Goal: Task Accomplishment & Management: Use online tool/utility

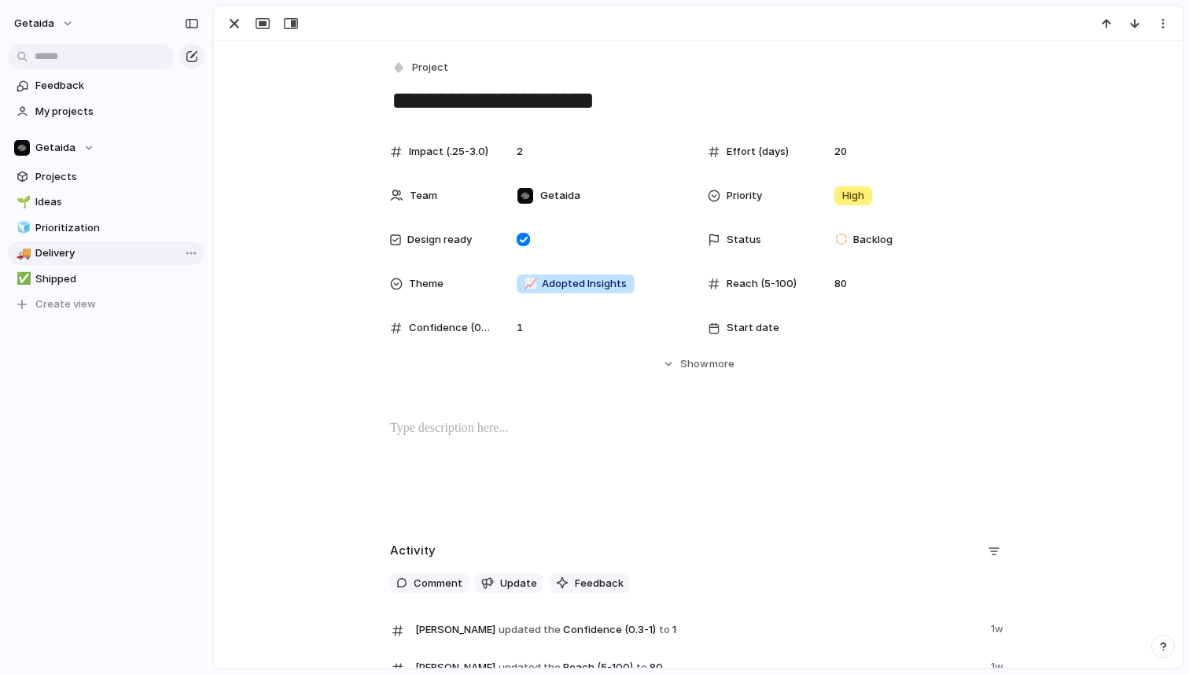
click at [64, 259] on span "Delivery" at bounding box center [117, 253] width 164 height 16
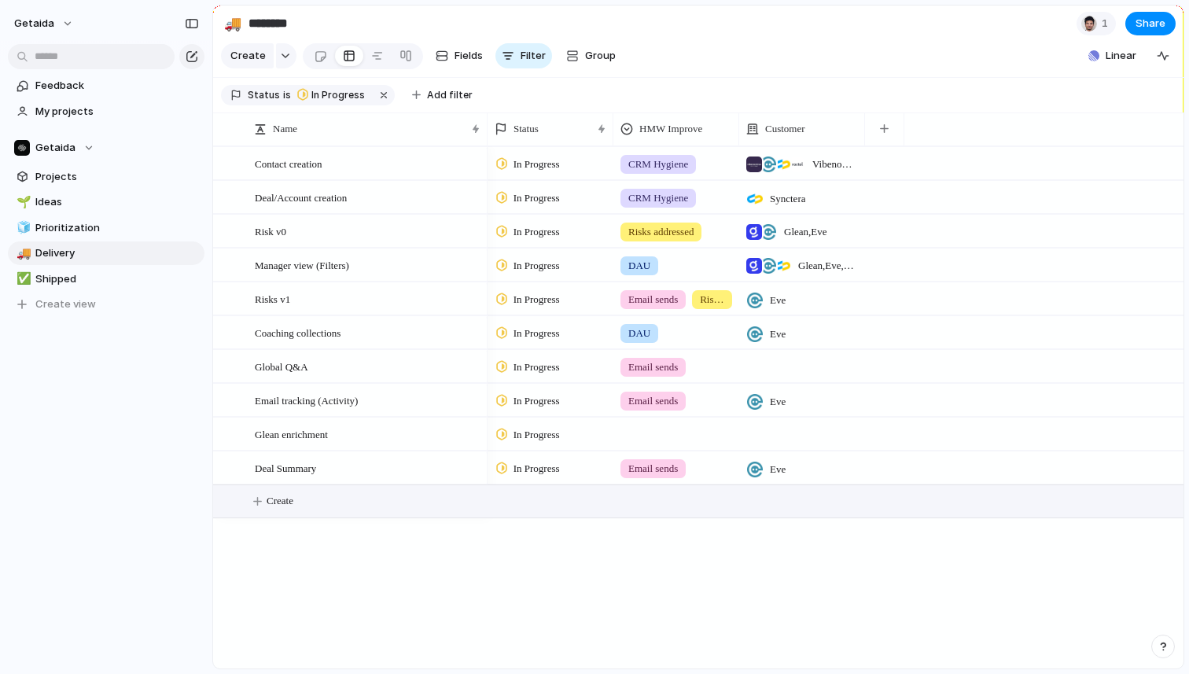
click at [291, 501] on span "Create" at bounding box center [280, 501] width 27 height 16
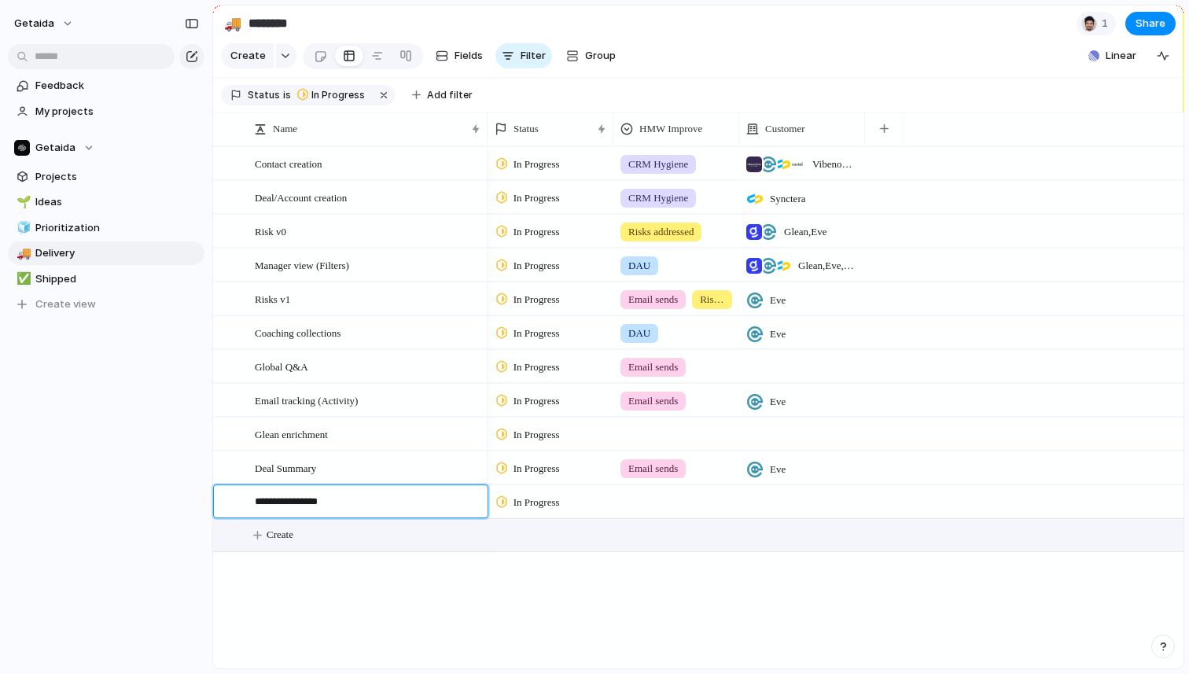
type textarea "**********"
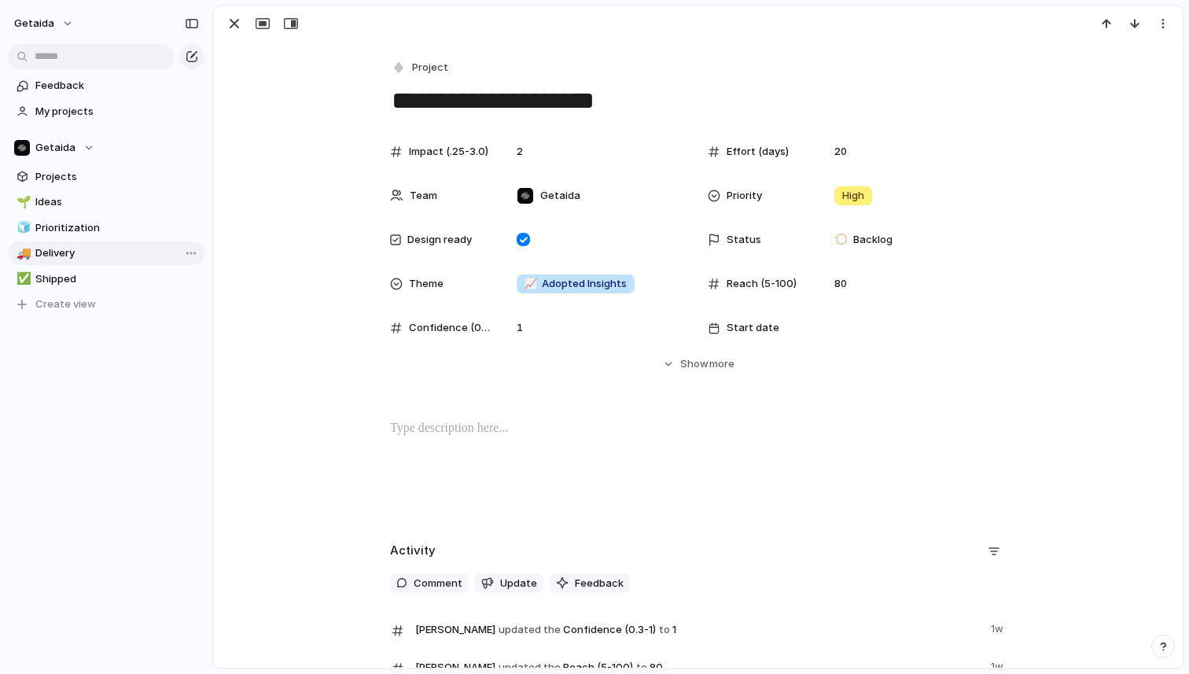
click at [86, 247] on span "Delivery" at bounding box center [117, 253] width 164 height 16
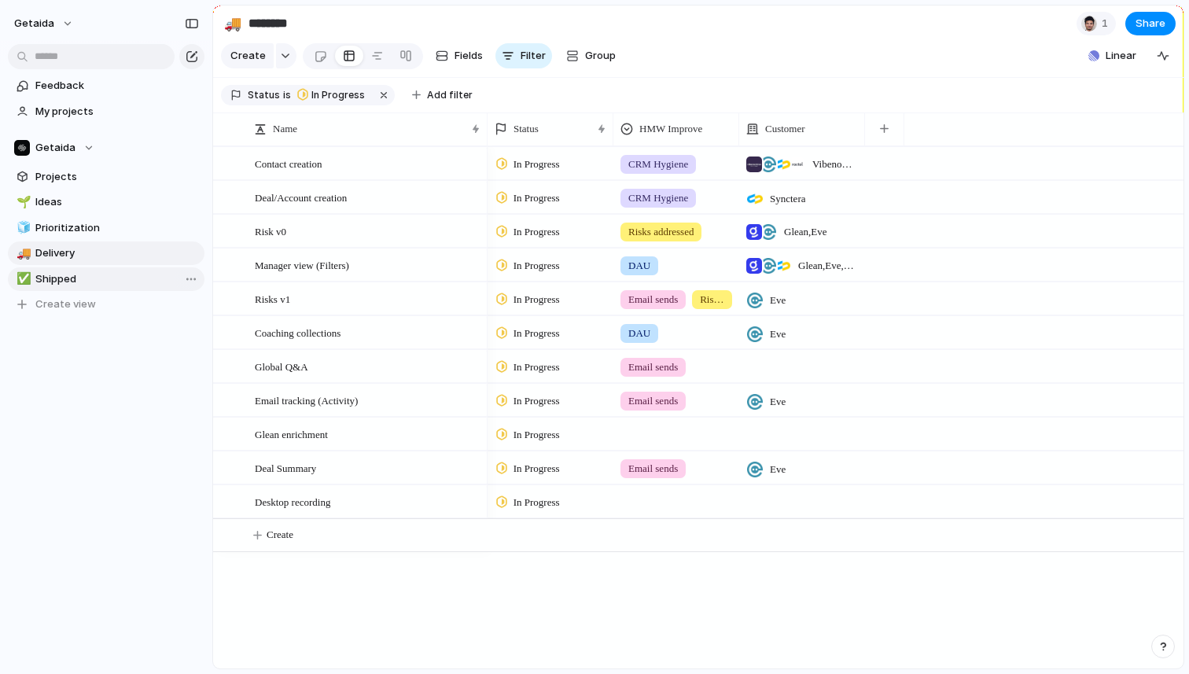
click at [61, 274] on span "Shipped" at bounding box center [117, 279] width 164 height 16
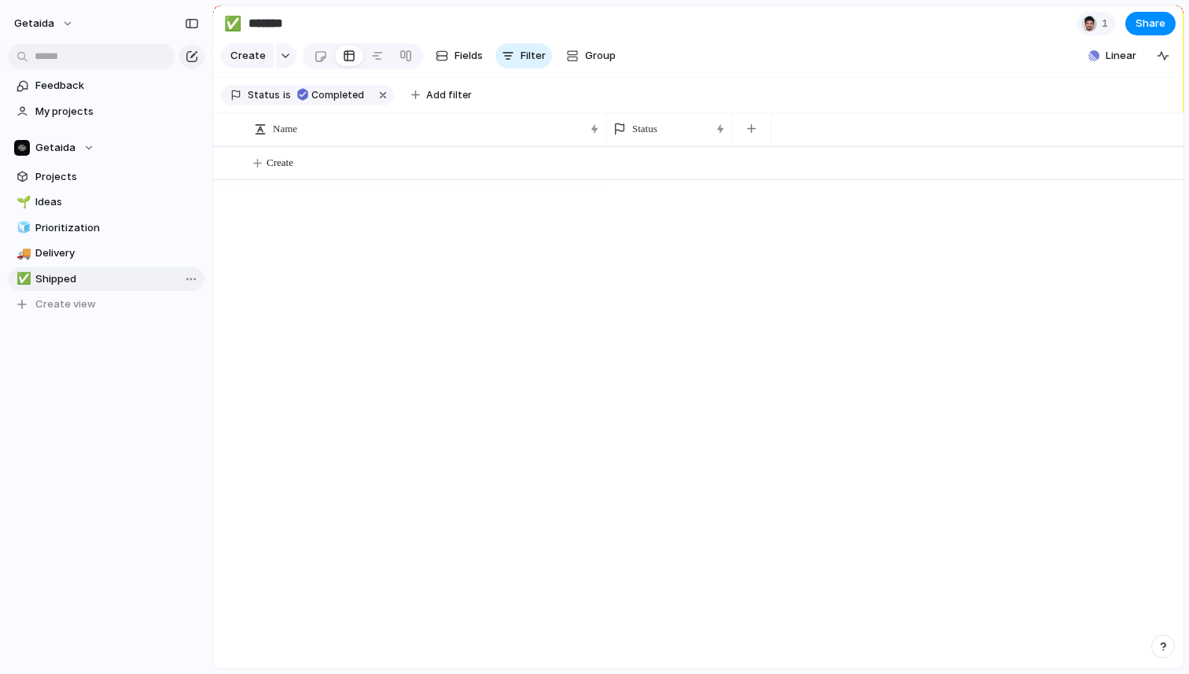
type input "*******"
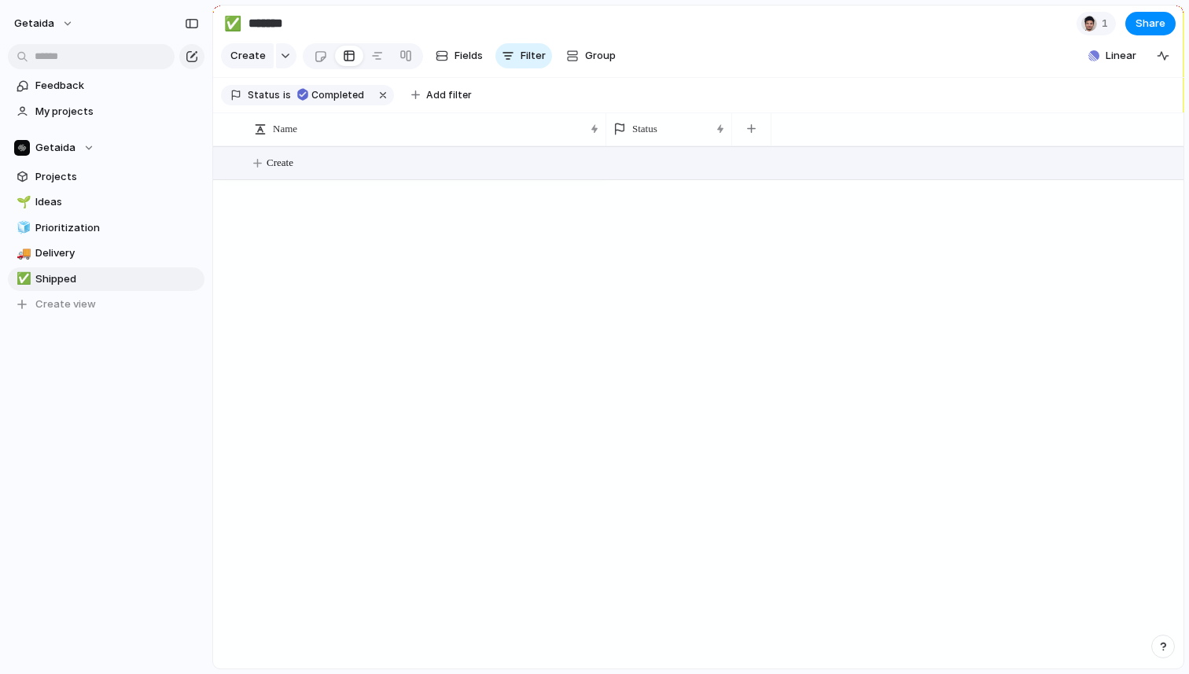
click at [284, 168] on span "Create" at bounding box center [280, 163] width 27 height 16
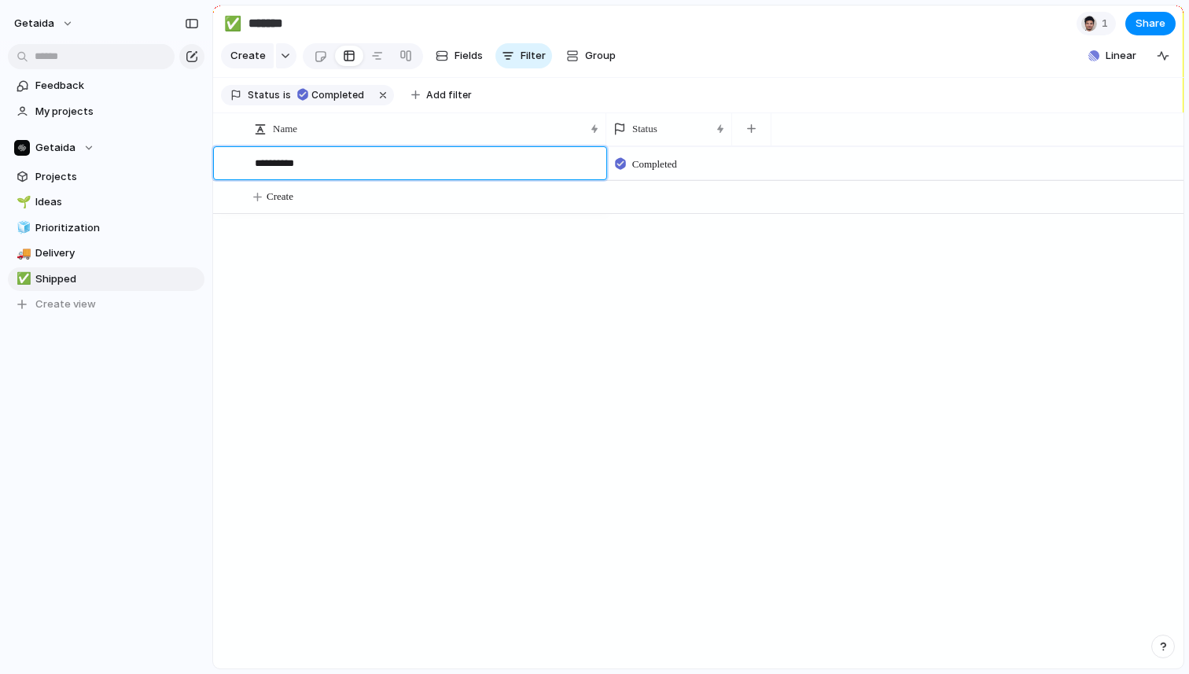
type textarea "**********"
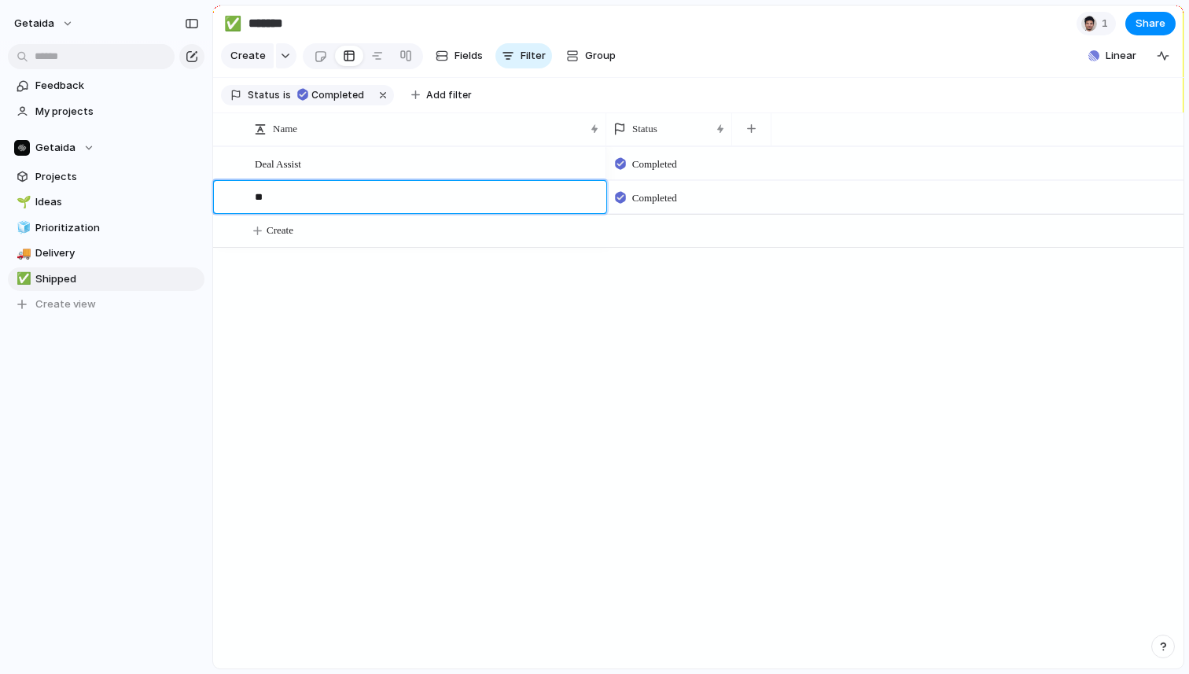
type textarea "***"
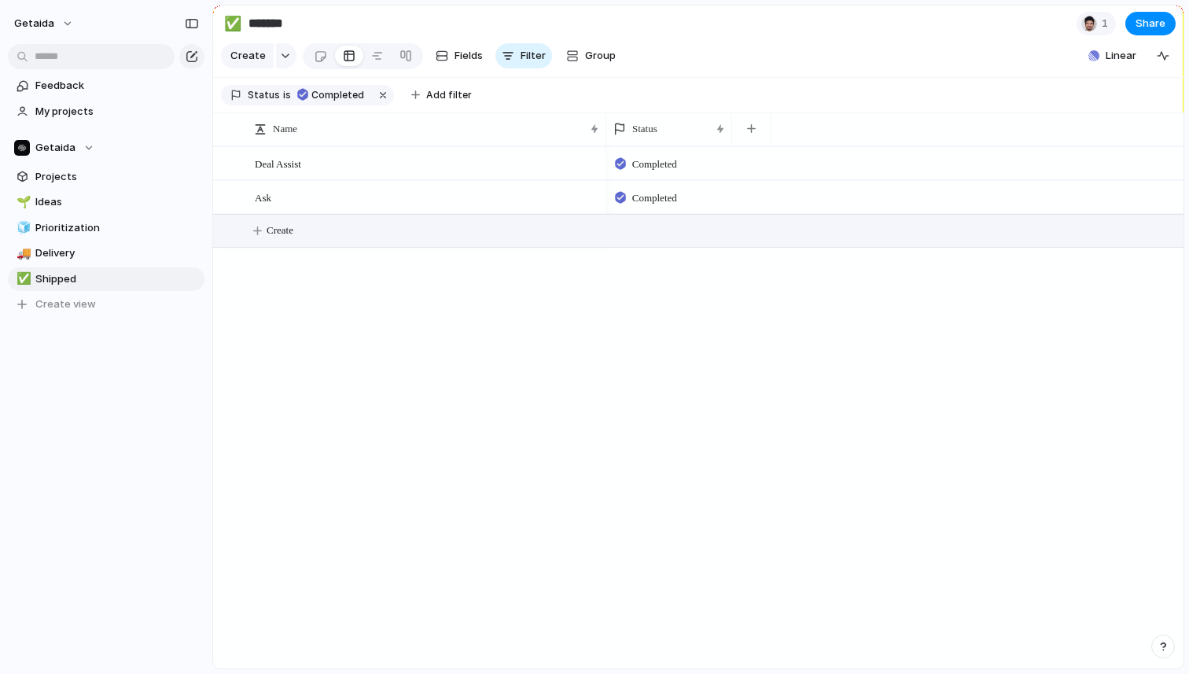
click at [280, 234] on span "Create" at bounding box center [280, 231] width 27 height 16
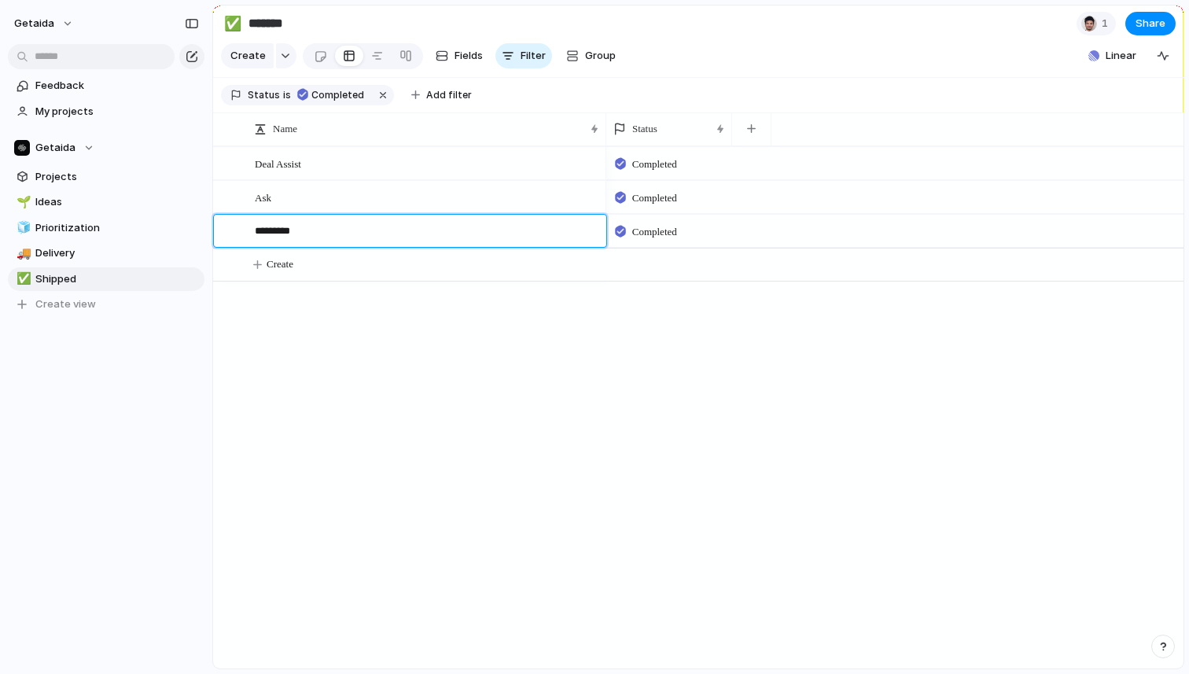
type textarea "**********"
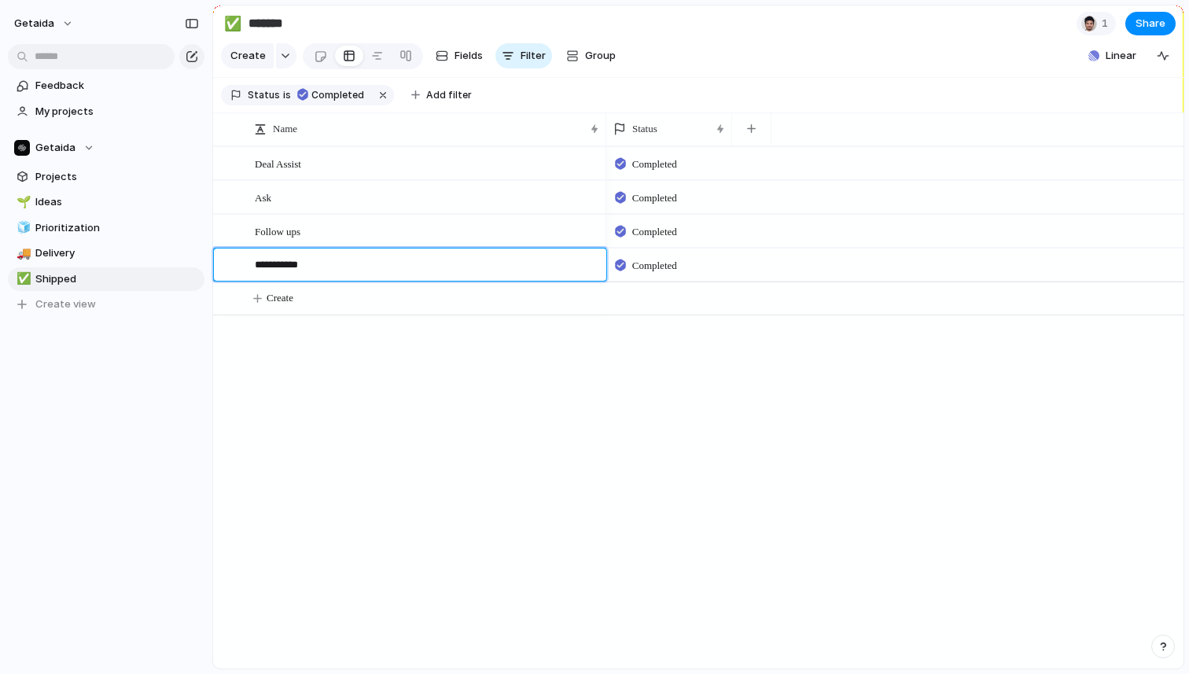
type textarea "**********"
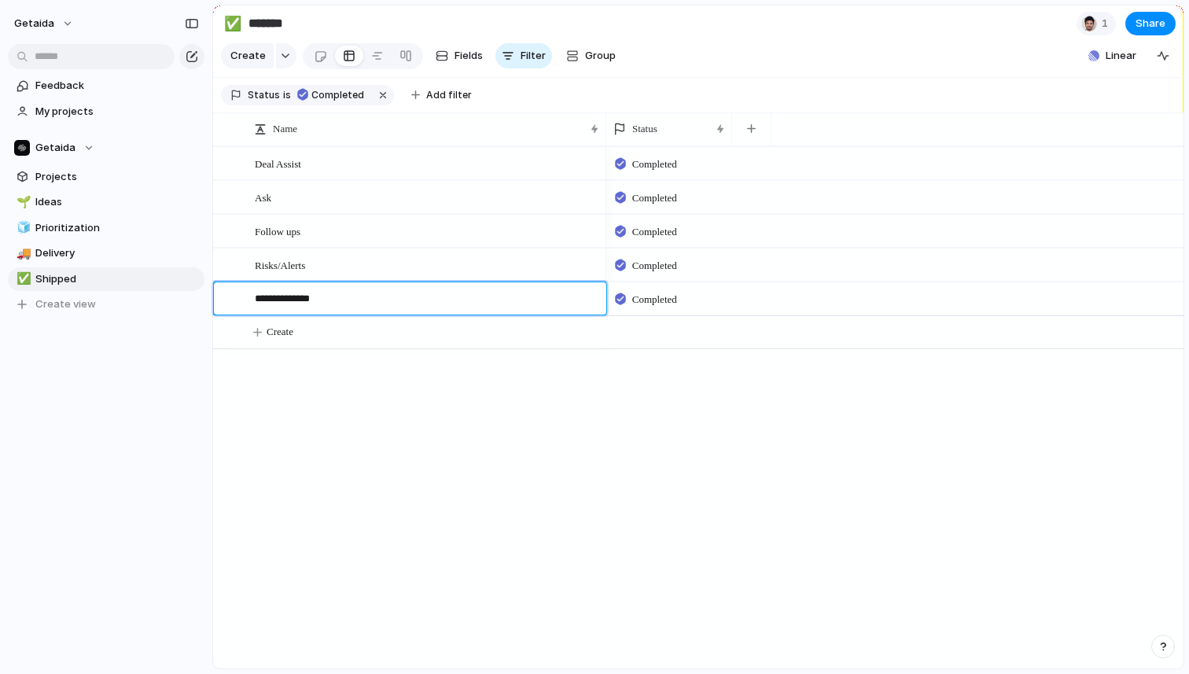
type textarea "**********"
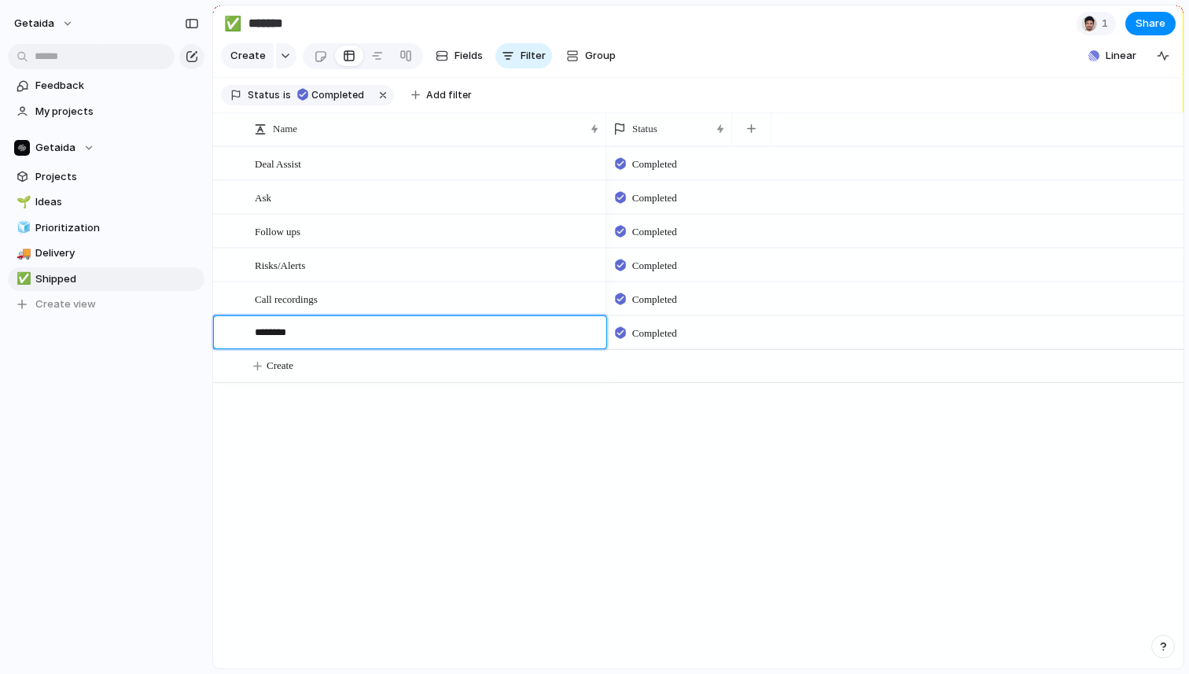
type textarea "*********"
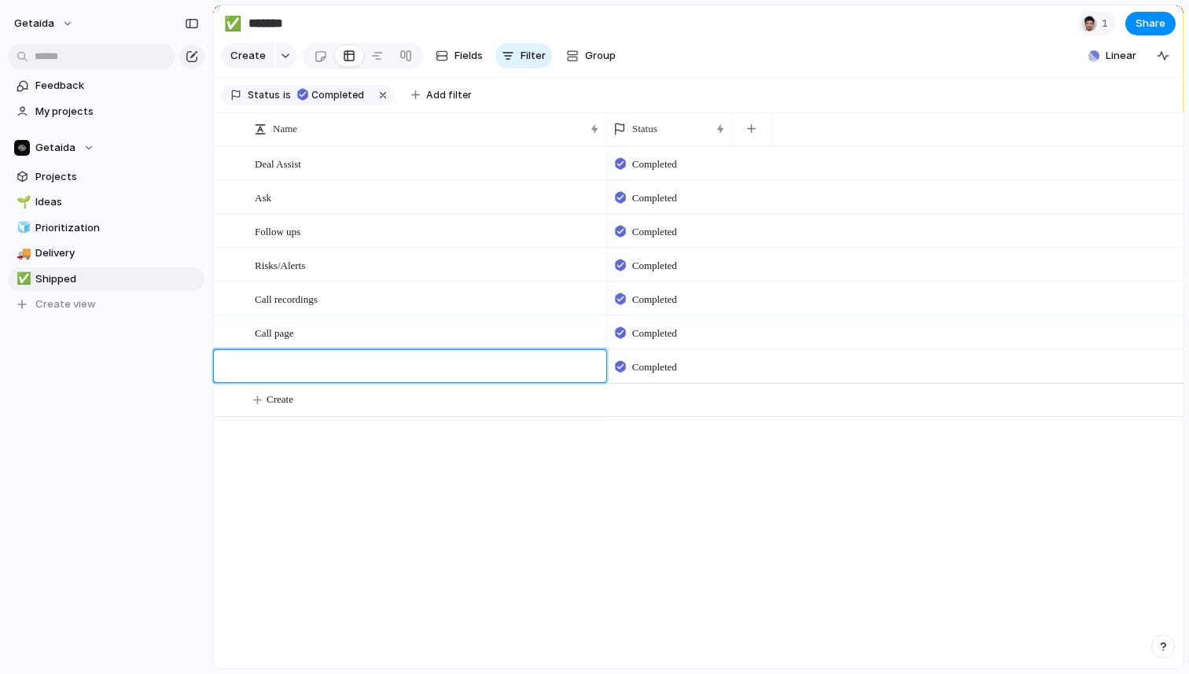
type textarea "*"
type textarea "**********"
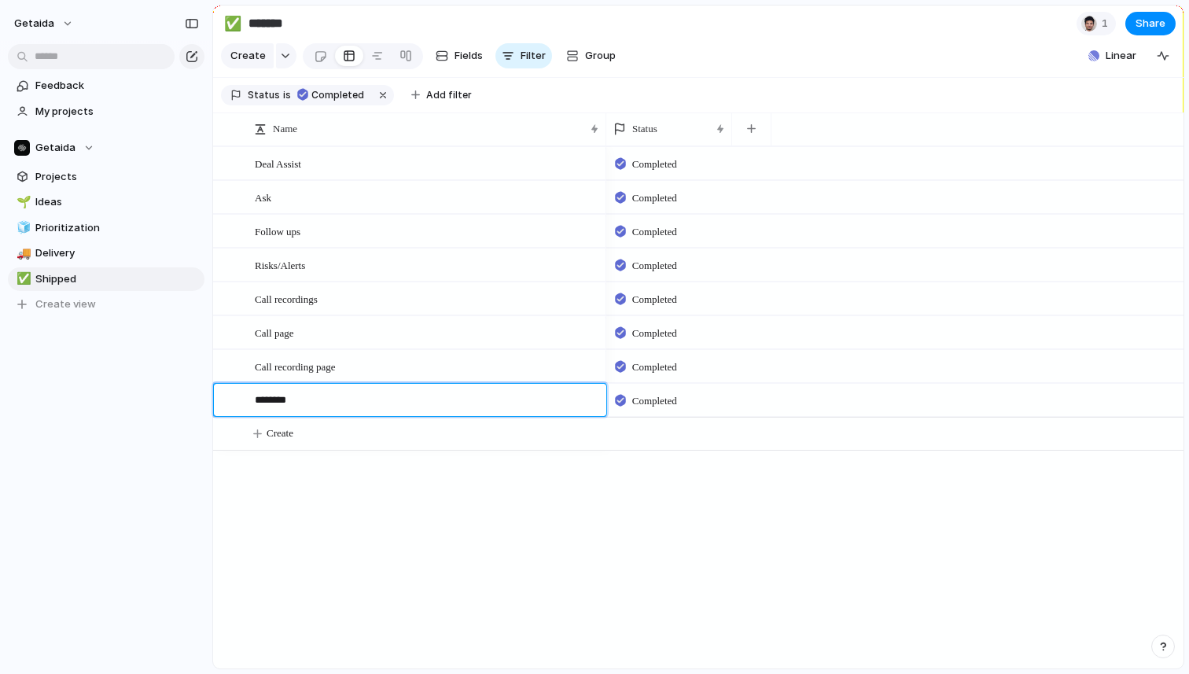
type textarea "*********"
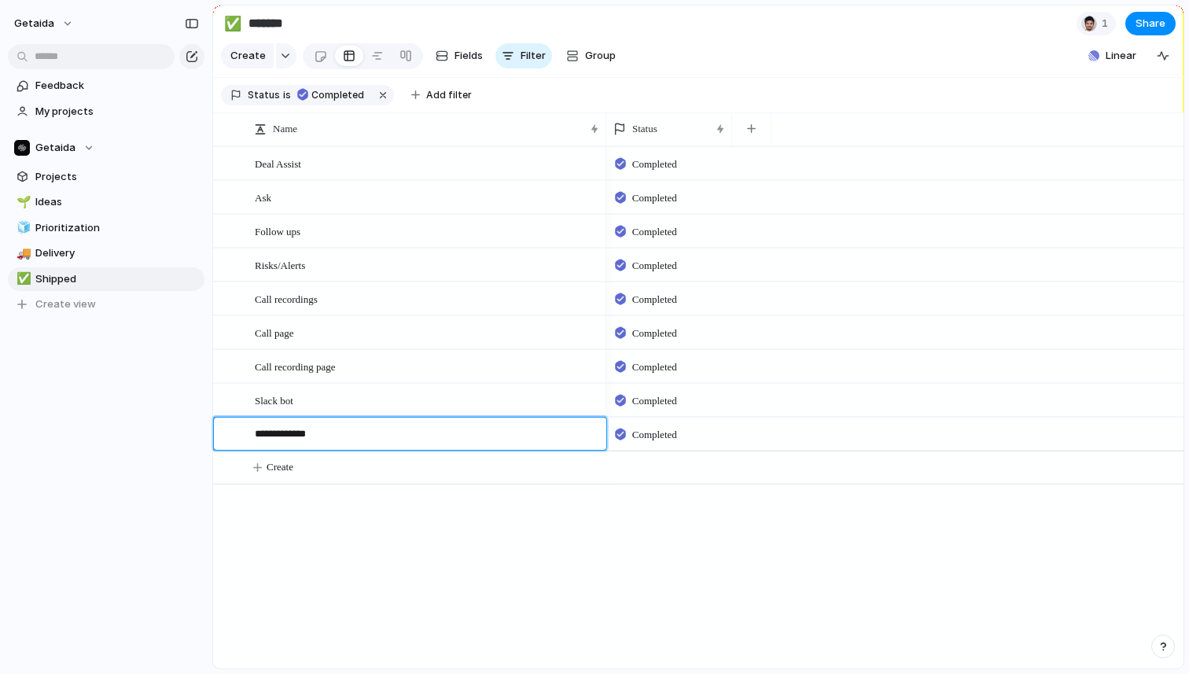
type textarea "**********"
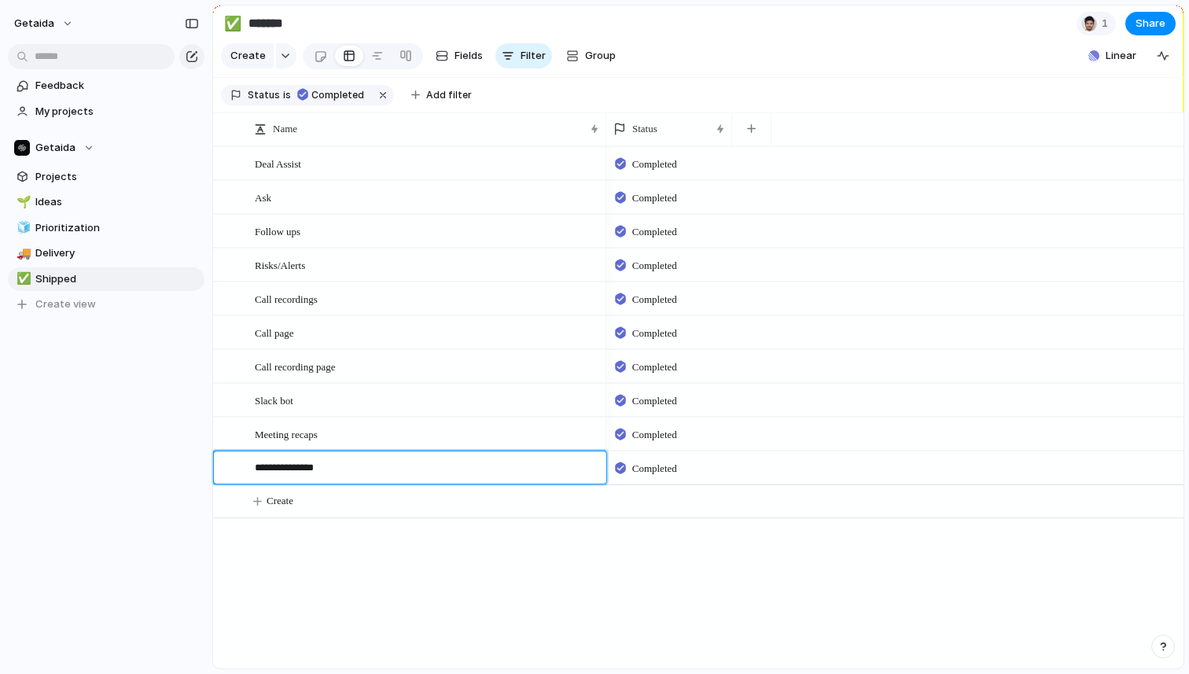
type textarea "**********"
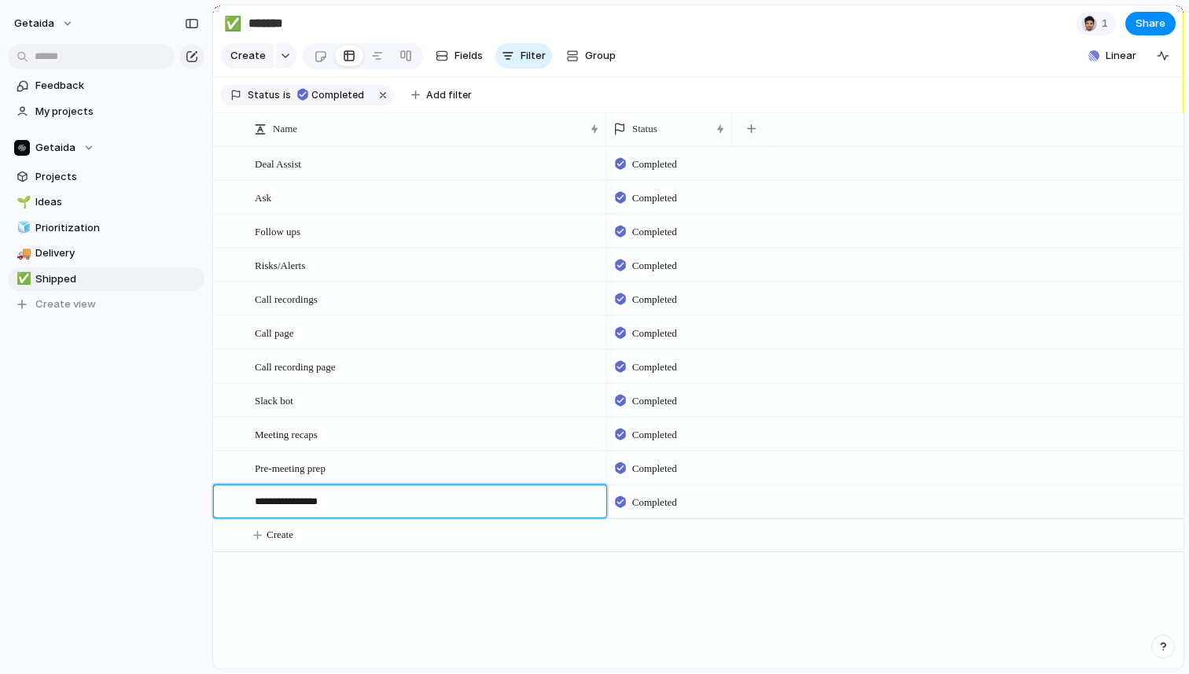
type textarea "**********"
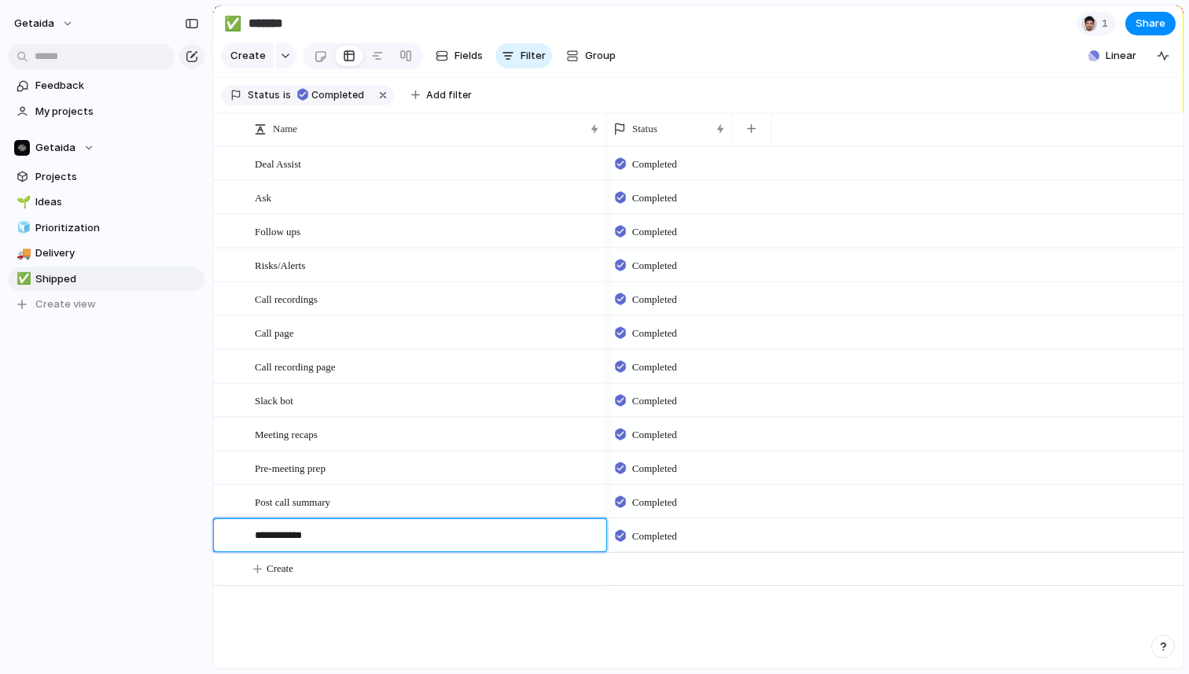
type textarea "**********"
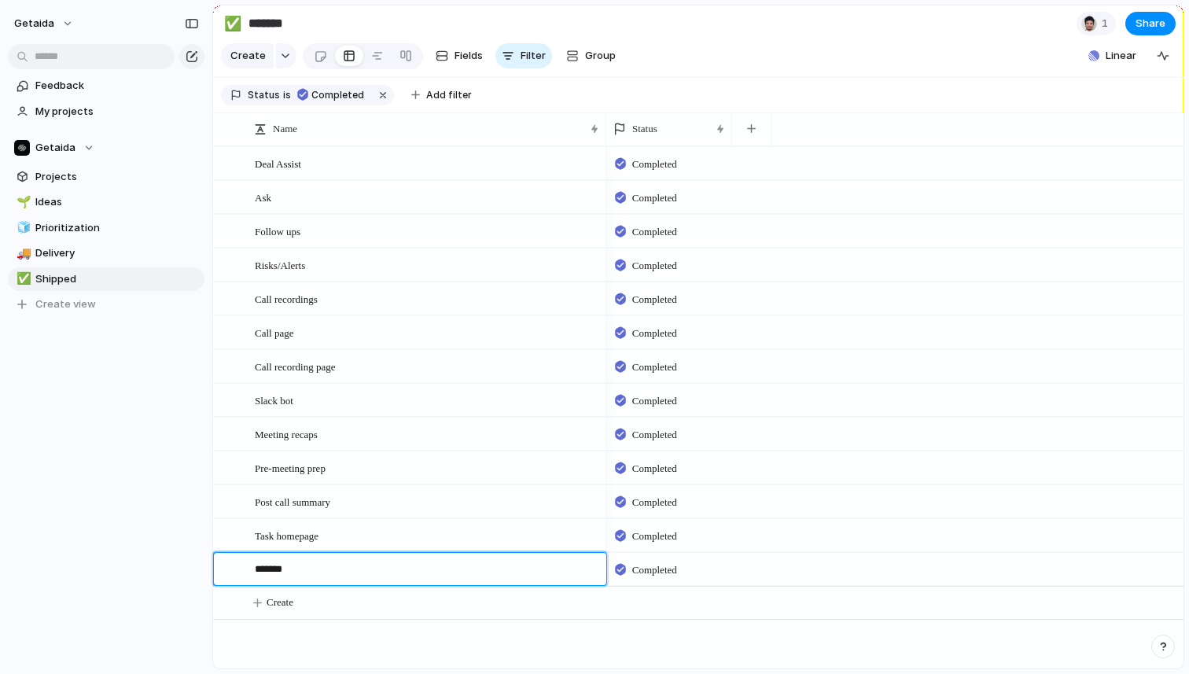
type textarea "********"
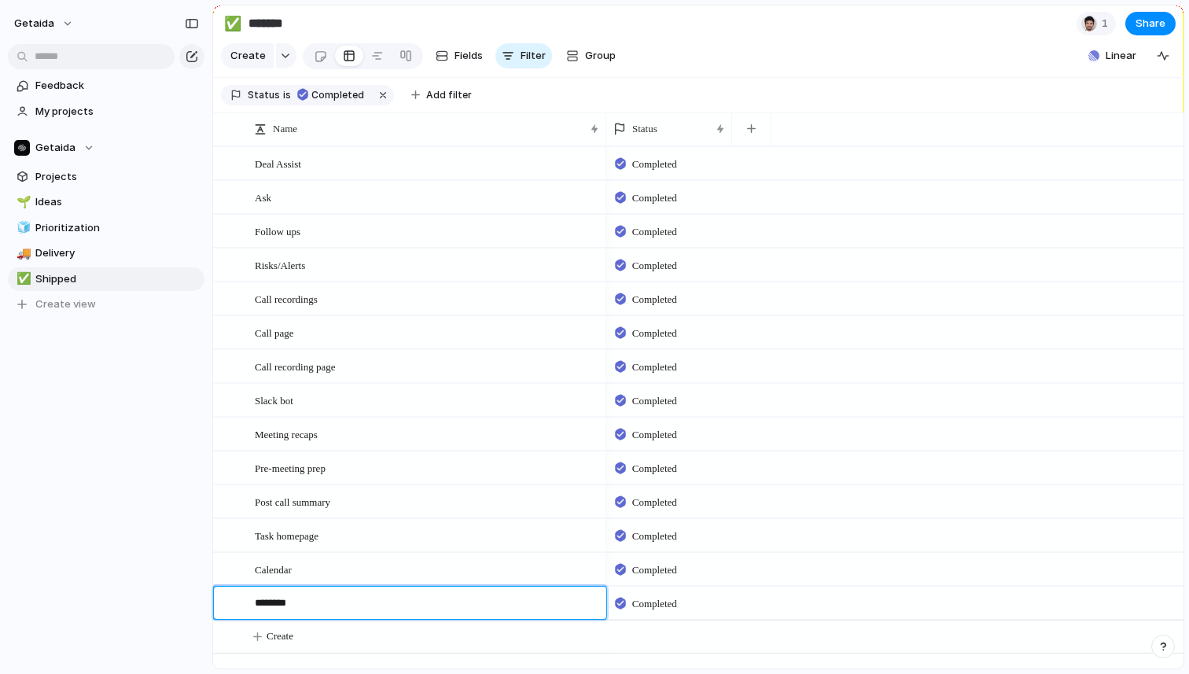
type textarea "********"
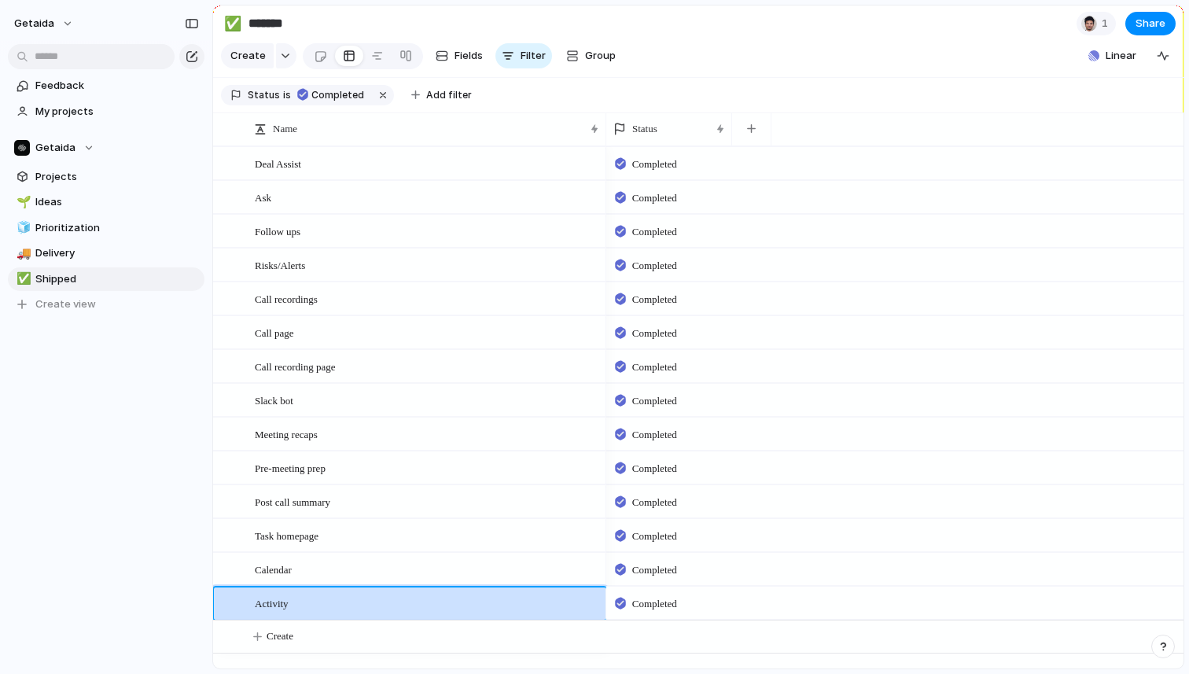
click at [292, 634] on span "Create" at bounding box center [280, 636] width 27 height 16
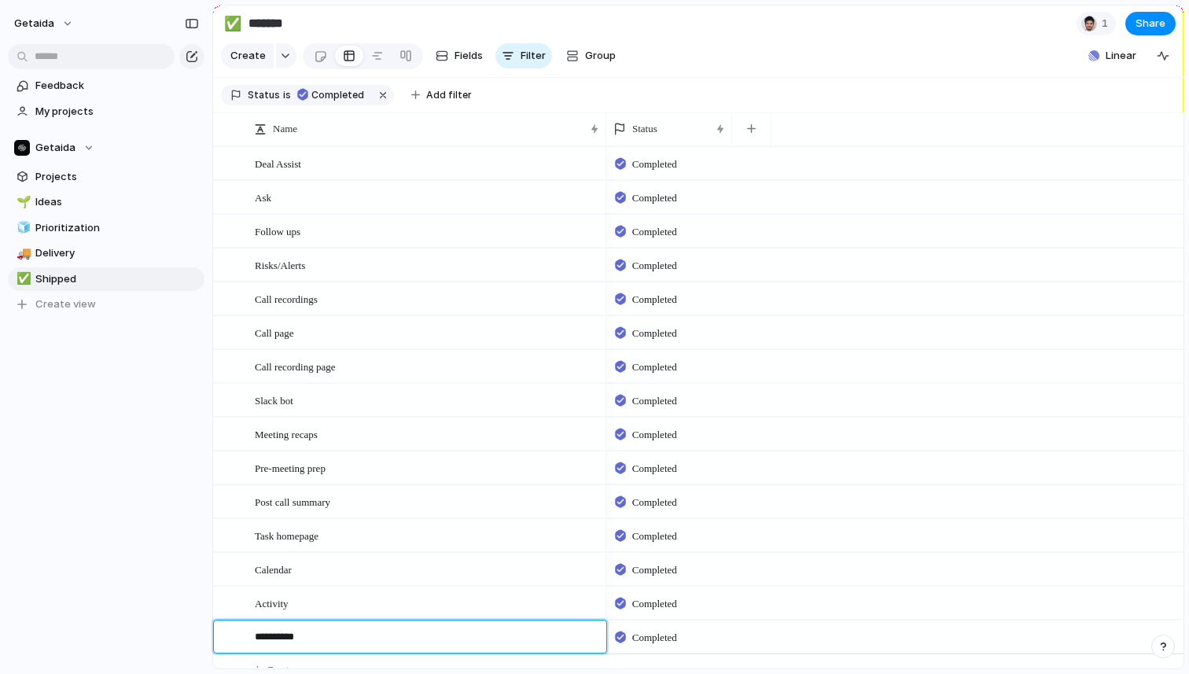
type textarea "**********"
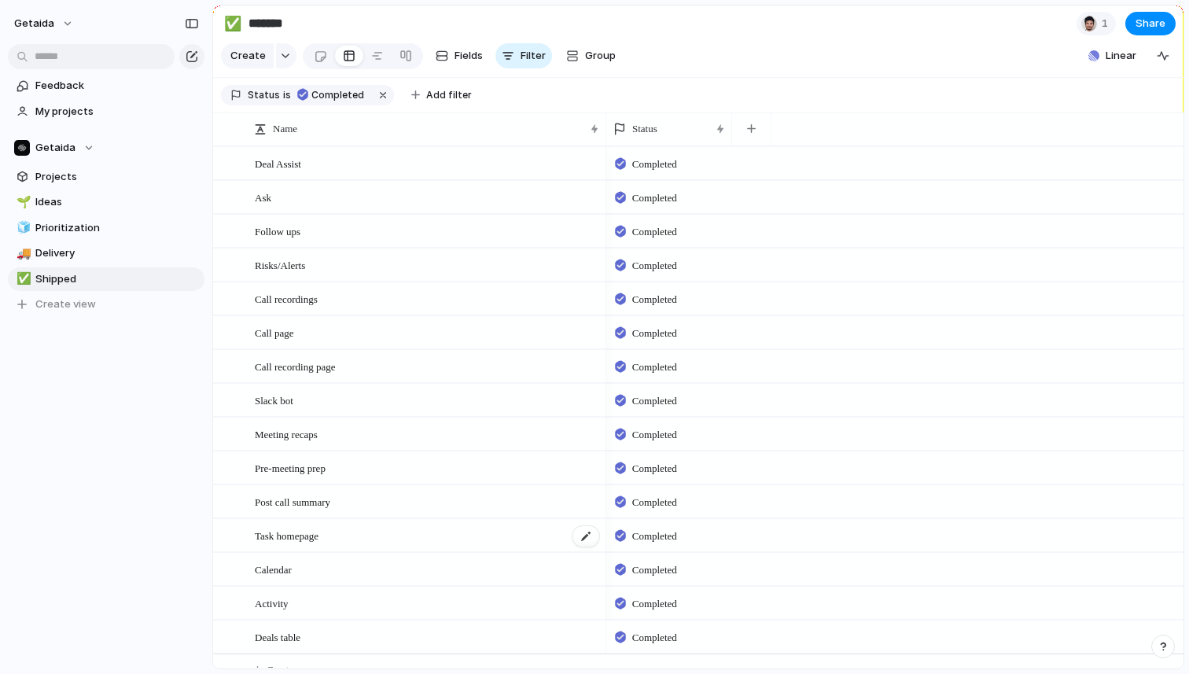
scroll to position [20, 0]
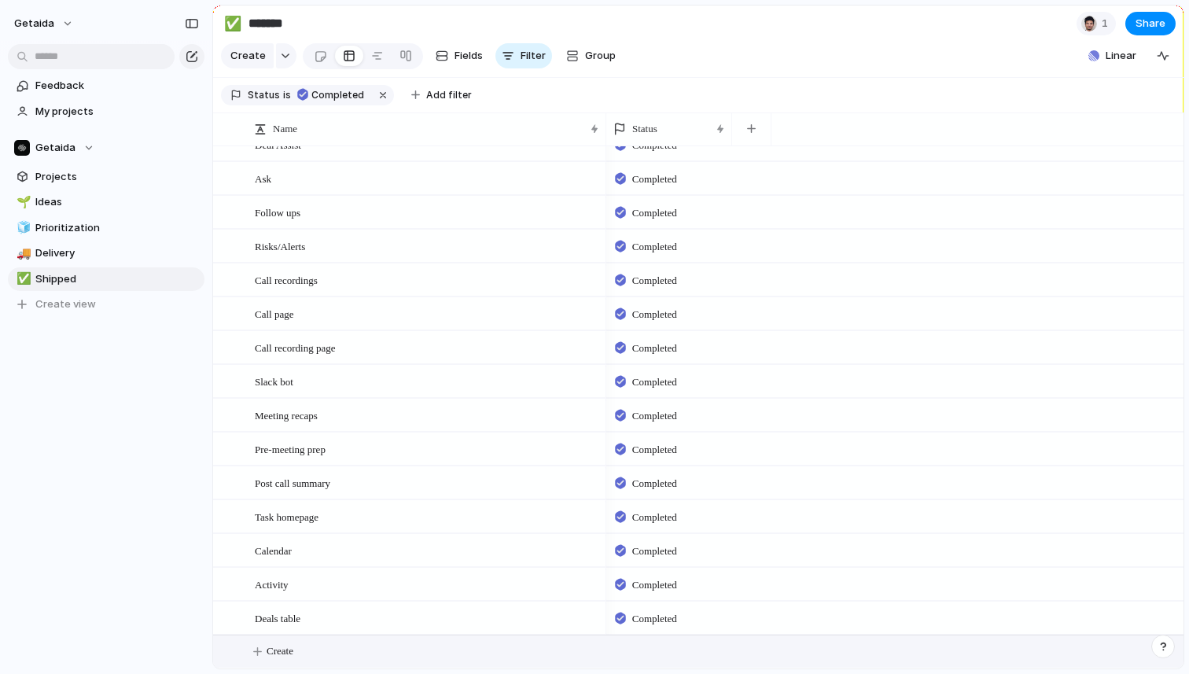
click at [284, 648] on span "Create" at bounding box center [280, 651] width 27 height 16
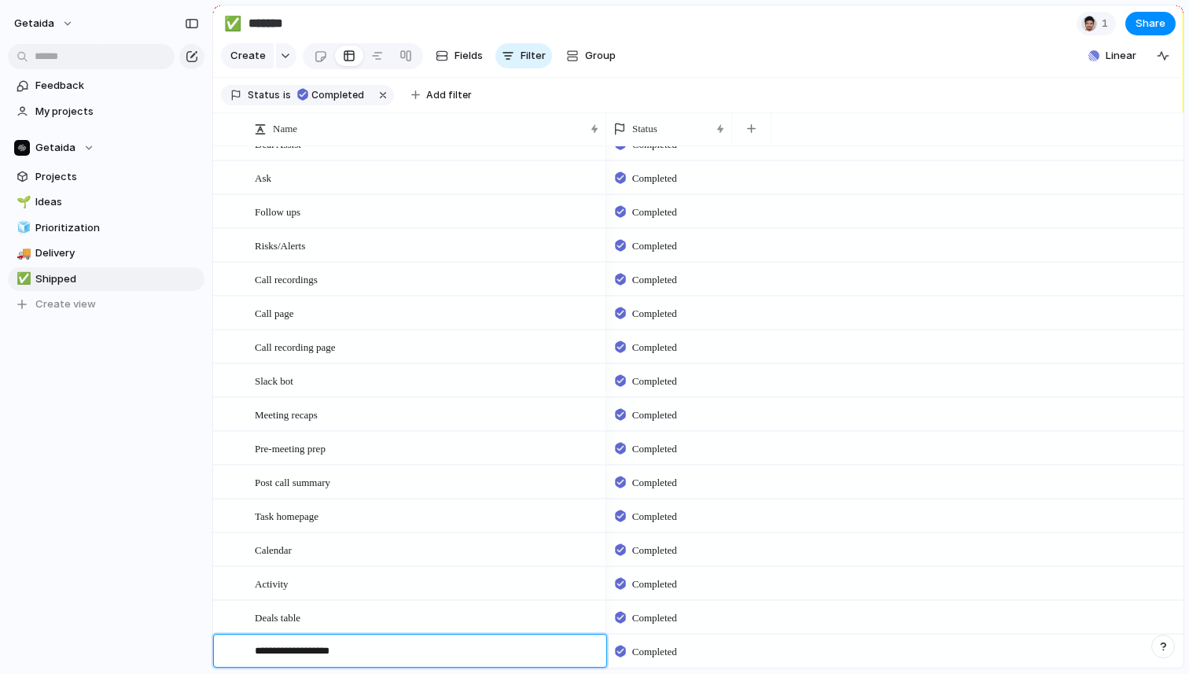
type textarea "**********"
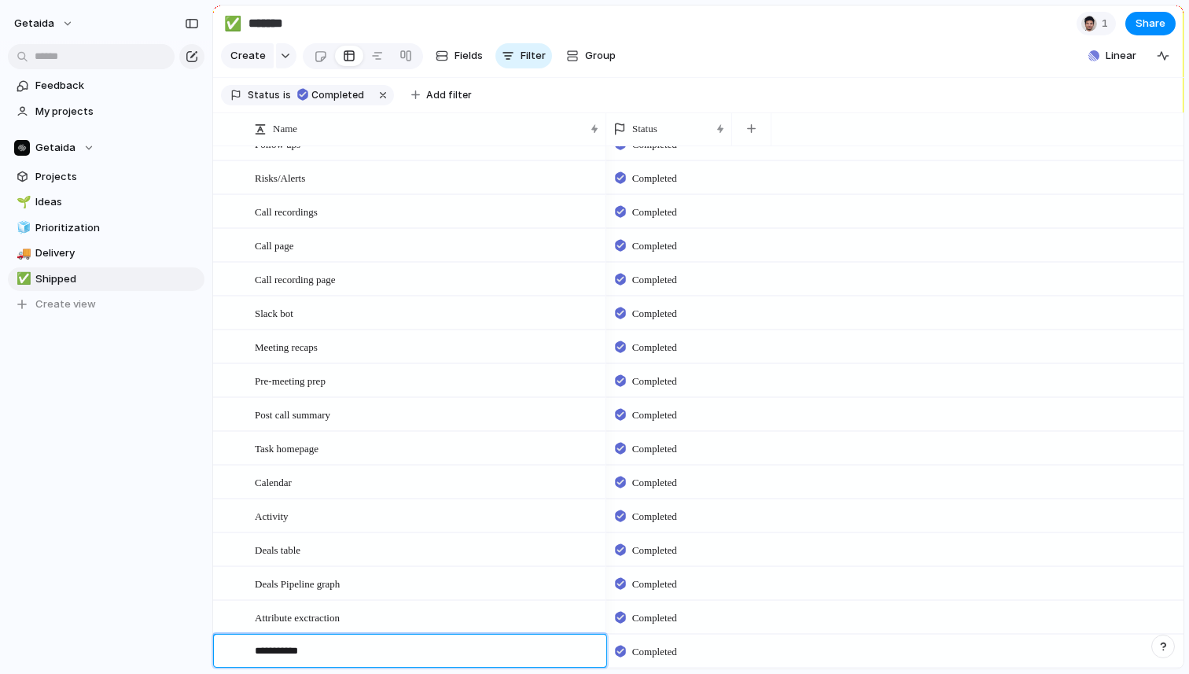
scroll to position [121, 0]
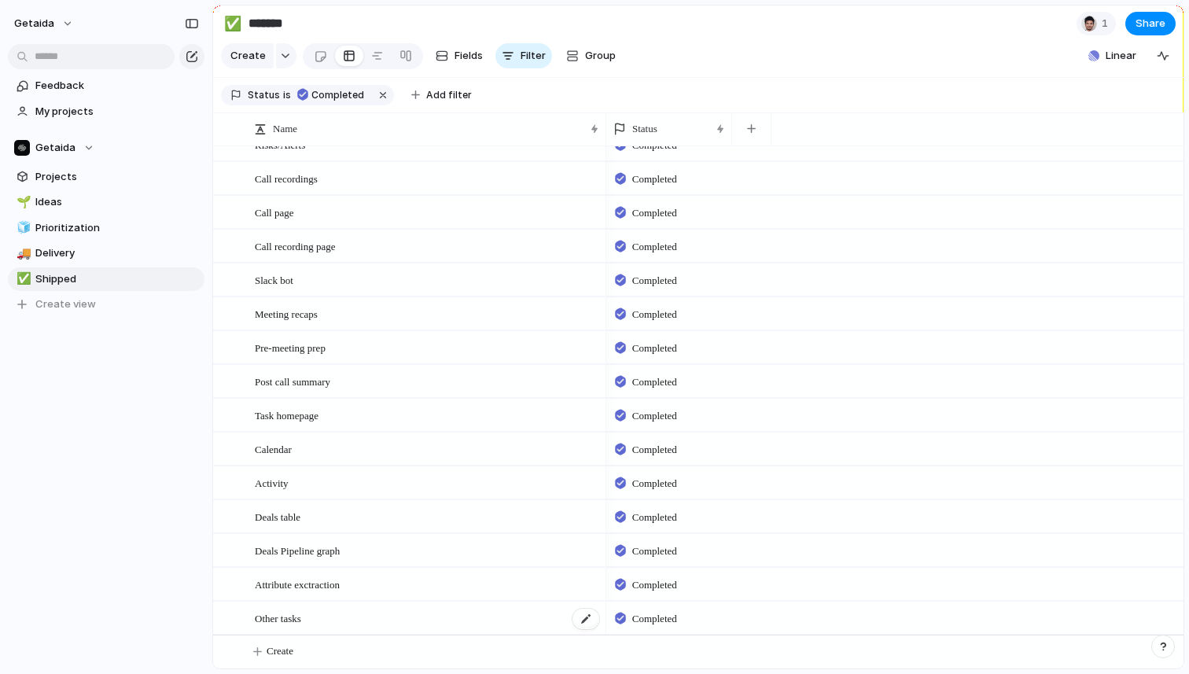
click at [301, 615] on span "Other tasks" at bounding box center [278, 618] width 46 height 18
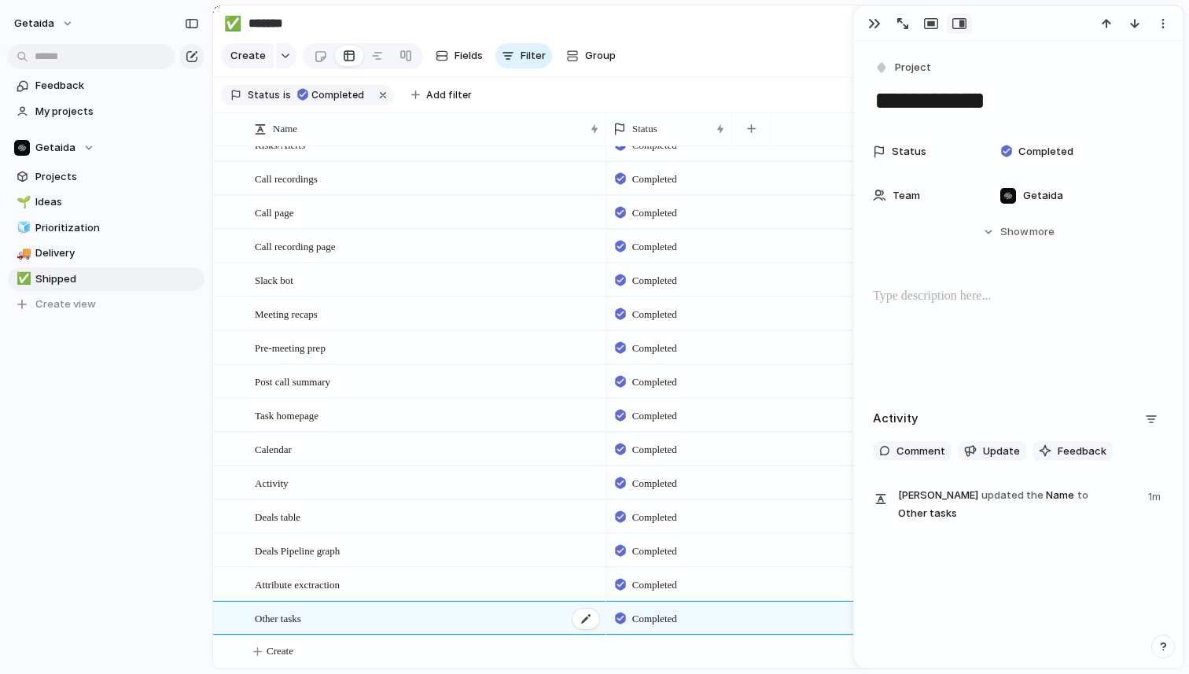
click at [301, 615] on span "Other tasks" at bounding box center [278, 618] width 46 height 18
type textarea "**********"
click at [874, 21] on div "button" at bounding box center [874, 23] width 13 height 13
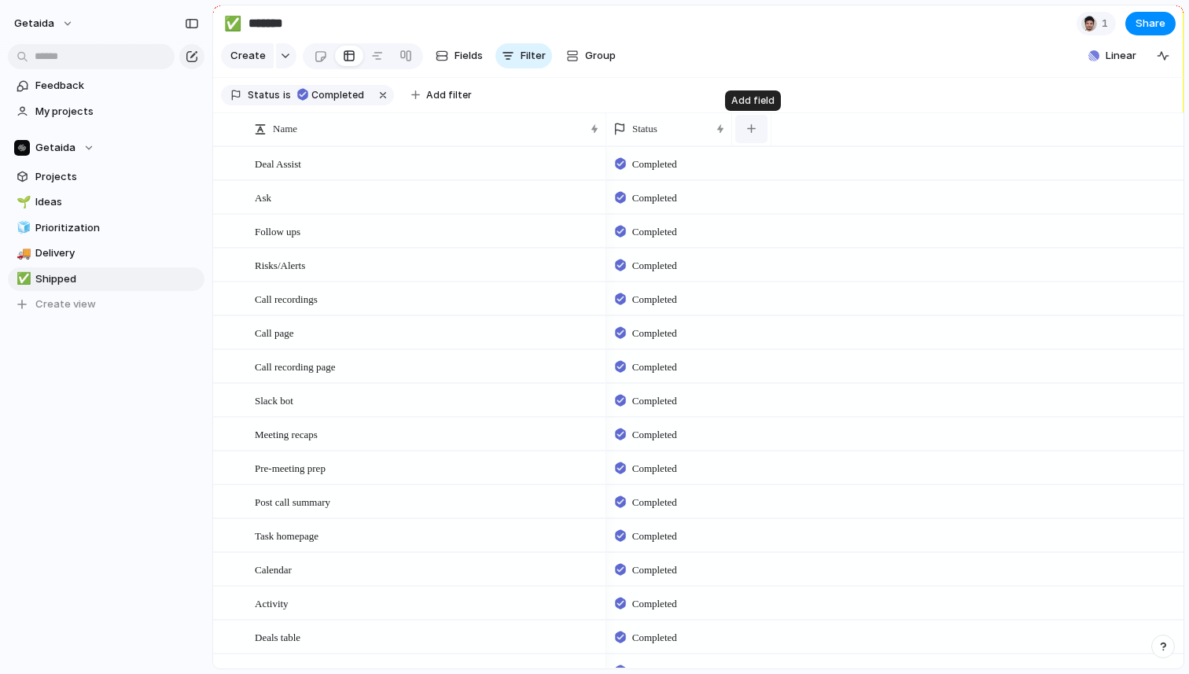
click at [760, 133] on button "button" at bounding box center [751, 129] width 32 height 28
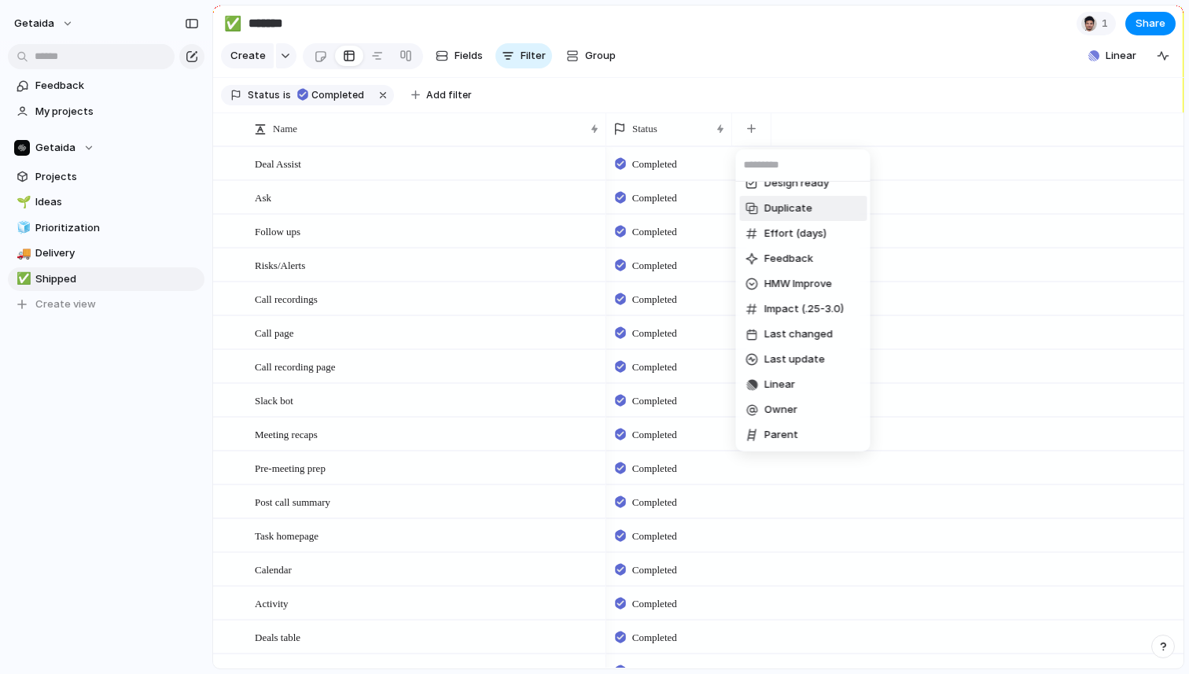
scroll to position [110, 0]
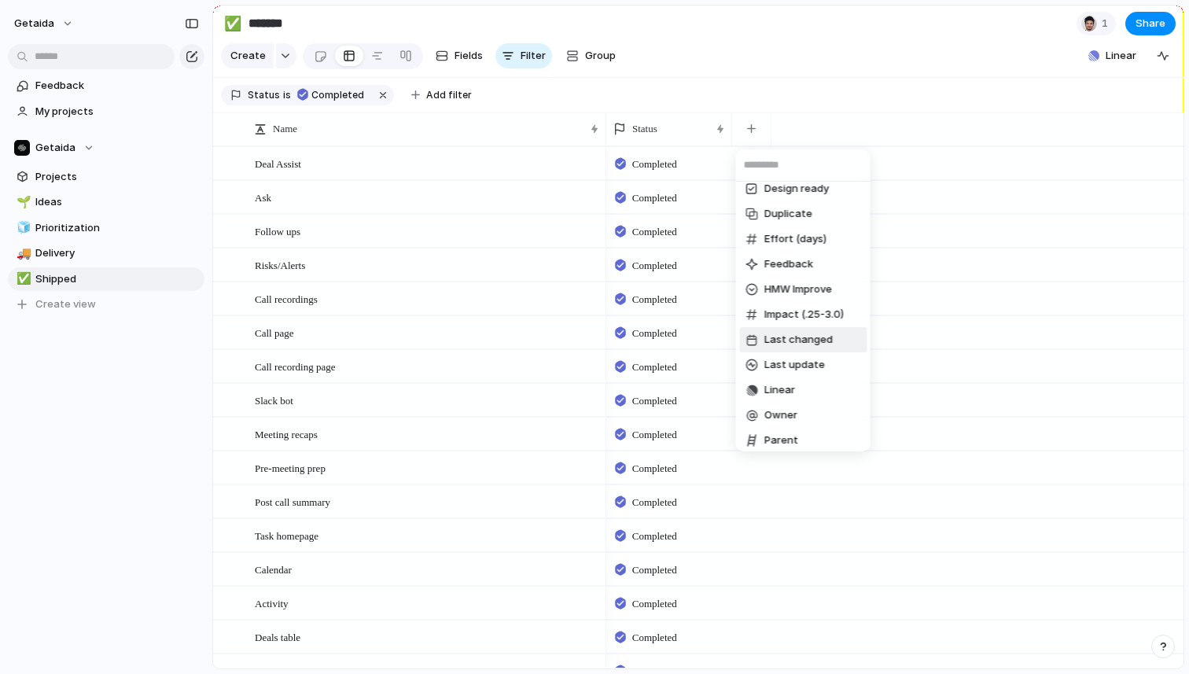
click at [829, 340] on span "Last changed" at bounding box center [798, 340] width 68 height 16
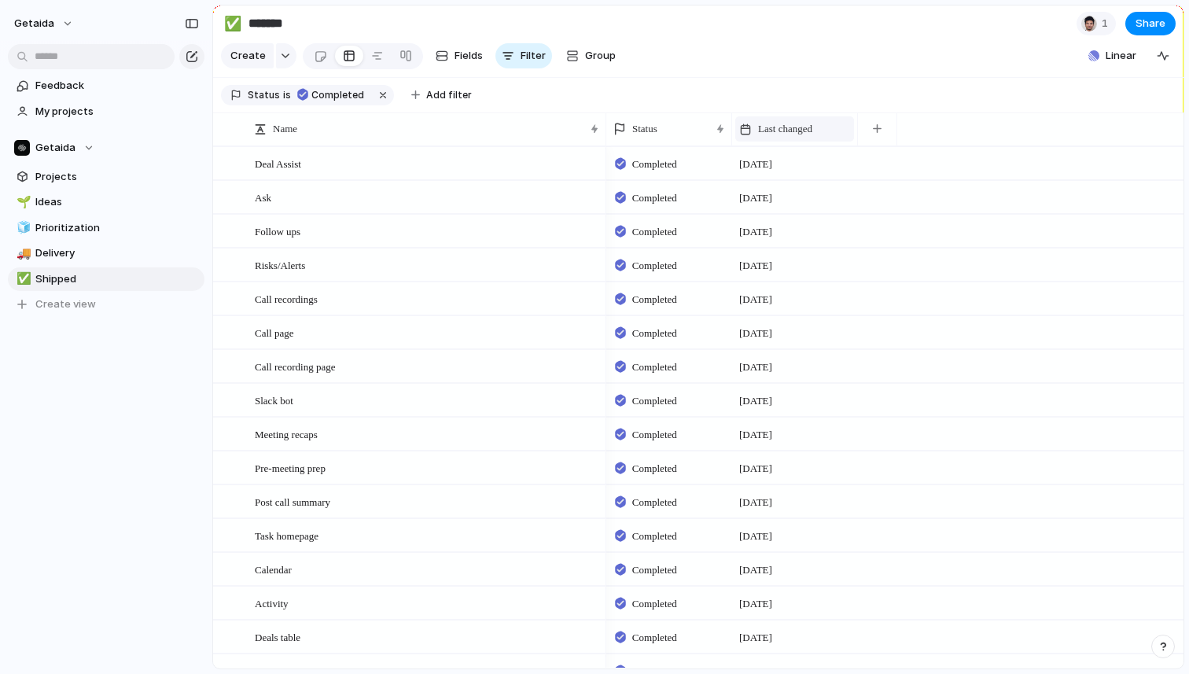
click at [826, 129] on div "Last changed" at bounding box center [794, 129] width 111 height 16
click at [793, 188] on li "Hide" at bounding box center [797, 189] width 116 height 25
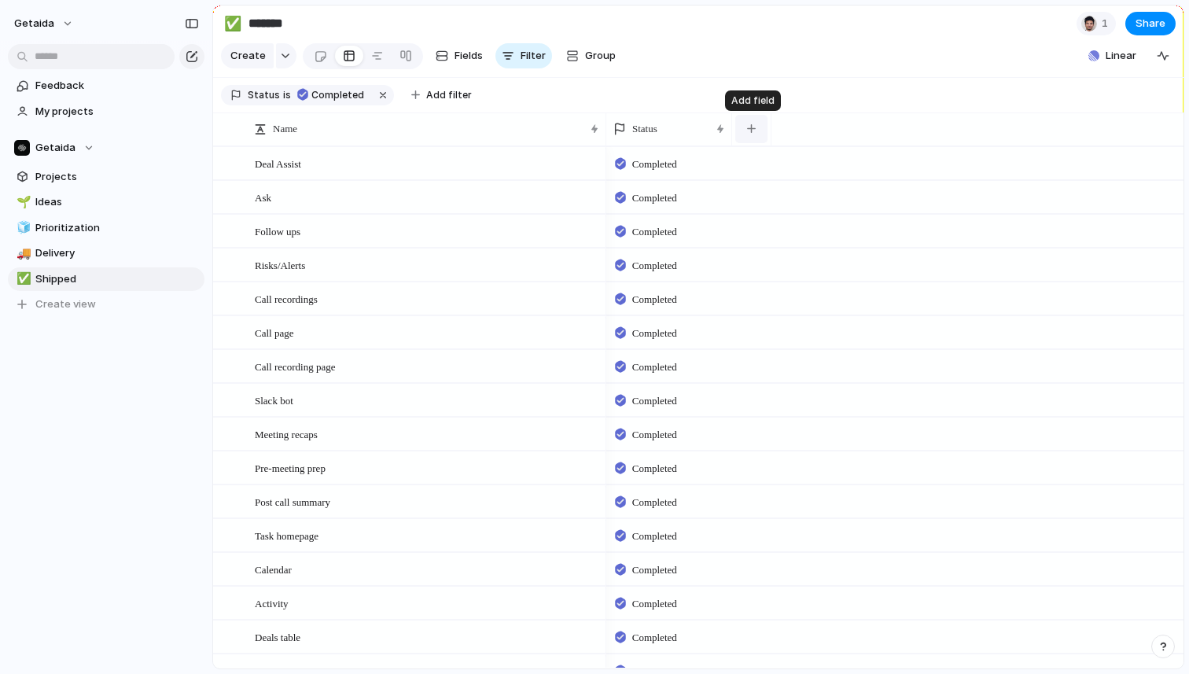
click at [747, 129] on div "button" at bounding box center [751, 128] width 9 height 9
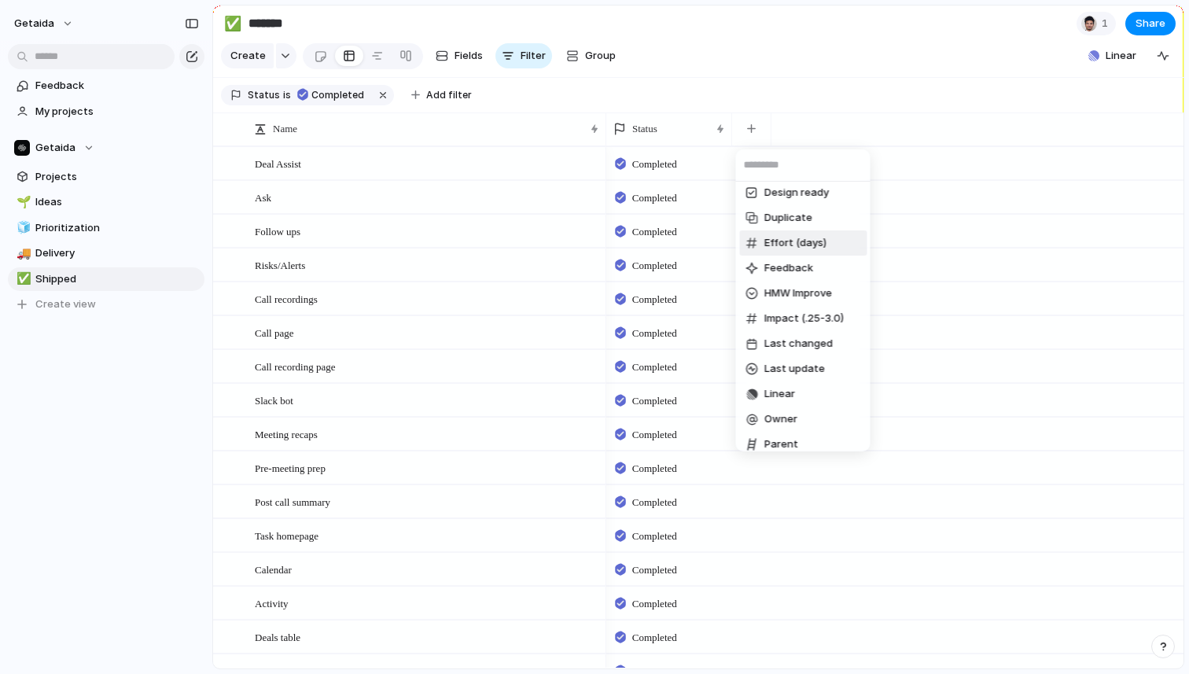
scroll to position [367, 0]
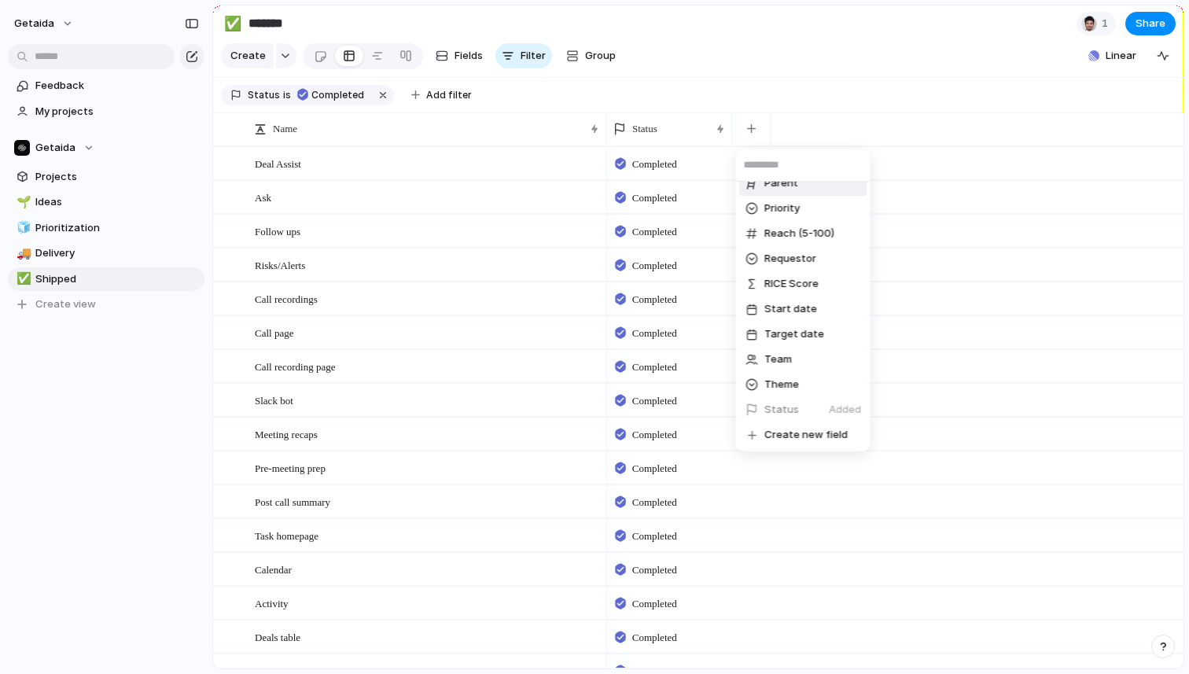
click at [828, 94] on div "Confidence (0.3-1) Created at Created by Customer Design ready Duplicate Effort…" at bounding box center [594, 337] width 1189 height 674
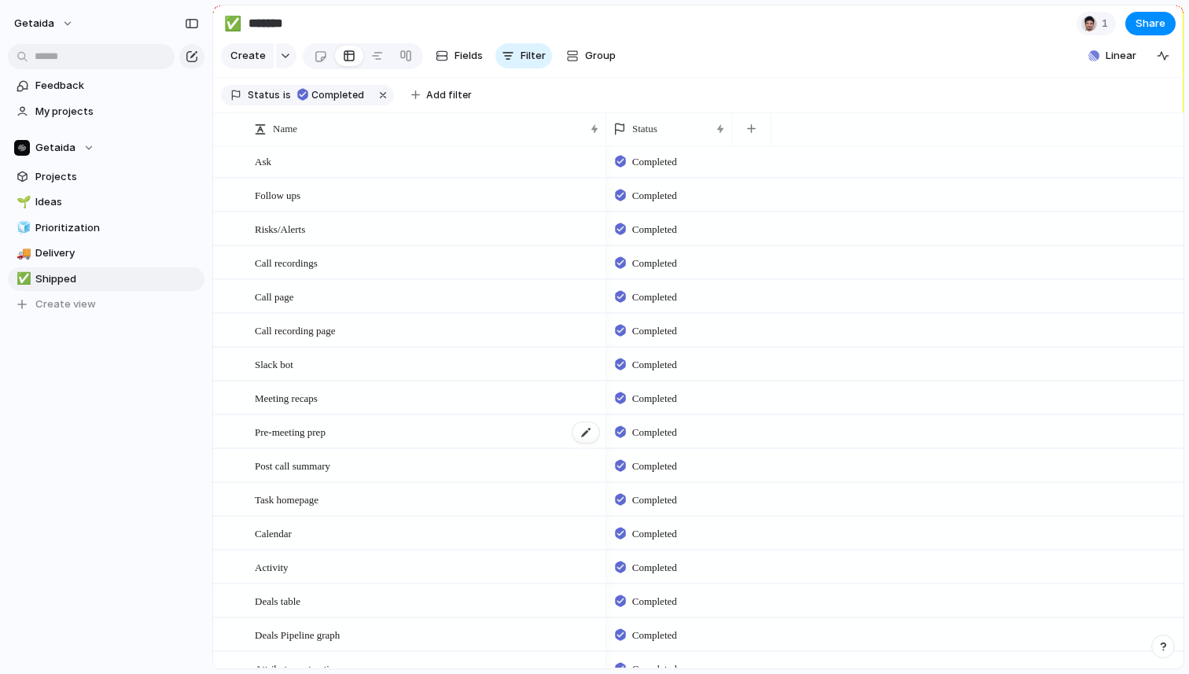
scroll to position [121, 0]
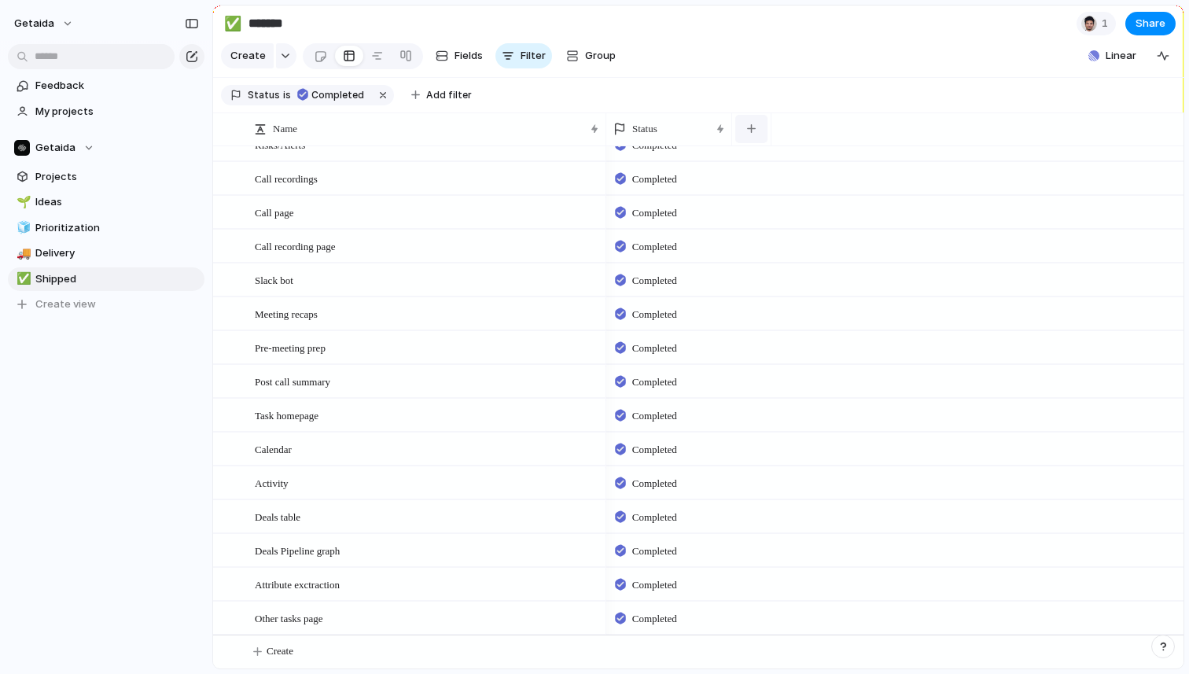
click at [765, 128] on button "button" at bounding box center [751, 129] width 32 height 28
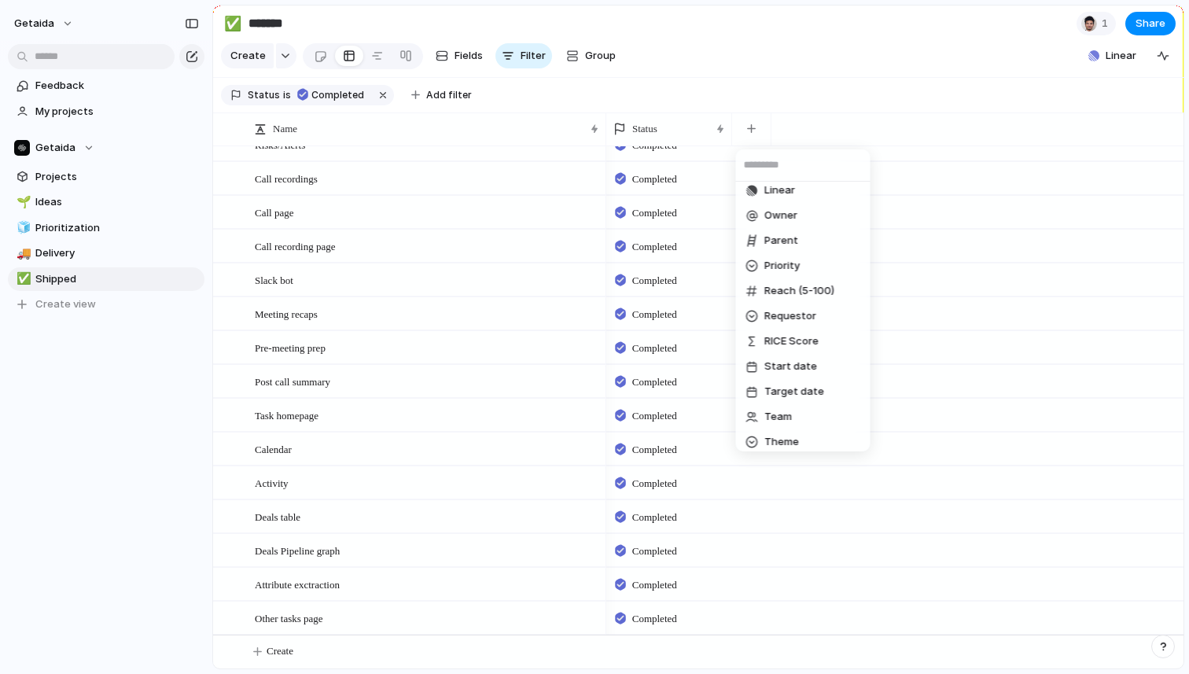
scroll to position [367, 0]
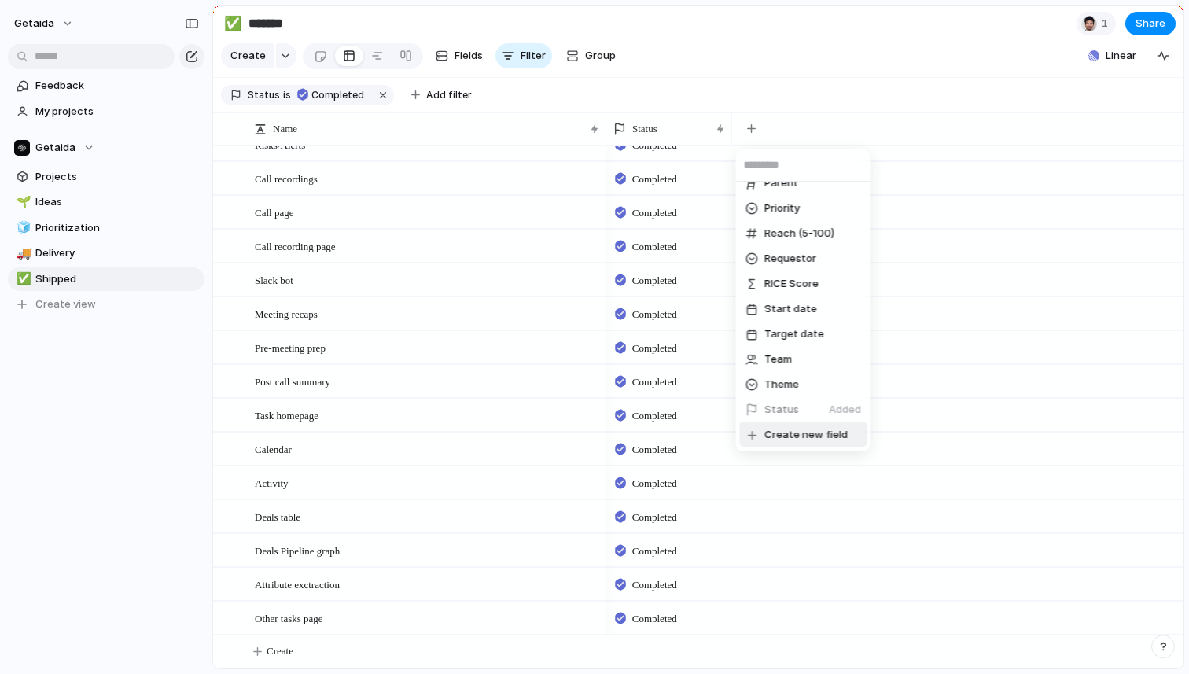
click at [783, 436] on span "Create new field" at bounding box center [805, 435] width 83 height 16
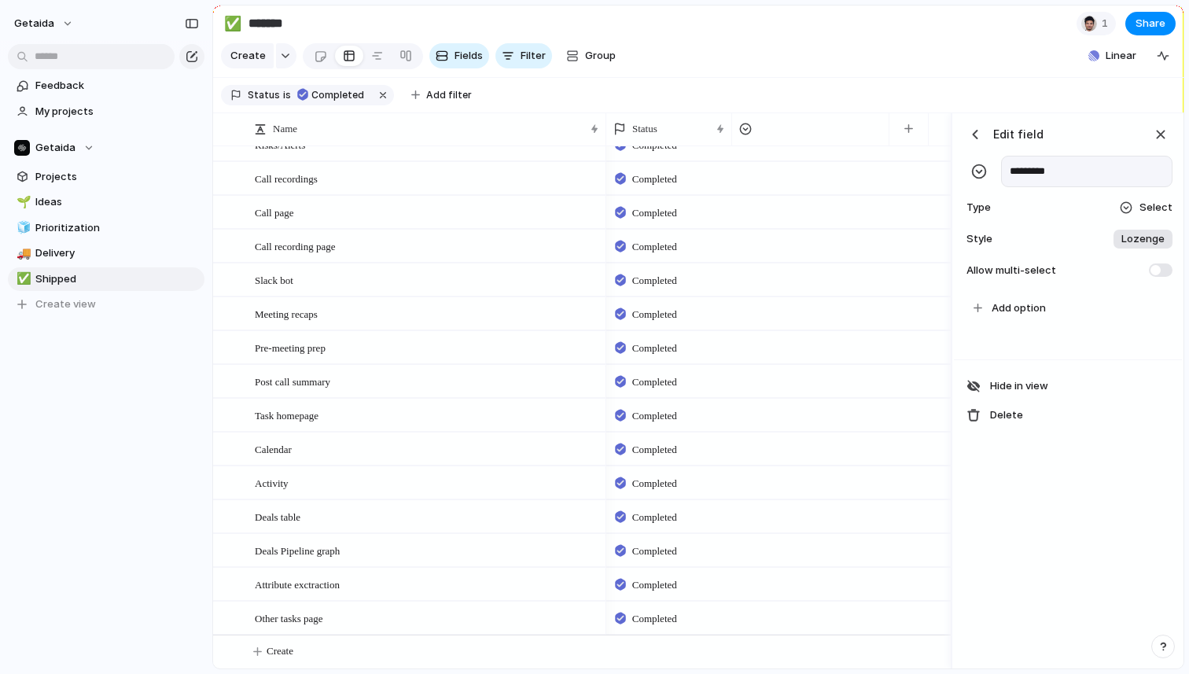
type input "*********"
click at [1130, 205] on div at bounding box center [1126, 207] width 13 height 13
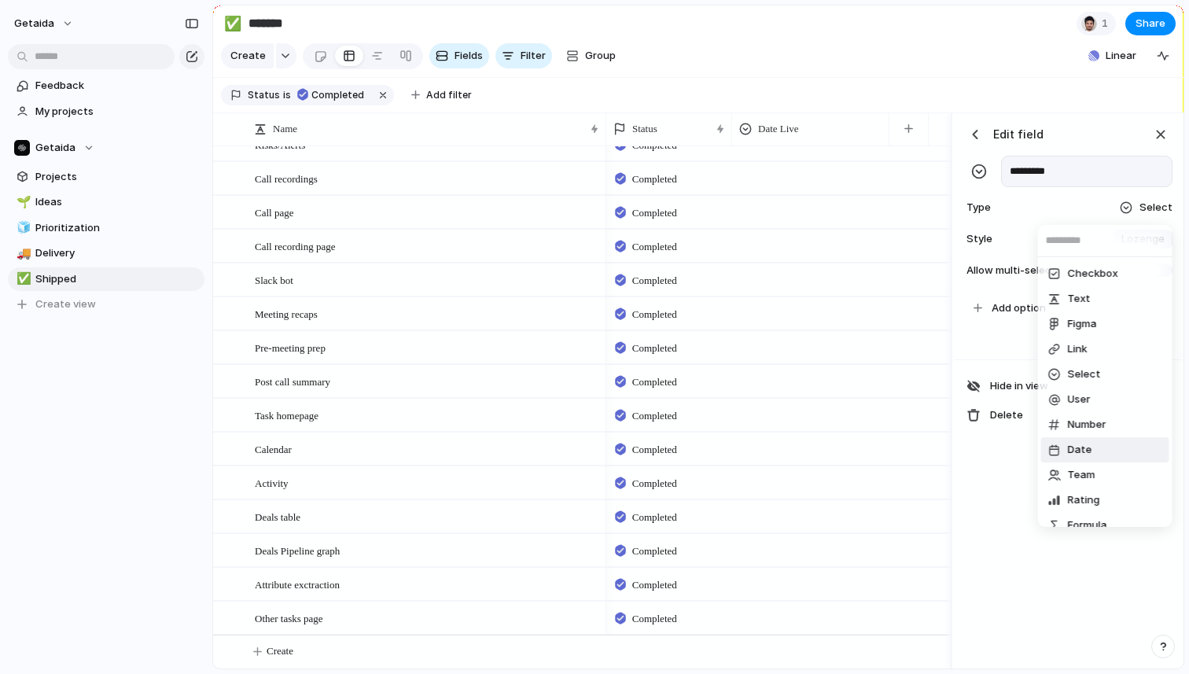
click at [1103, 457] on li "Date" at bounding box center [1105, 449] width 128 height 25
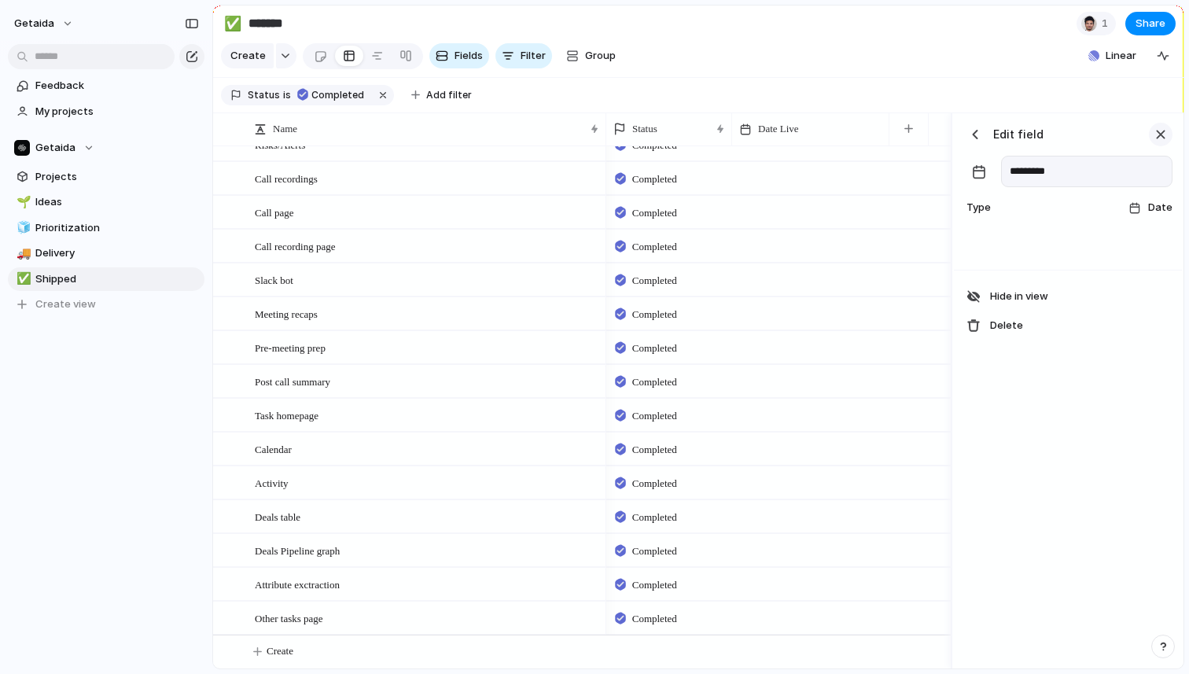
click at [1171, 131] on button "button" at bounding box center [1161, 135] width 24 height 24
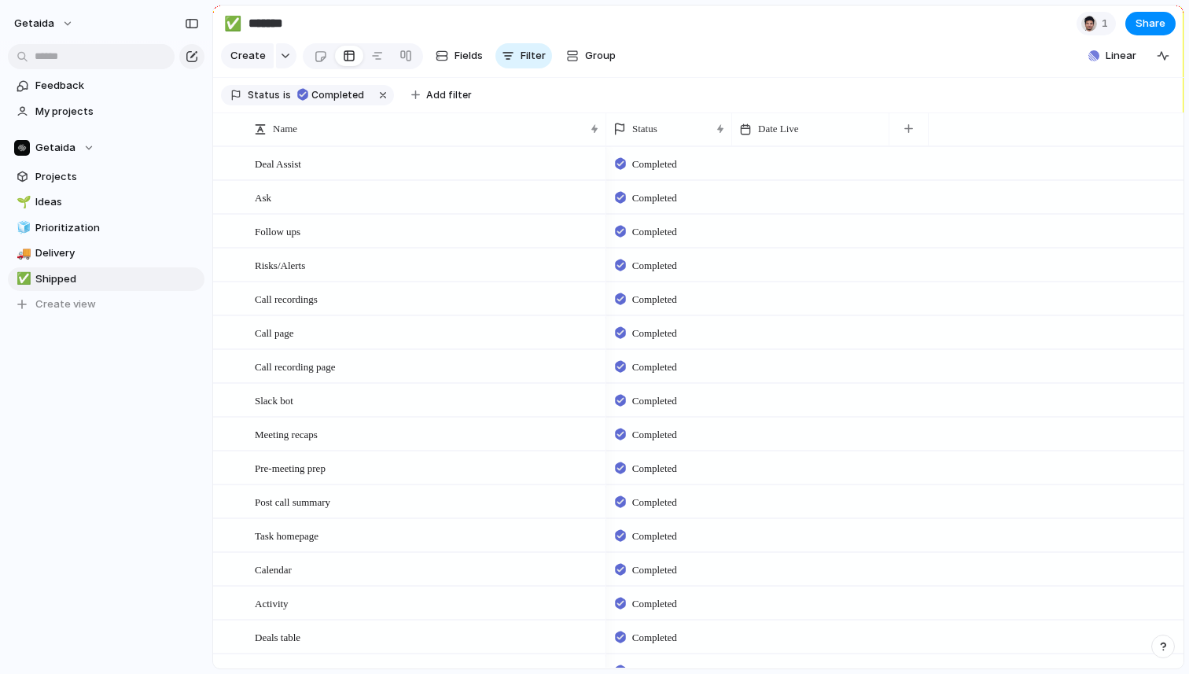
click at [808, 169] on div at bounding box center [810, 163] width 157 height 32
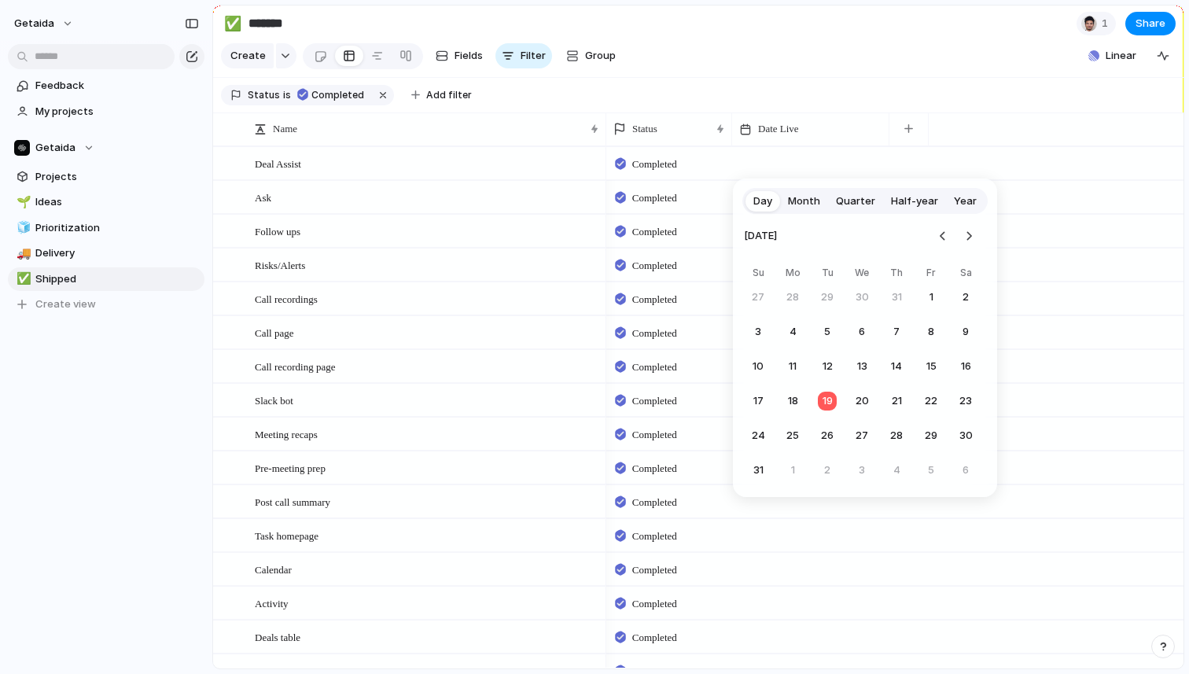
click at [796, 200] on span "Month" at bounding box center [804, 201] width 32 height 16
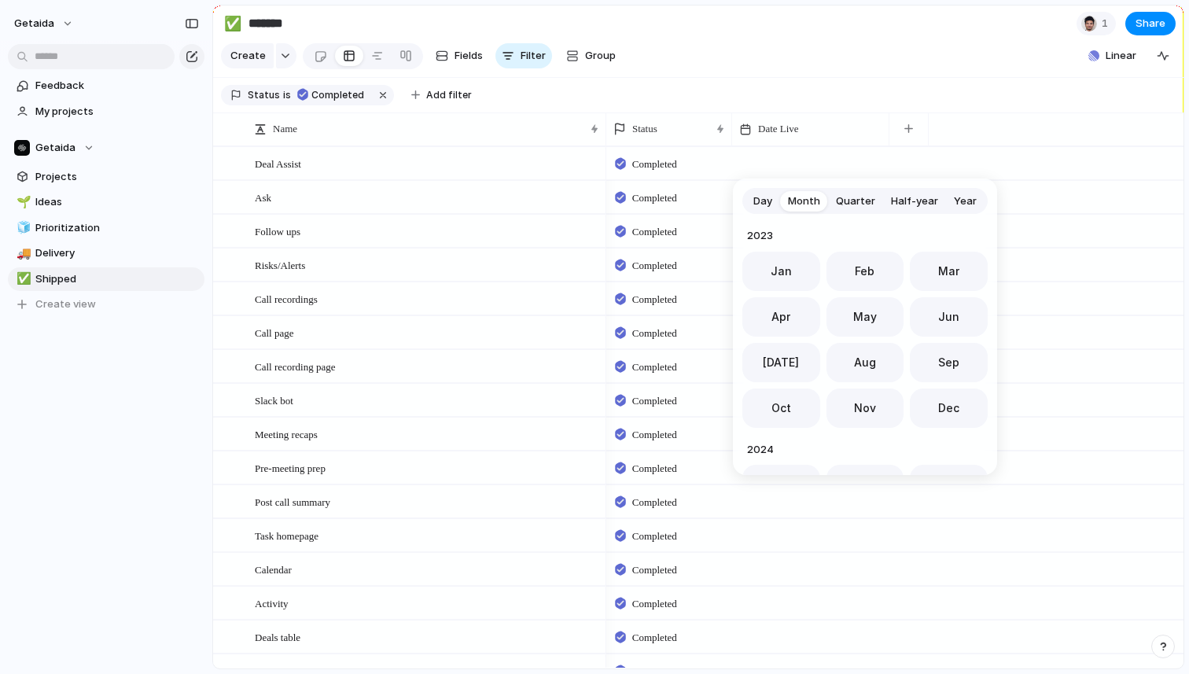
scroll to position [432, 0]
click at [933, 323] on button "Jun" at bounding box center [949, 311] width 78 height 39
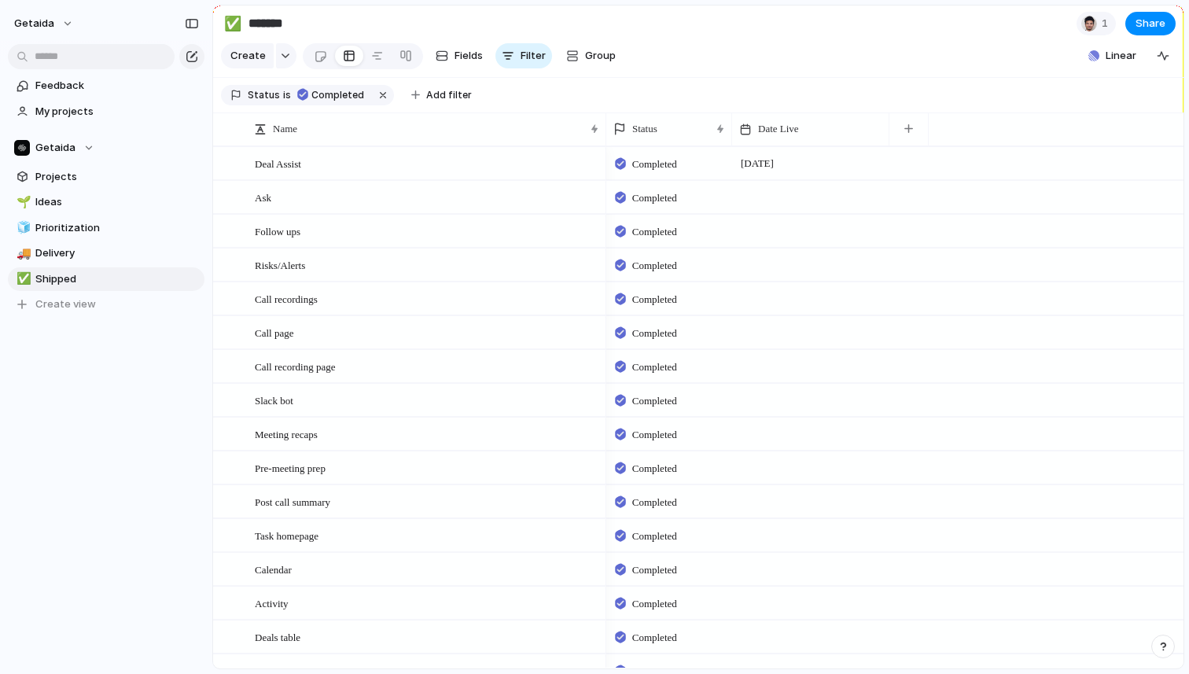
click at [821, 192] on div at bounding box center [810, 197] width 157 height 32
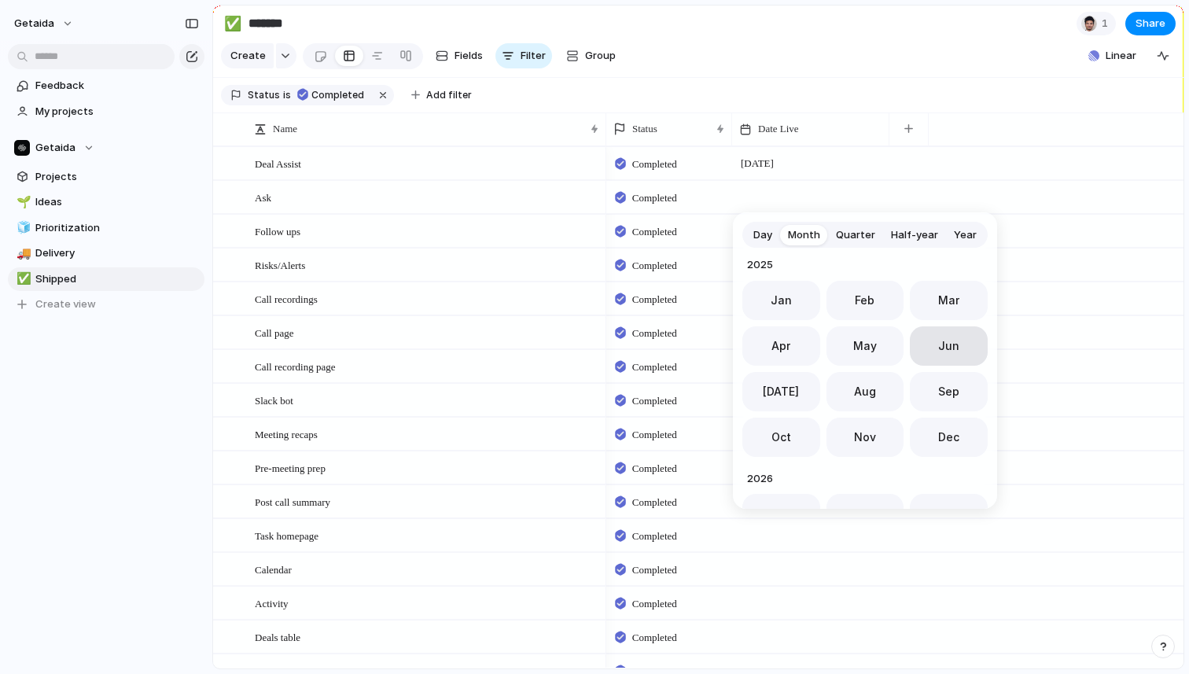
click at [954, 351] on button "Jun" at bounding box center [949, 345] width 78 height 39
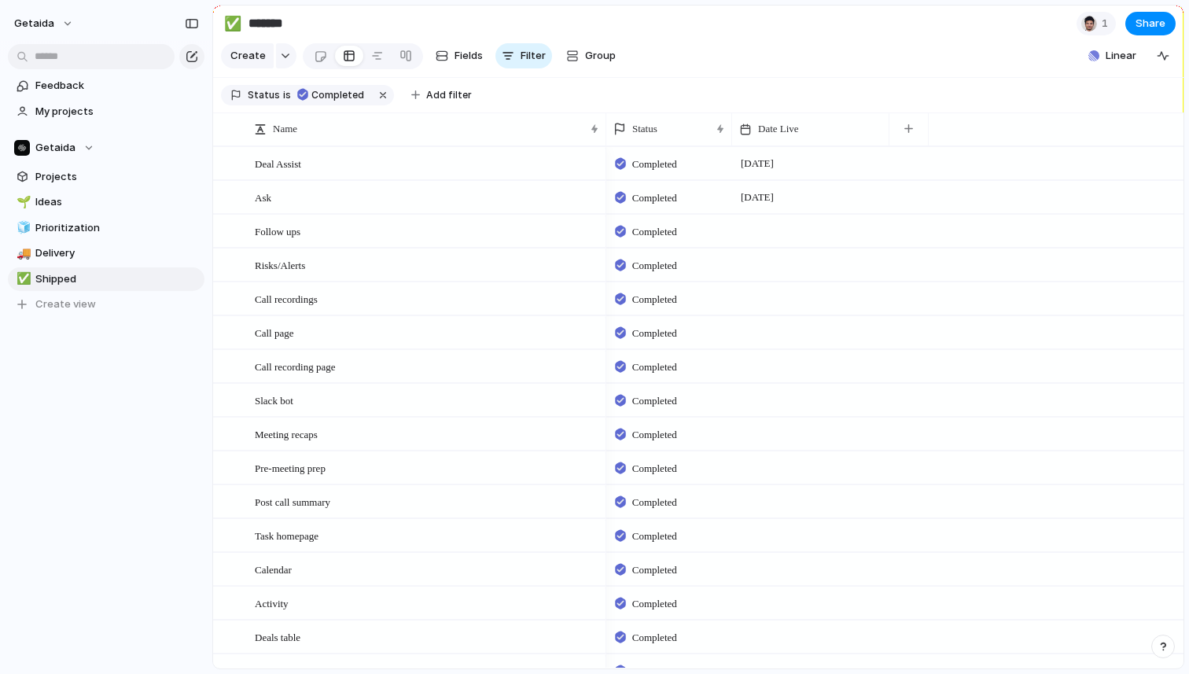
click at [799, 237] on div at bounding box center [810, 231] width 157 height 32
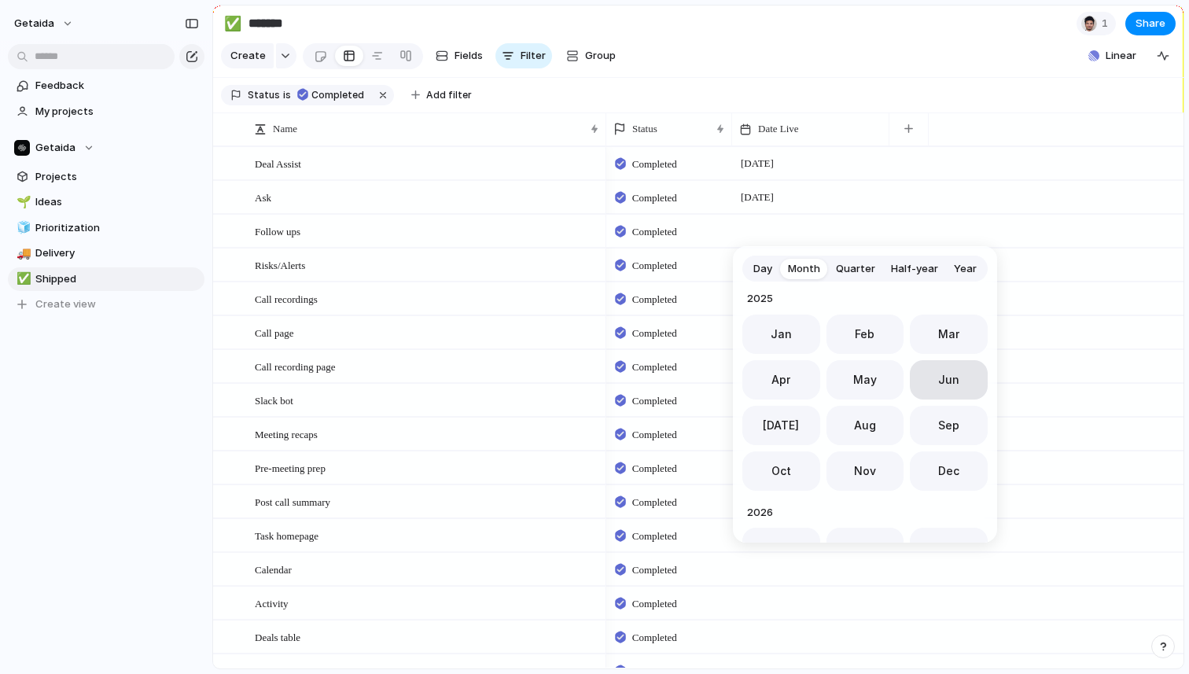
click at [940, 386] on span "Jun" at bounding box center [948, 379] width 21 height 17
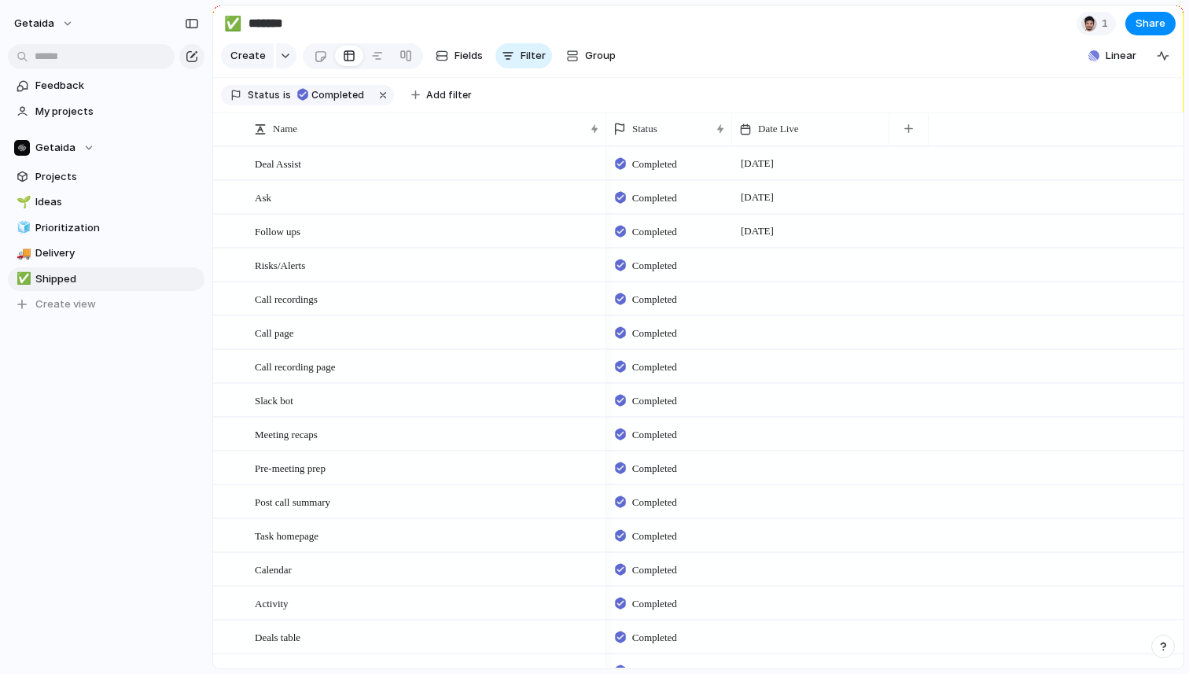
click at [792, 274] on div at bounding box center [810, 264] width 157 height 32
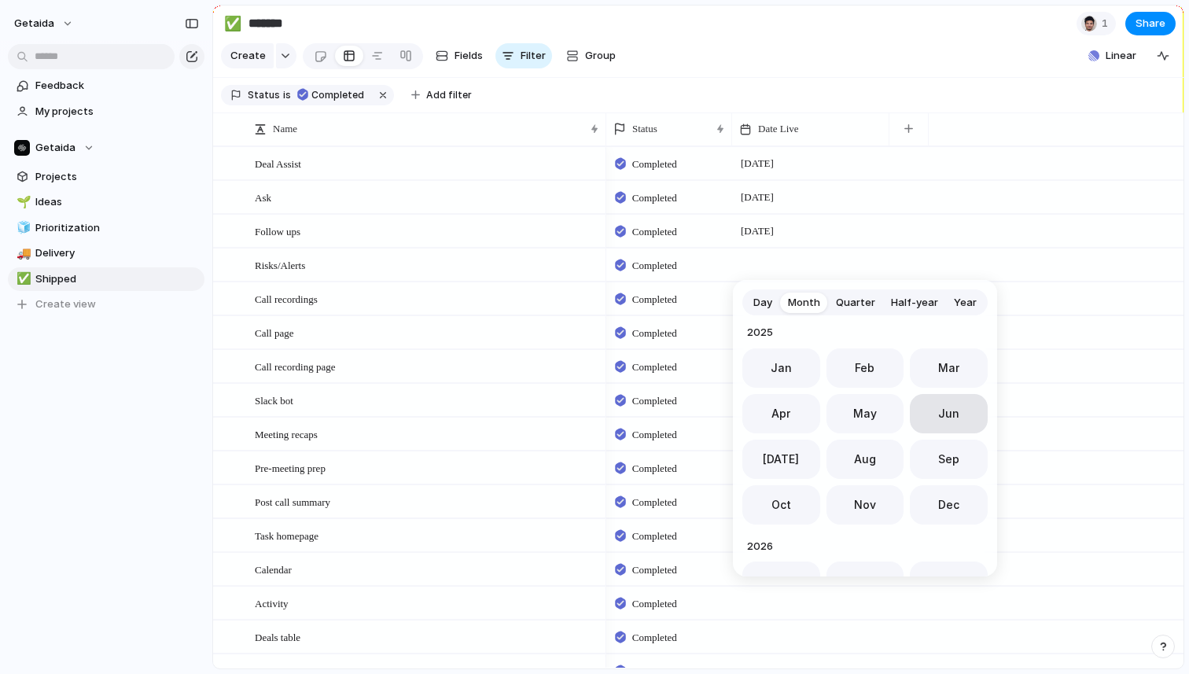
click at [942, 415] on span "Jun" at bounding box center [948, 413] width 21 height 17
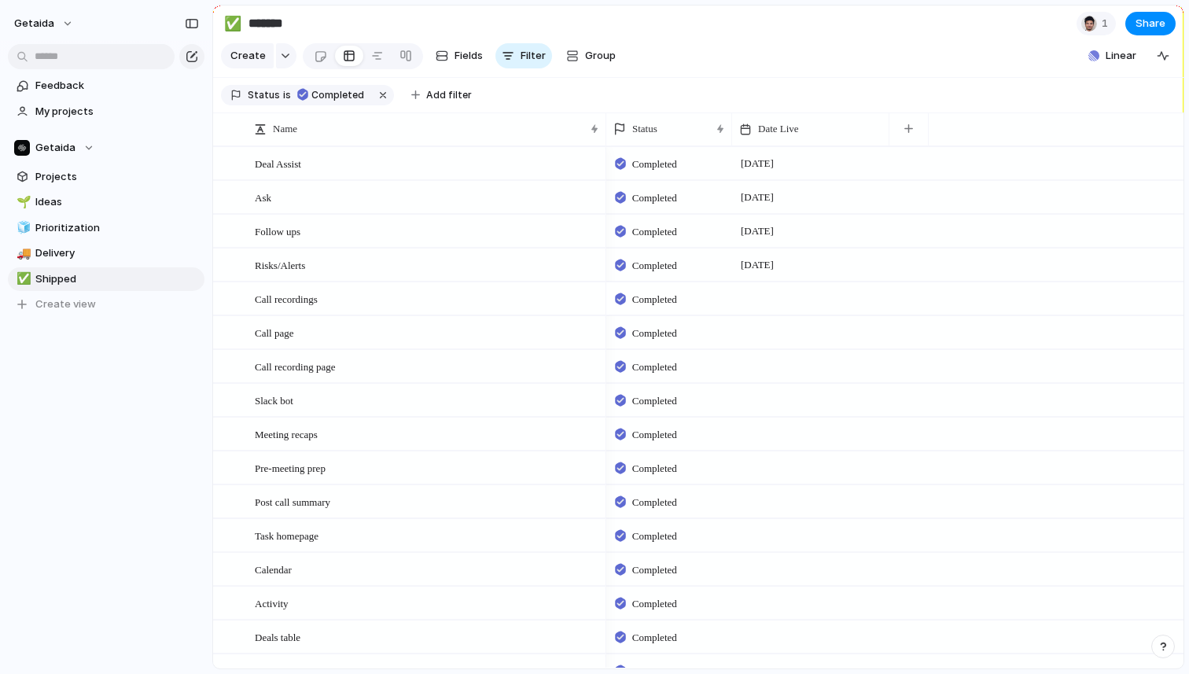
click at [771, 304] on div at bounding box center [810, 298] width 157 height 32
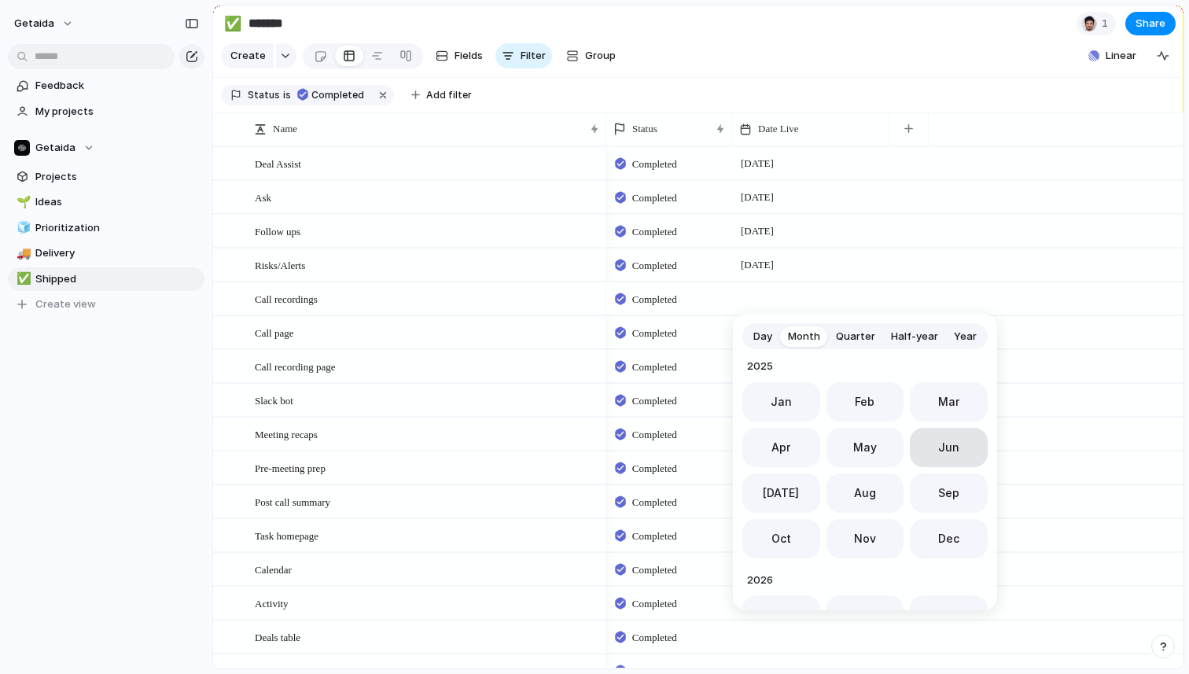
click at [965, 438] on button "Jun" at bounding box center [949, 447] width 78 height 39
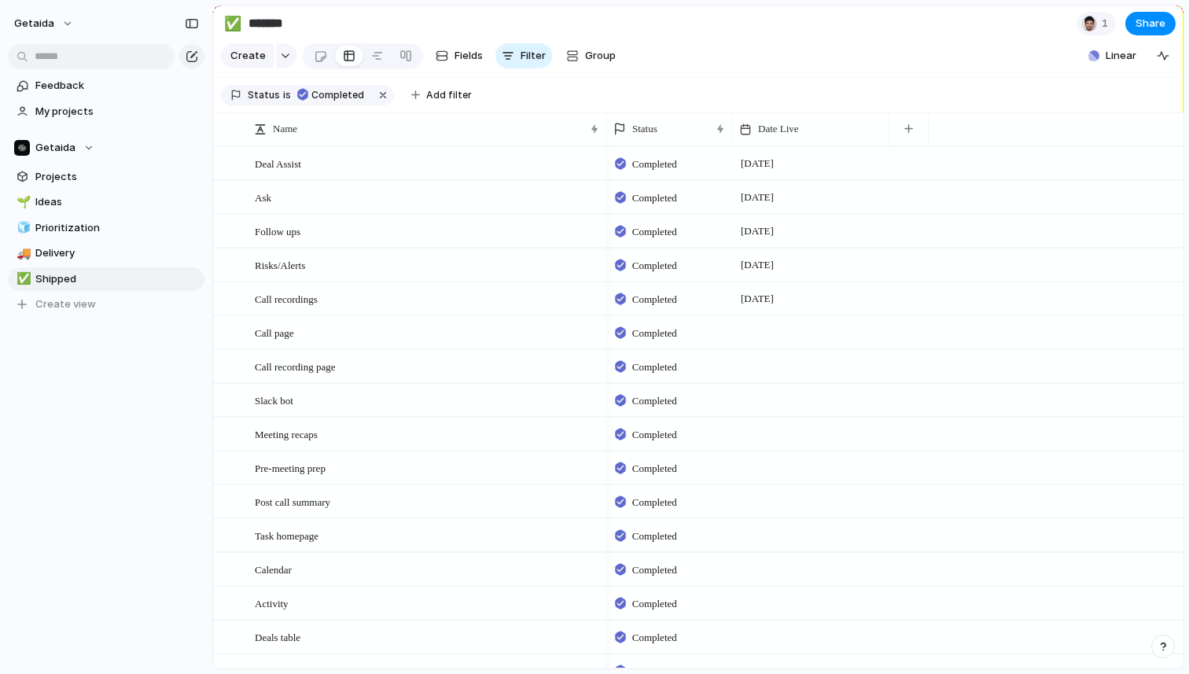
click at [786, 334] on div at bounding box center [810, 332] width 157 height 32
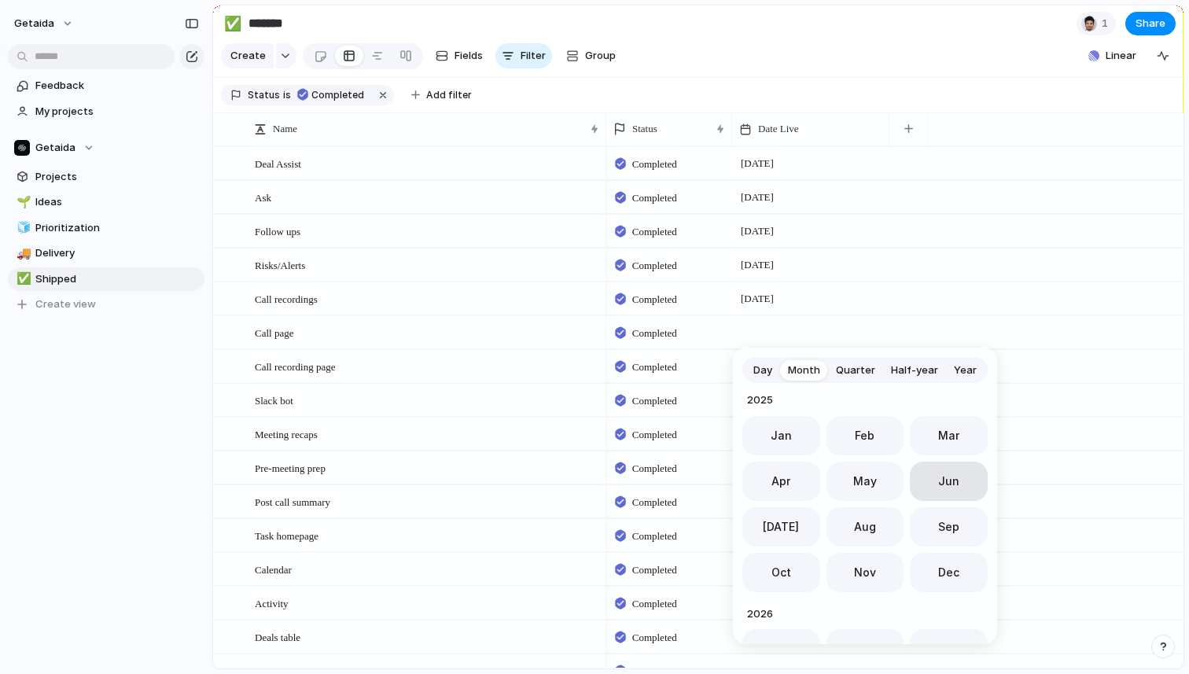
click at [935, 471] on button "Jun" at bounding box center [949, 481] width 78 height 39
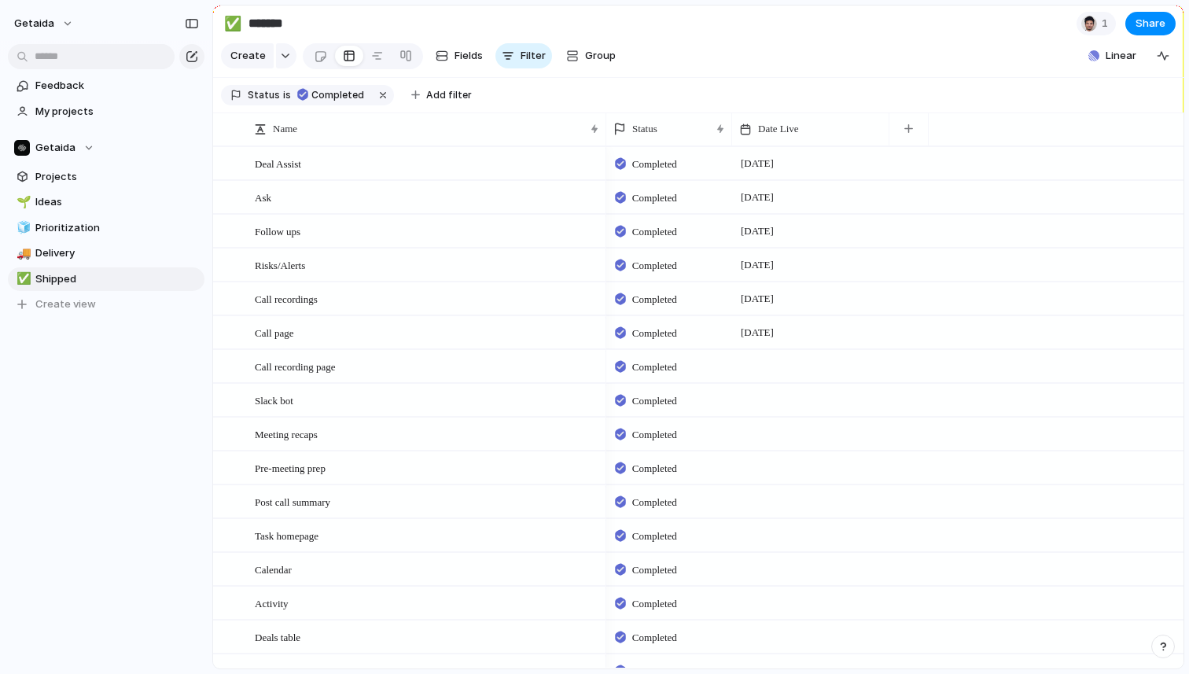
click at [772, 362] on div at bounding box center [810, 366] width 157 height 32
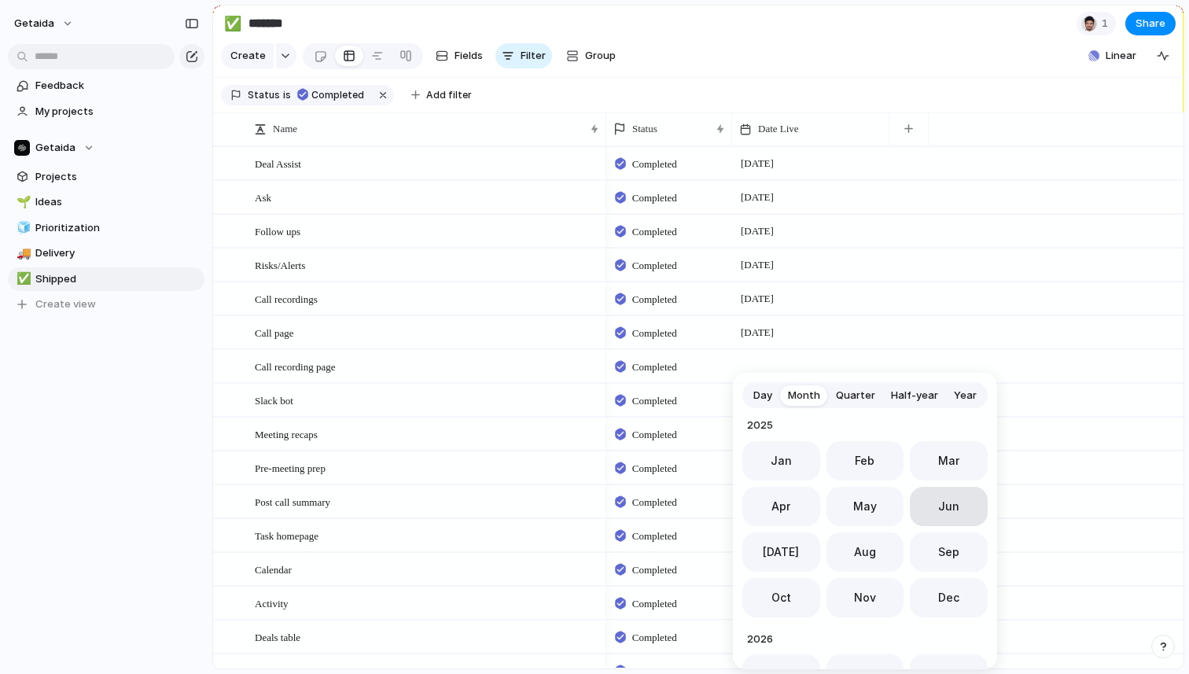
click at [949, 502] on span "Jun" at bounding box center [948, 506] width 21 height 17
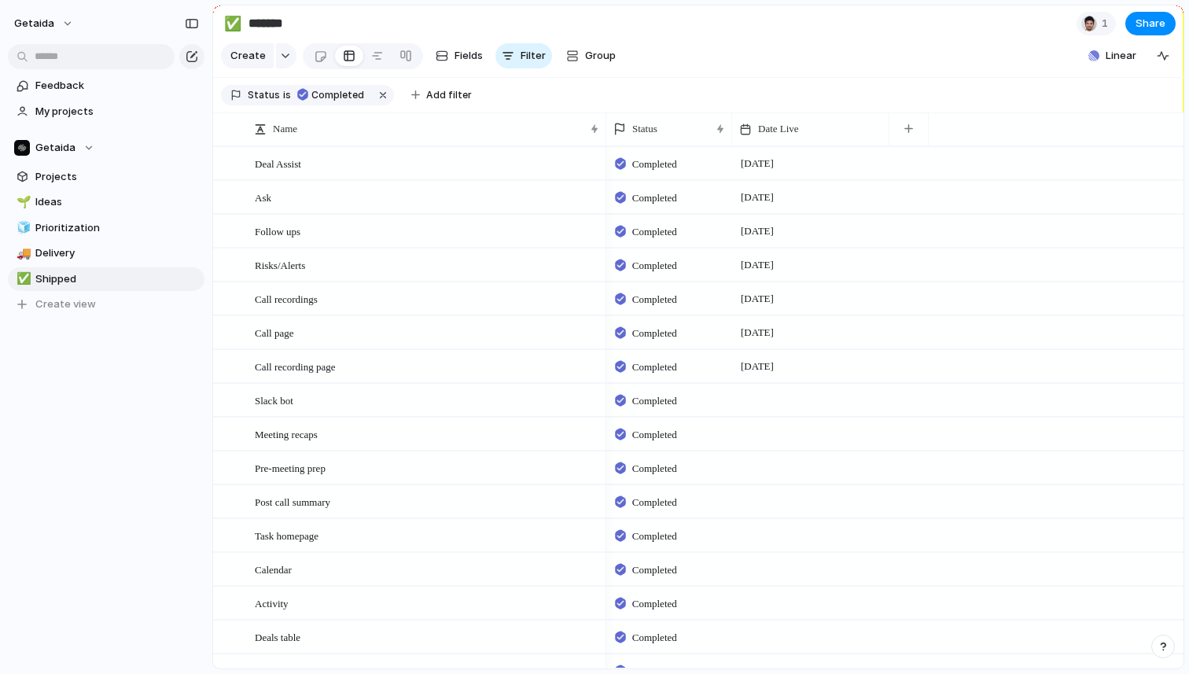
click at [768, 408] on div at bounding box center [810, 400] width 157 height 32
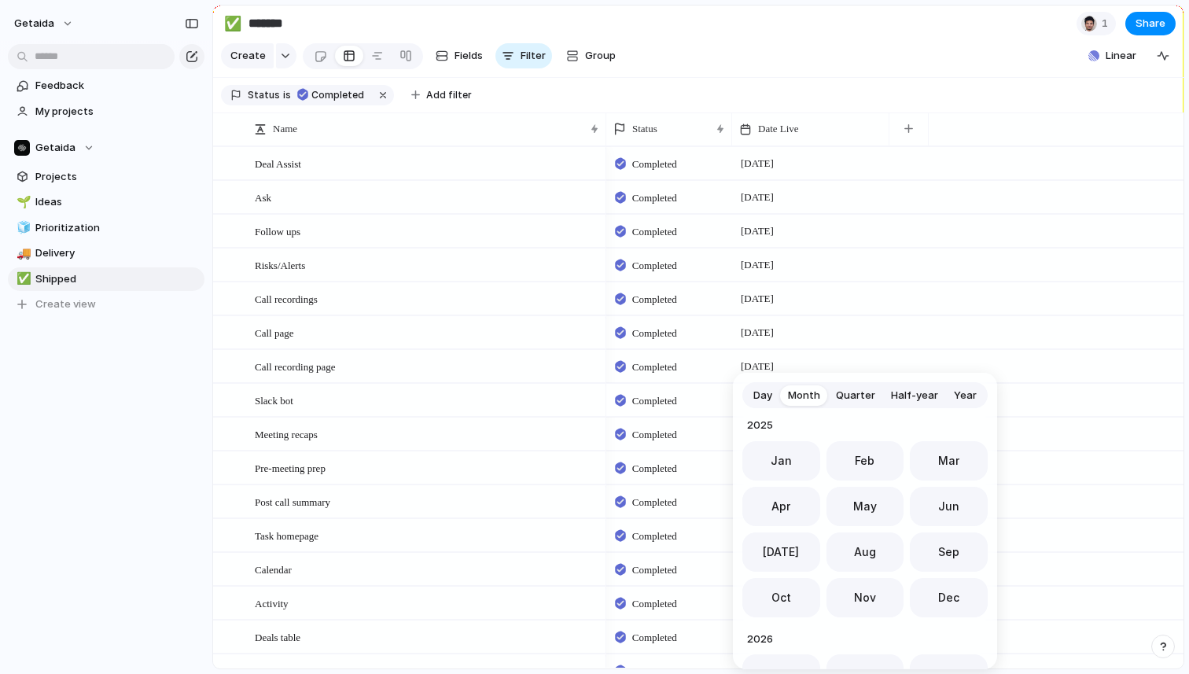
scroll to position [440, 0]
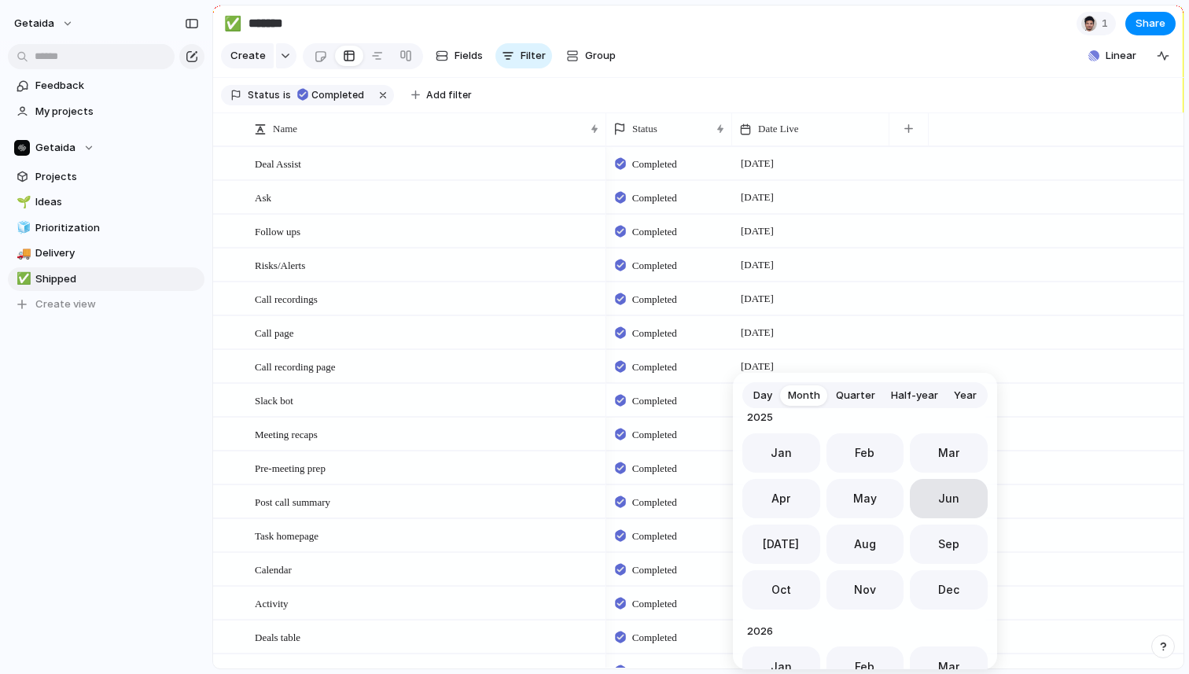
click at [938, 502] on span "Jun" at bounding box center [948, 498] width 21 height 17
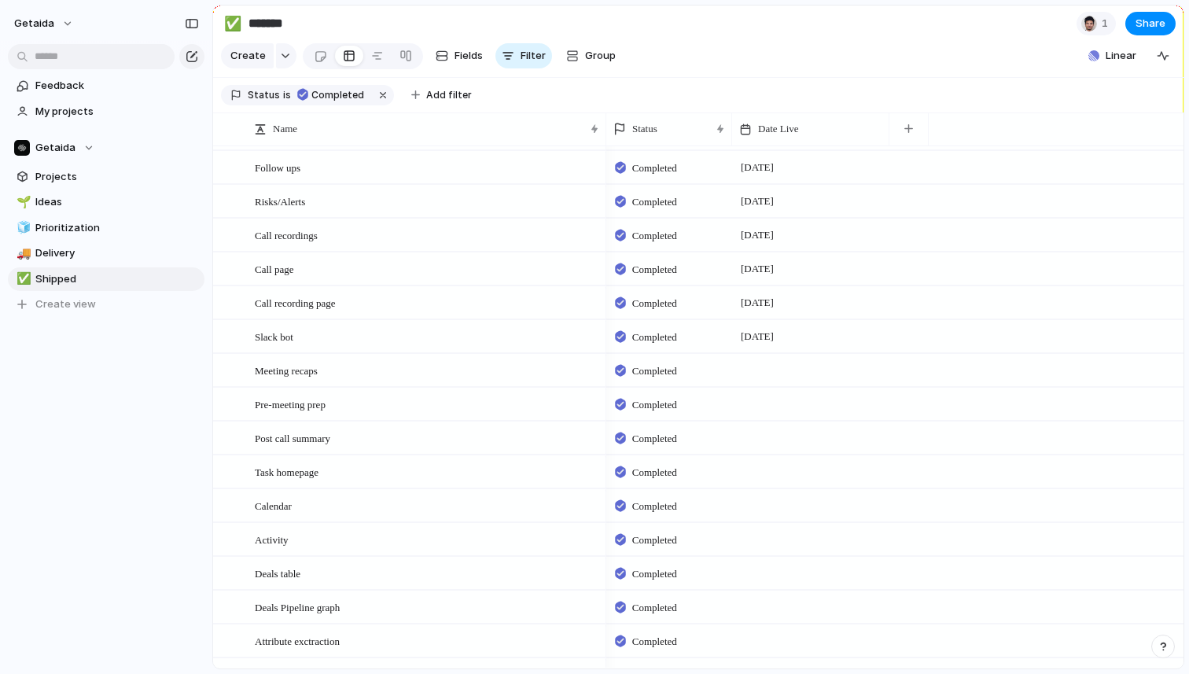
scroll to position [83, 0]
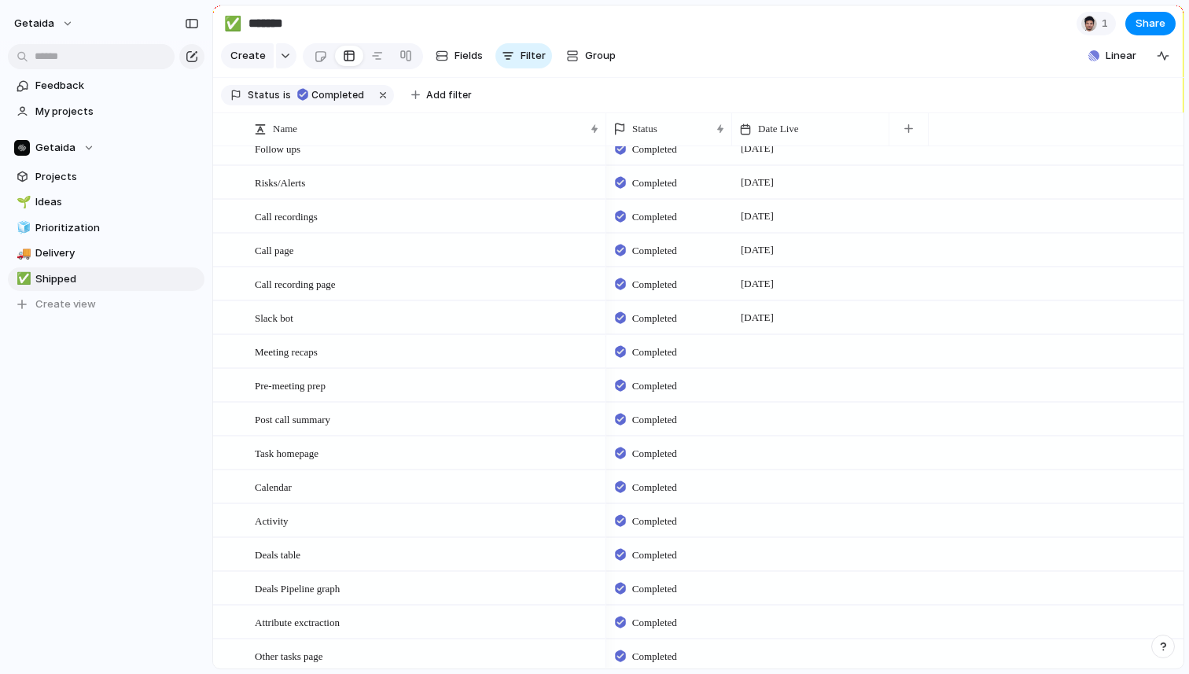
click at [760, 344] on div at bounding box center [810, 351] width 157 height 32
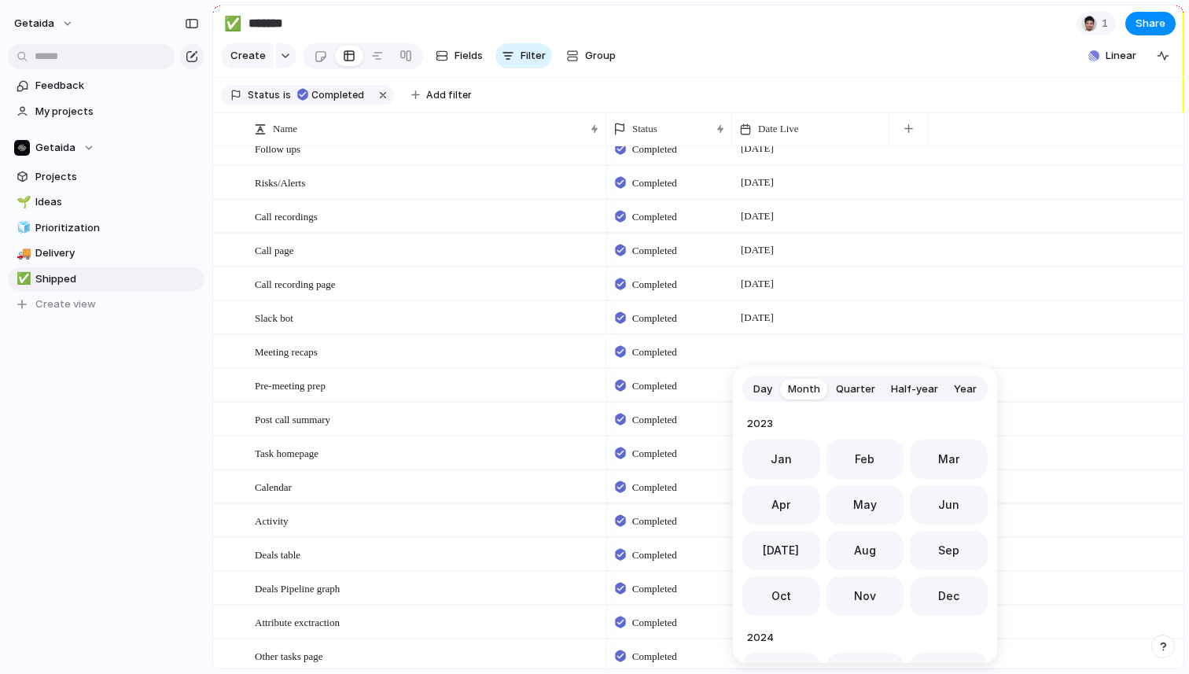
scroll to position [432, 0]
click at [938, 497] on span "Jun" at bounding box center [948, 499] width 21 height 17
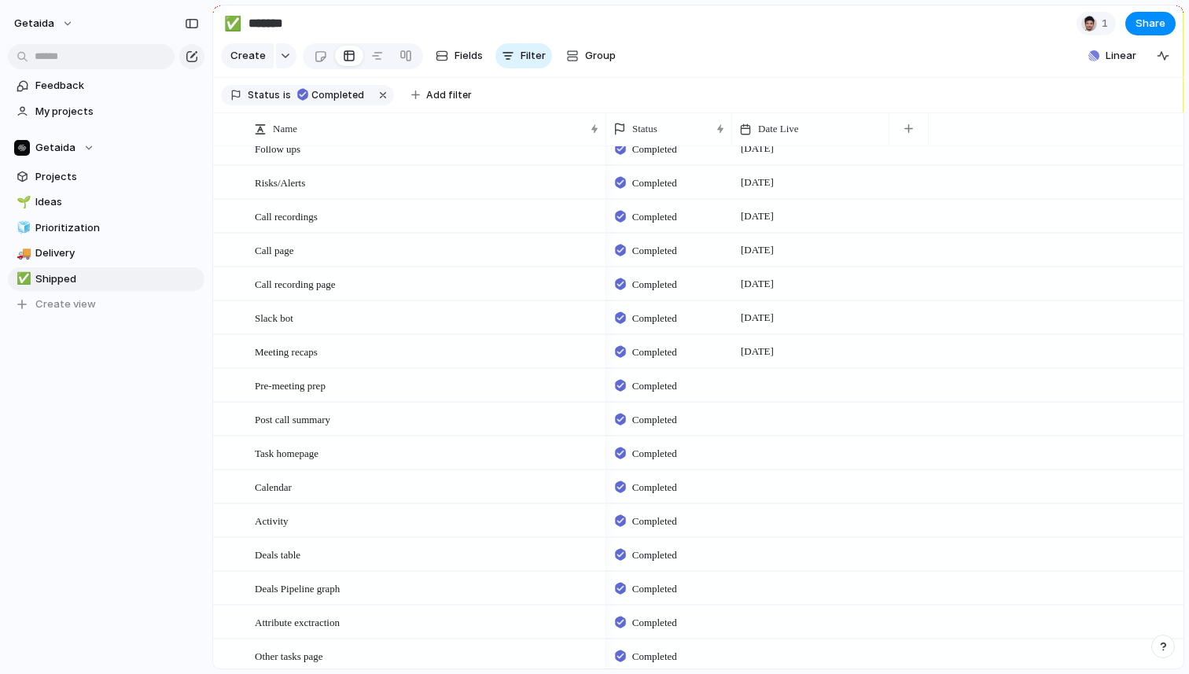
click at [765, 387] on div at bounding box center [810, 385] width 157 height 32
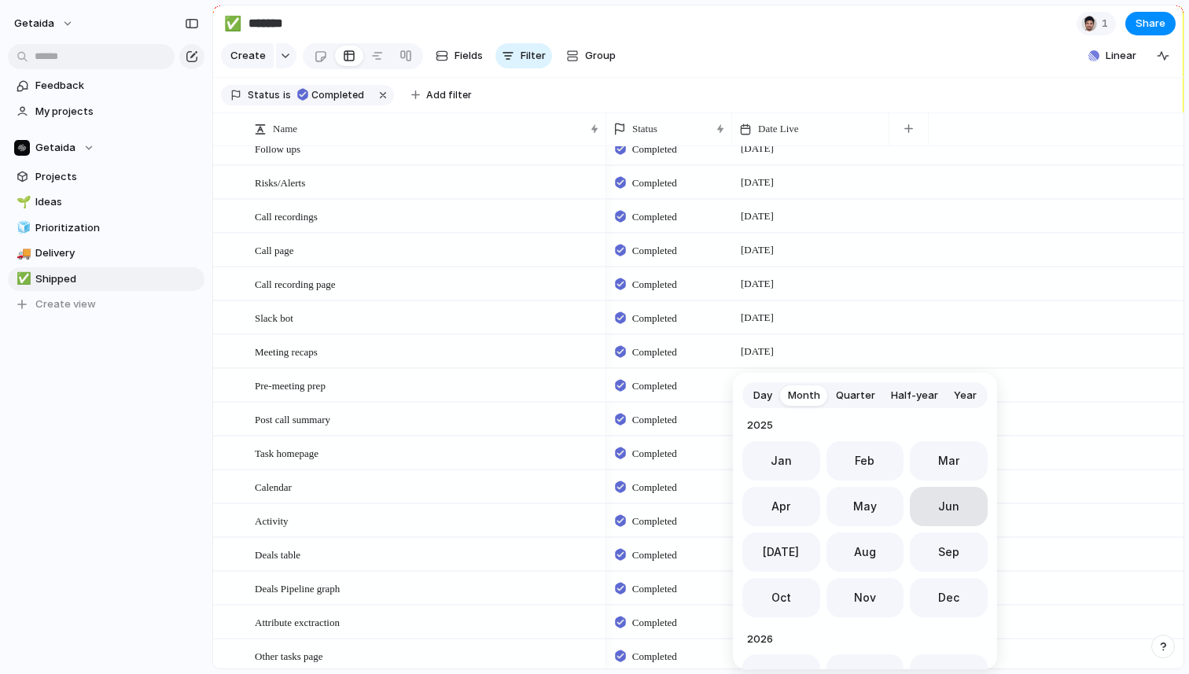
click at [952, 510] on span "Jun" at bounding box center [948, 506] width 21 height 17
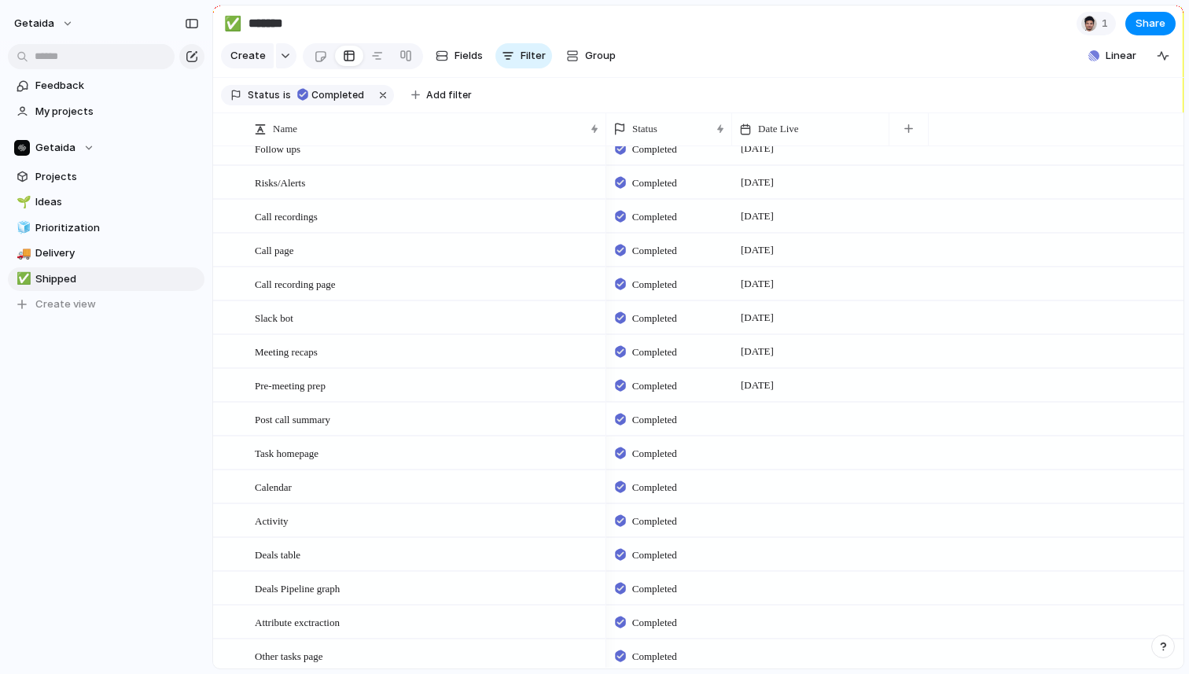
click at [761, 414] on div at bounding box center [810, 419] width 157 height 32
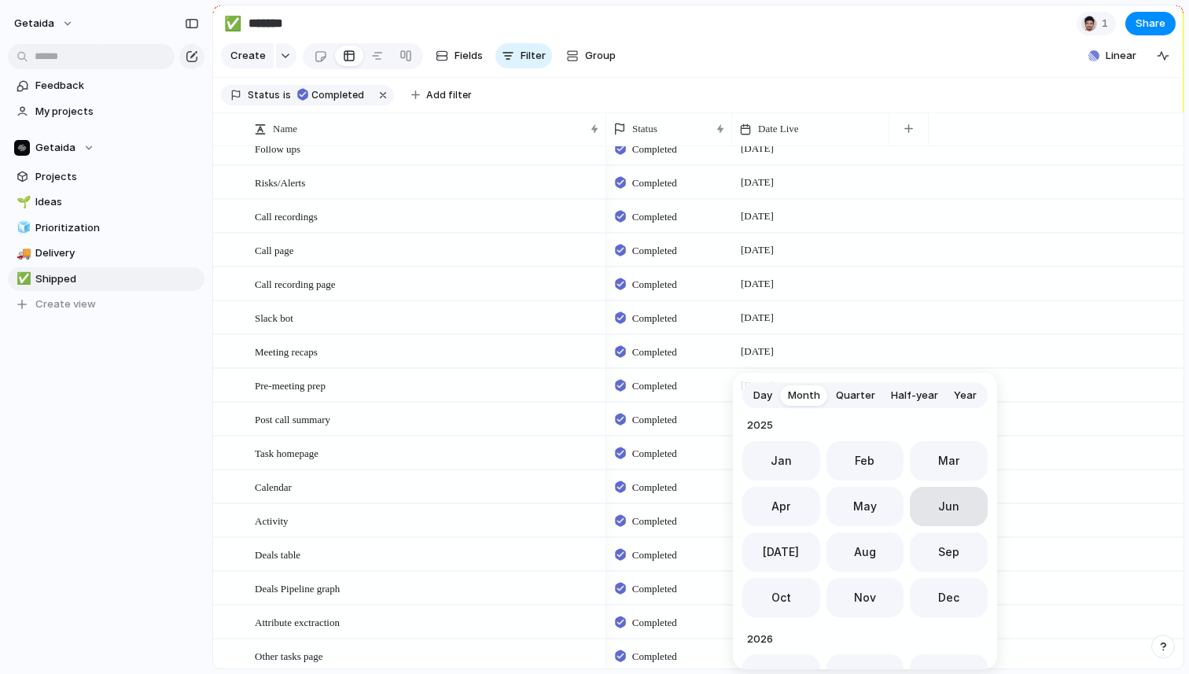
click at [949, 506] on span "Jun" at bounding box center [948, 506] width 21 height 17
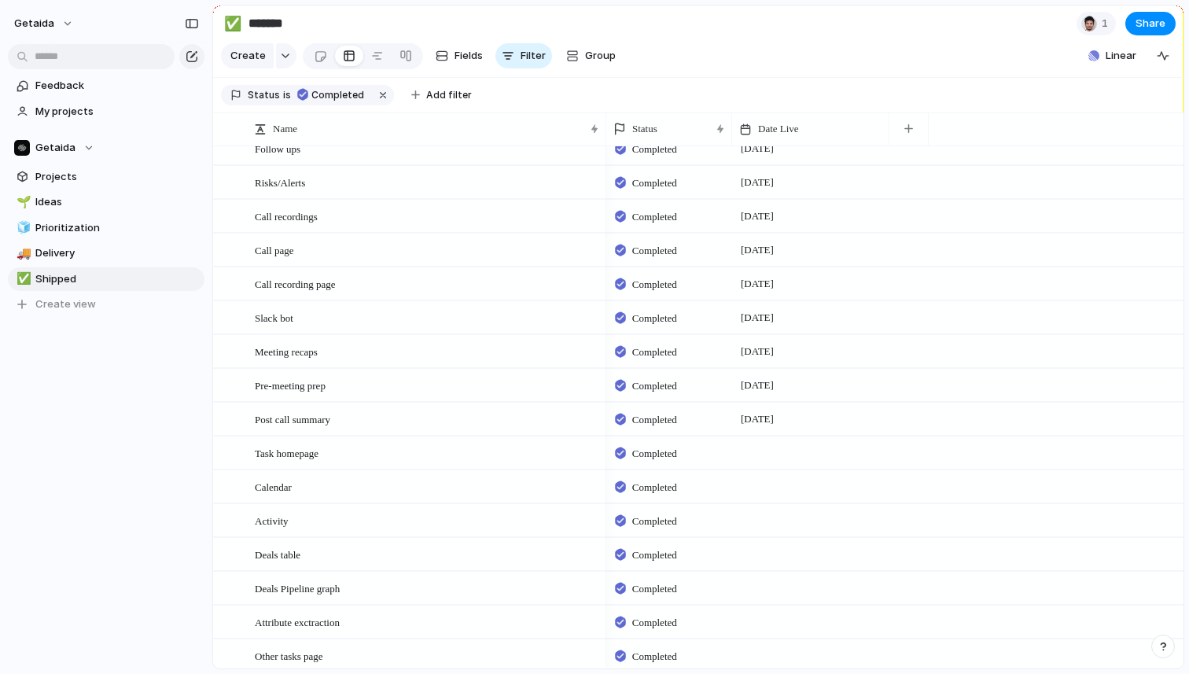
click at [756, 456] on div at bounding box center [810, 452] width 157 height 32
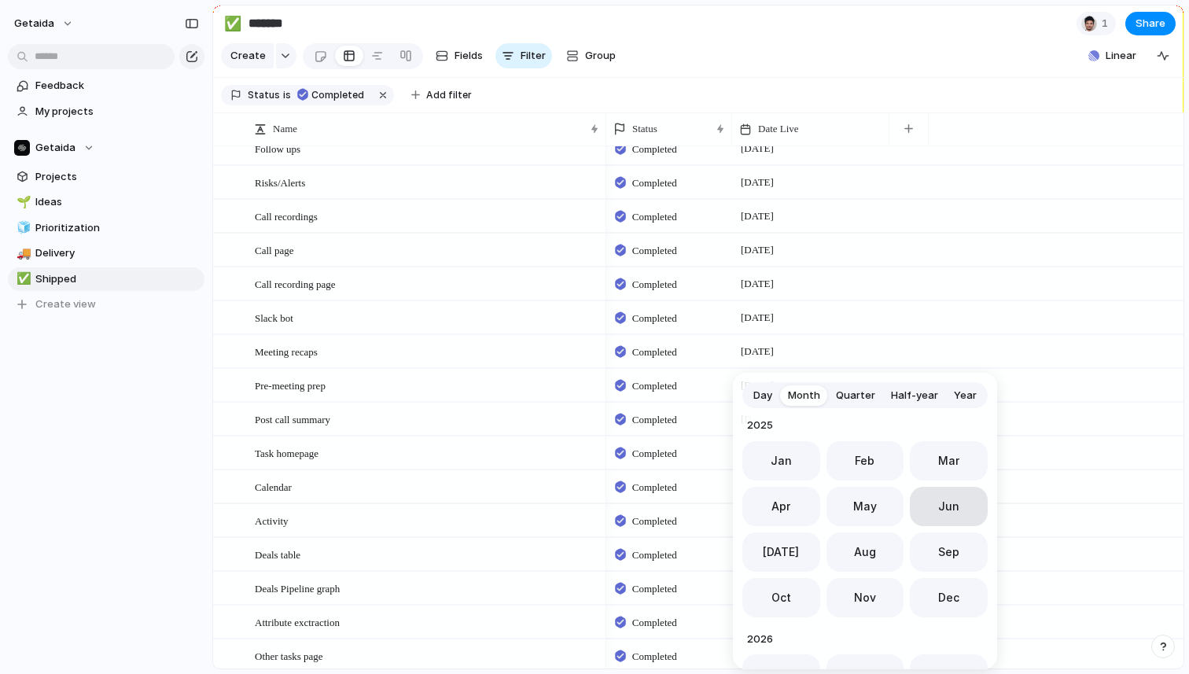
click at [938, 517] on button "Jun" at bounding box center [949, 506] width 78 height 39
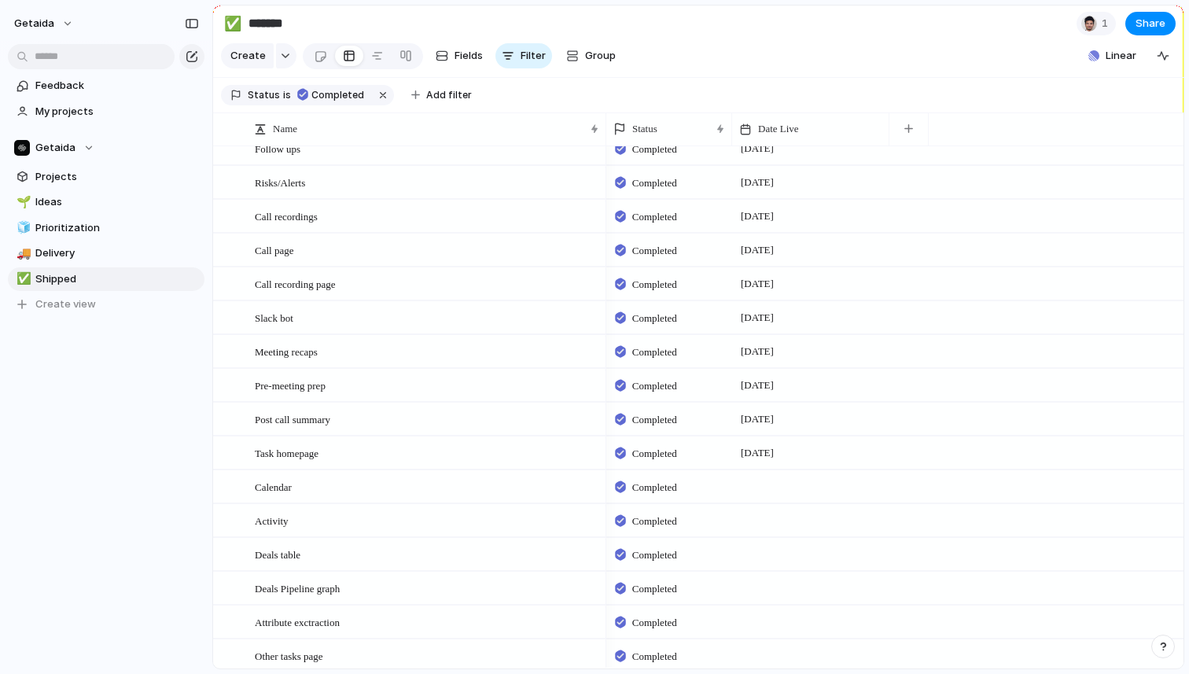
scroll to position [121, 0]
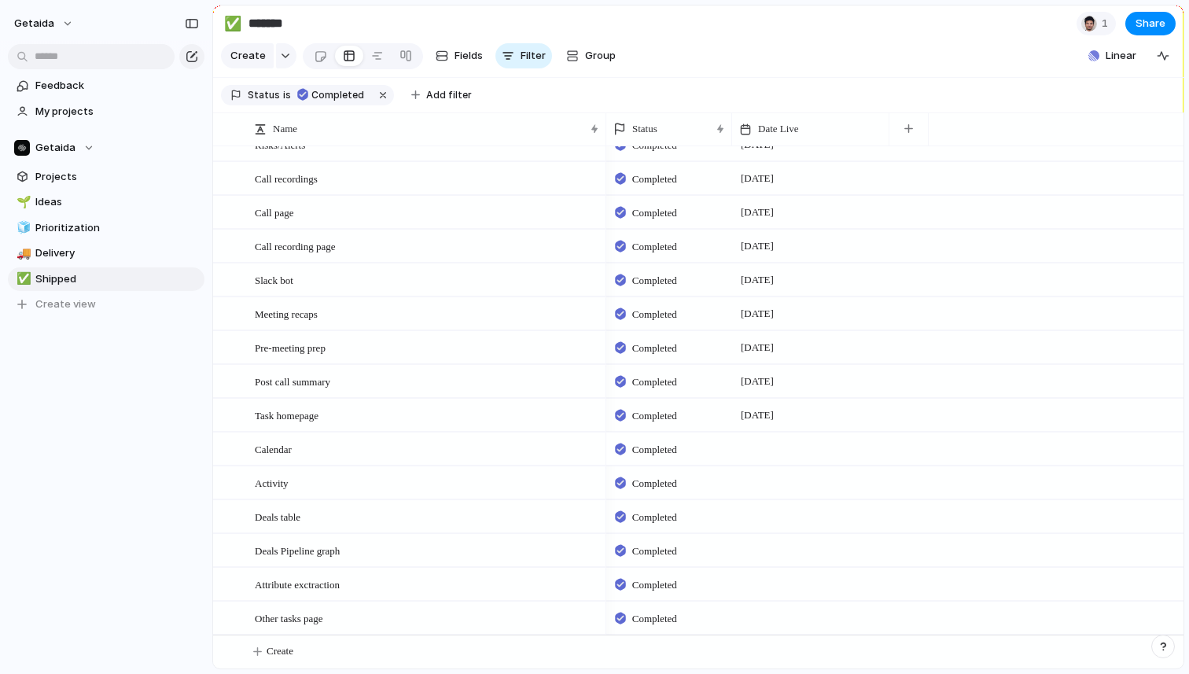
click at [761, 440] on div at bounding box center [811, 437] width 156 height 9
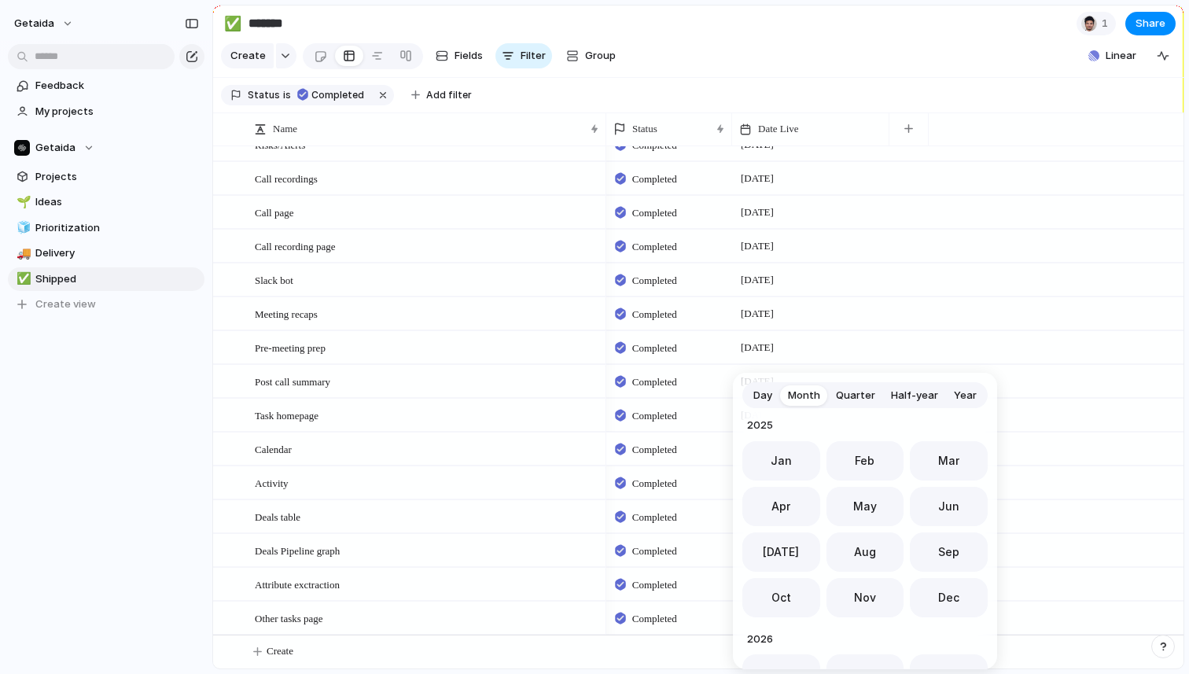
click at [164, 435] on div "Day Month Quarter Half-year Year 2023 Jan Feb Mar Apr May Jun Jul Aug Sep Oct N…" at bounding box center [594, 337] width 1189 height 674
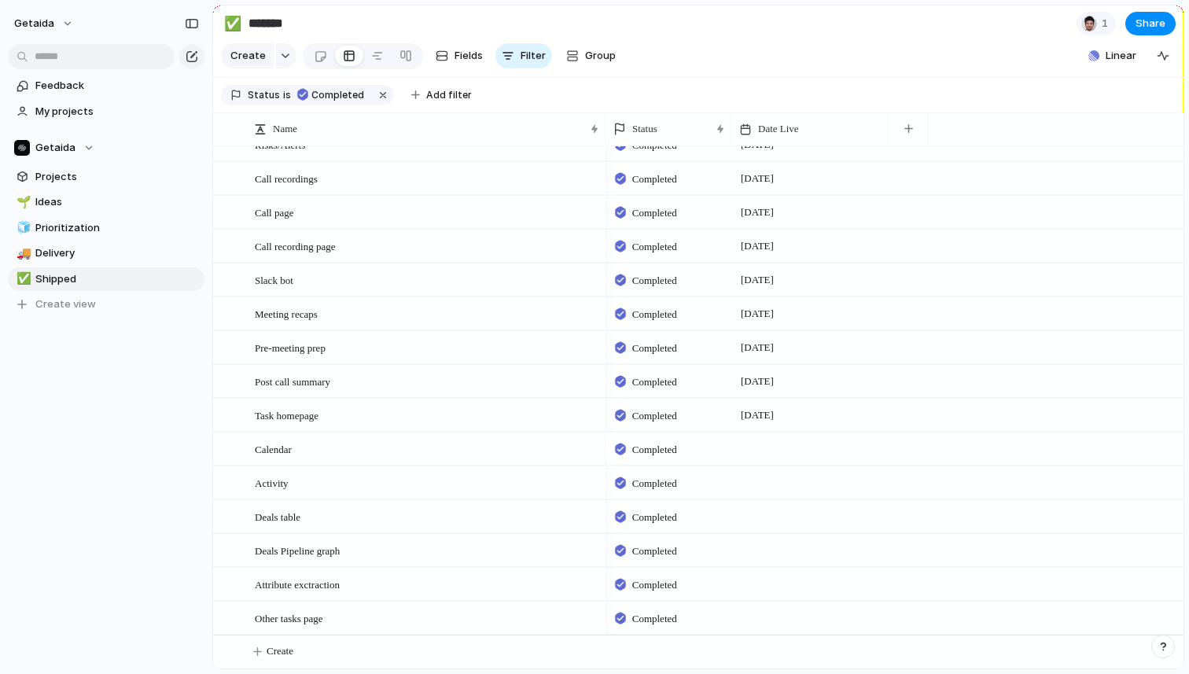
click at [782, 454] on div at bounding box center [810, 448] width 157 height 32
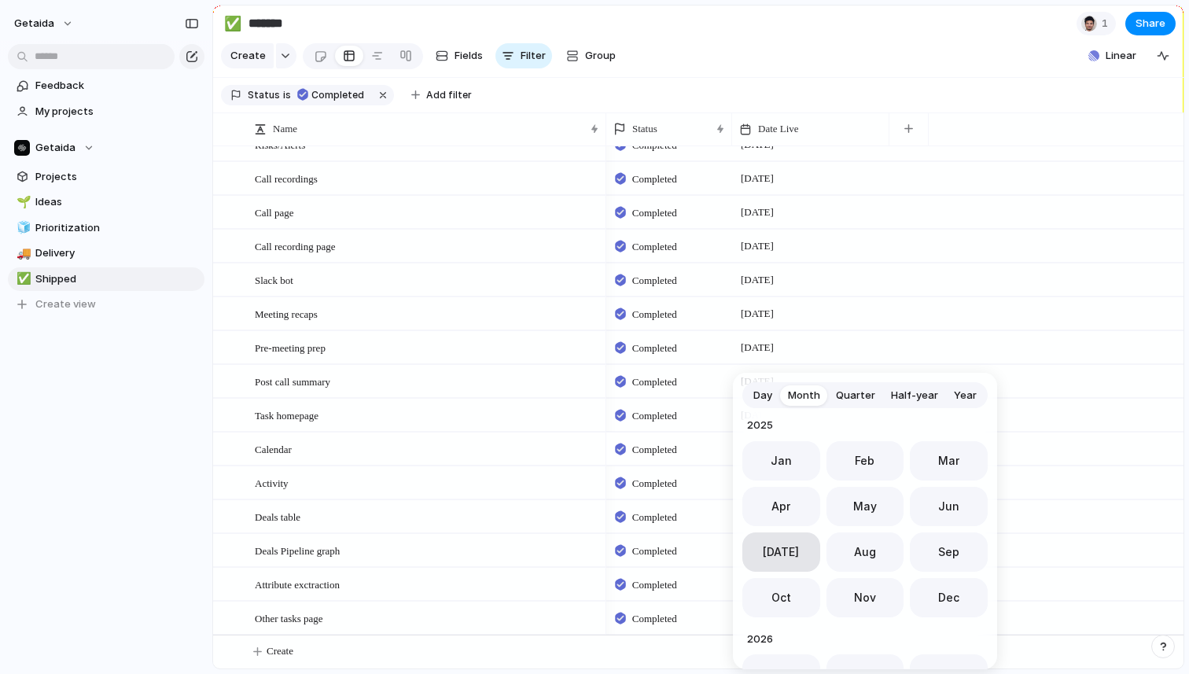
click at [789, 546] on button "Jul" at bounding box center [781, 551] width 78 height 39
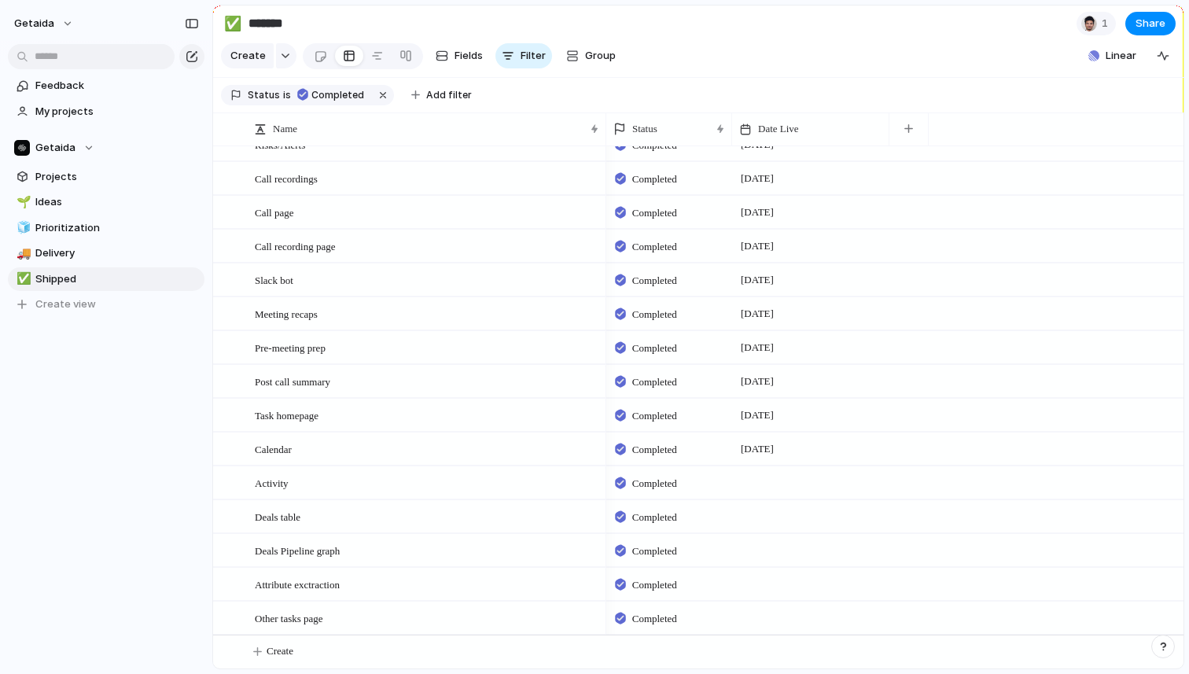
click at [763, 488] on div at bounding box center [810, 482] width 157 height 32
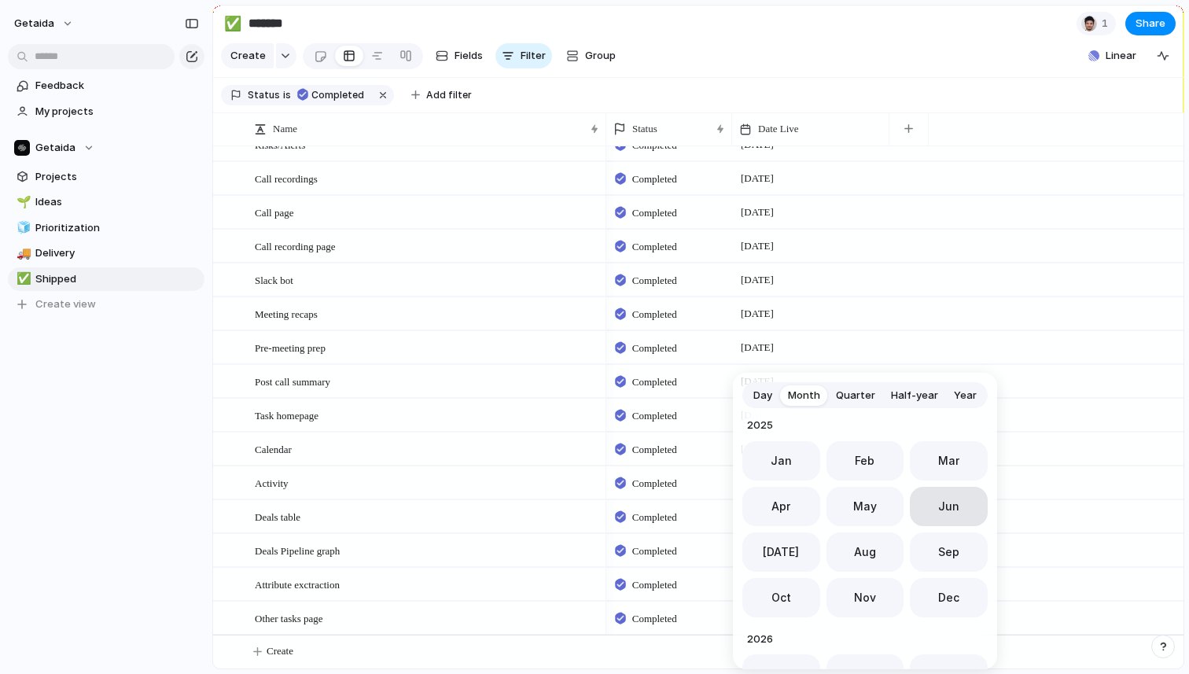
click at [930, 503] on button "Jun" at bounding box center [949, 506] width 78 height 39
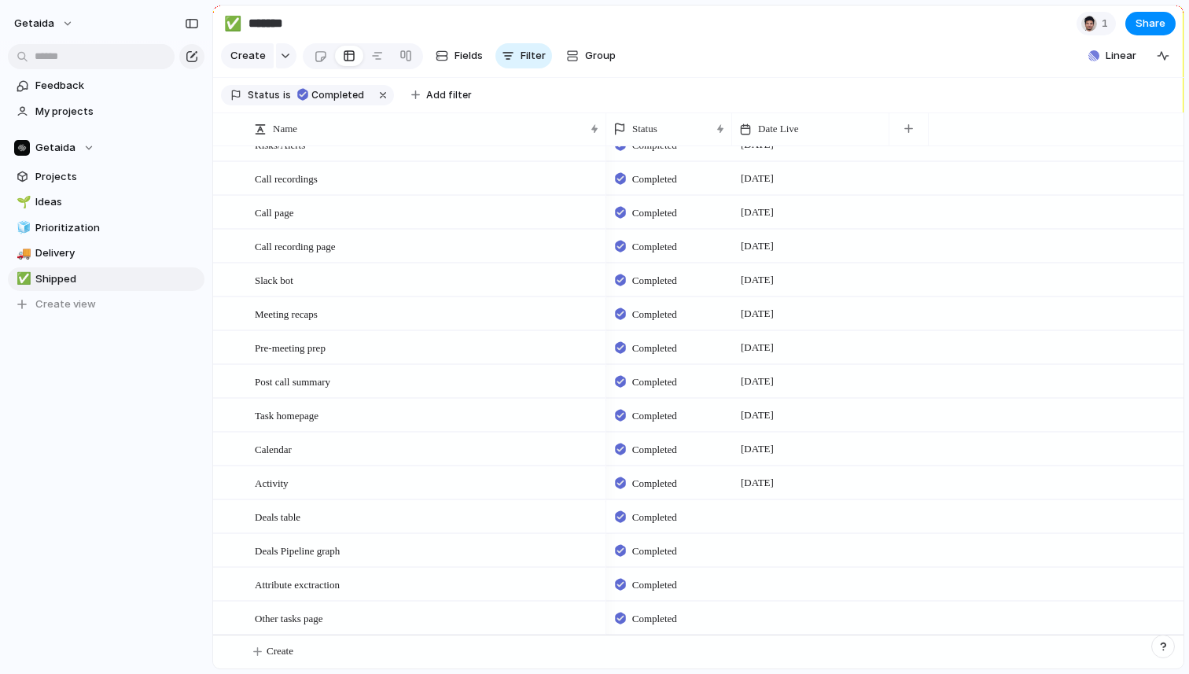
click at [769, 517] on div at bounding box center [810, 516] width 157 height 32
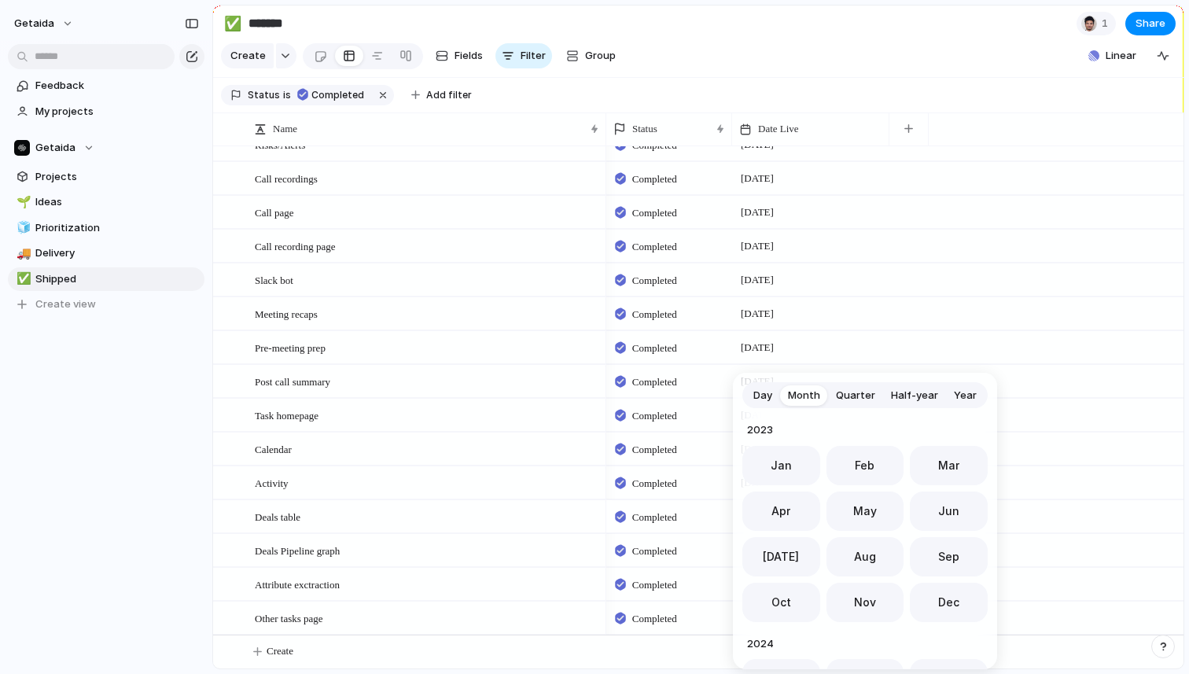
scroll to position [432, 0]
click at [938, 507] on span "Jun" at bounding box center [948, 506] width 21 height 17
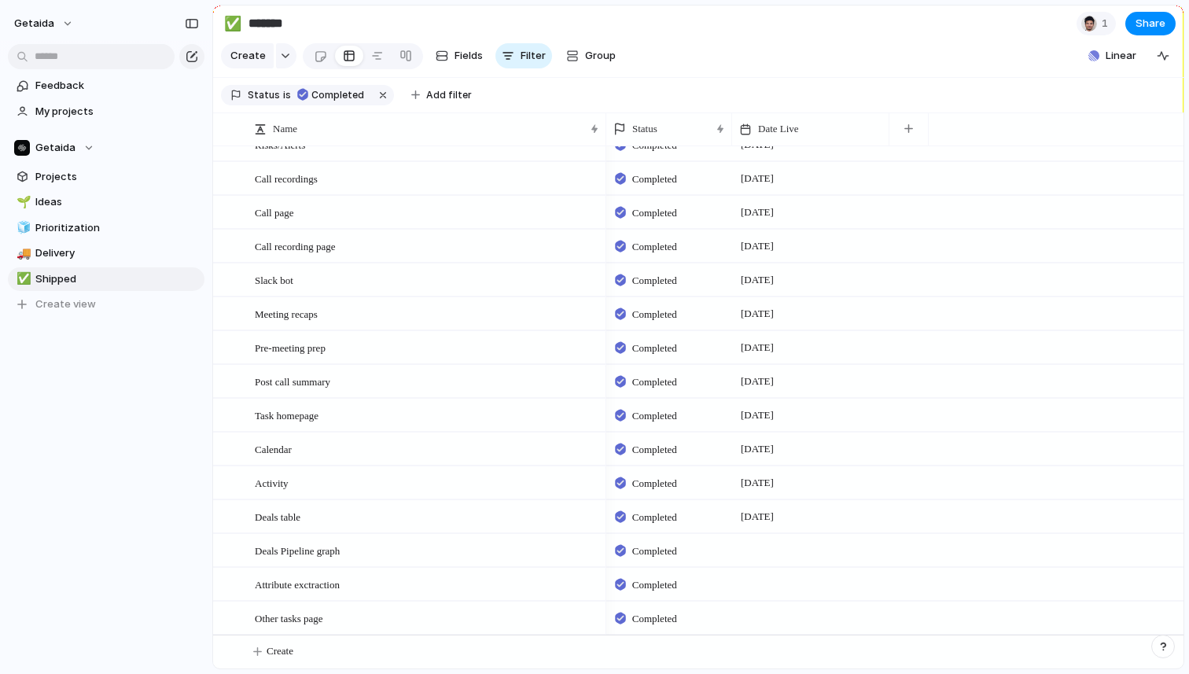
click at [782, 551] on div at bounding box center [810, 550] width 157 height 32
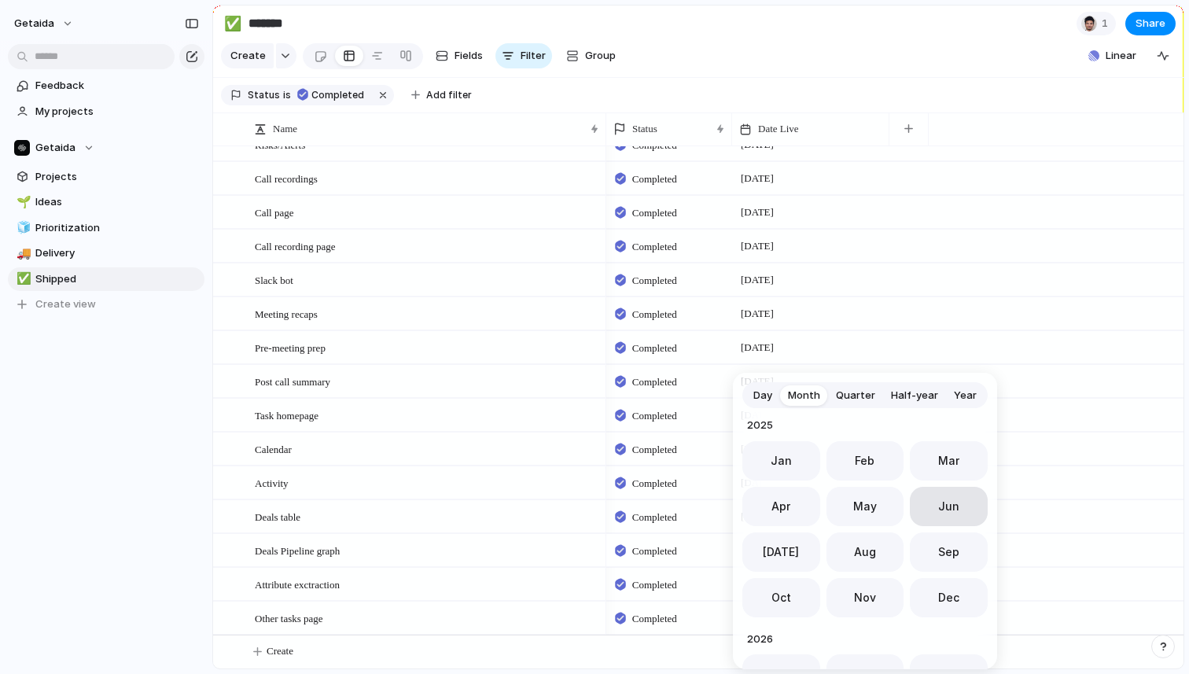
click at [959, 511] on button "Jun" at bounding box center [949, 506] width 78 height 39
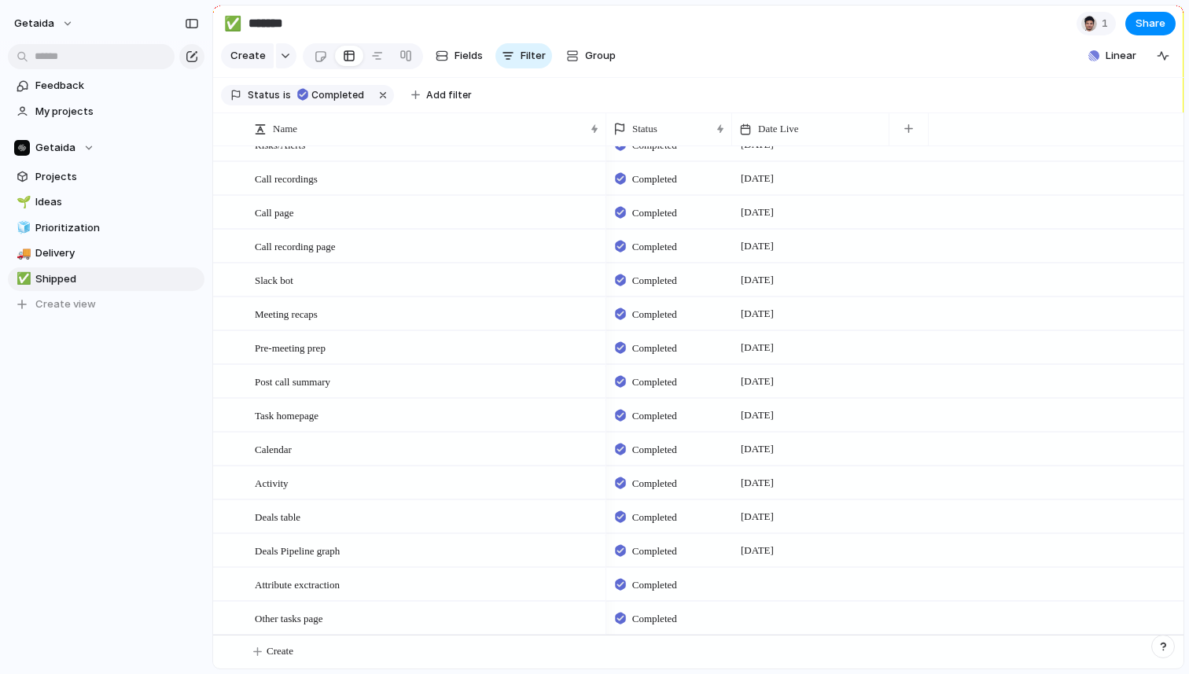
click at [750, 581] on div at bounding box center [810, 584] width 157 height 32
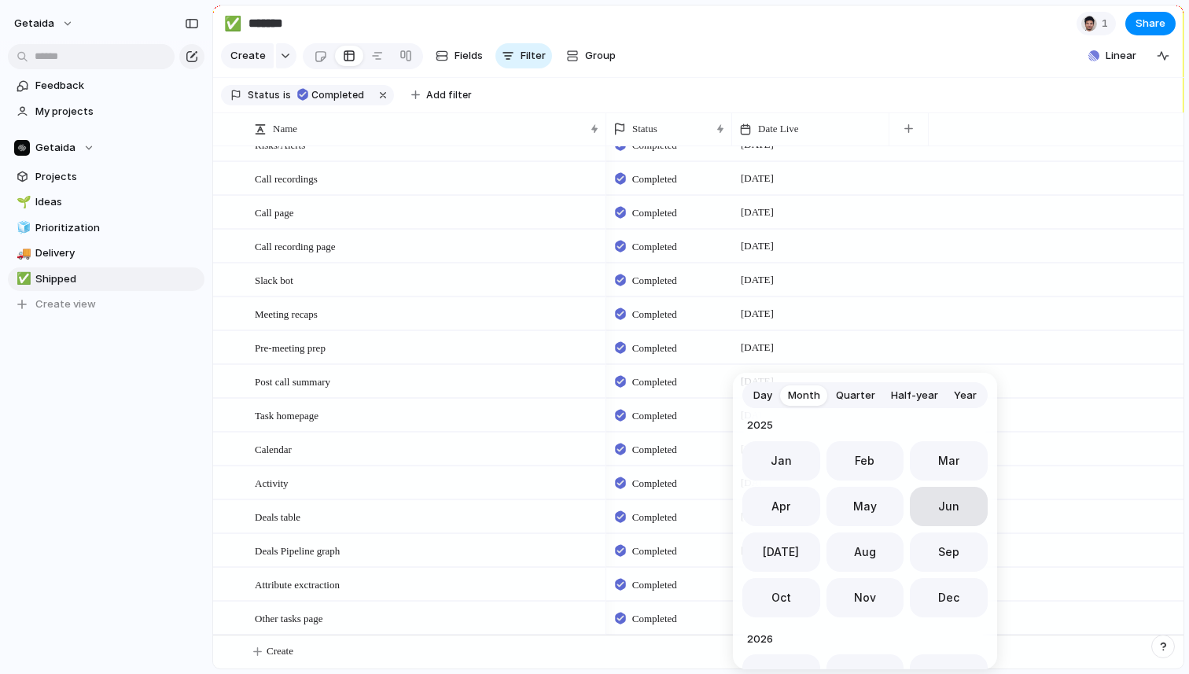
click at [943, 504] on span "Jun" at bounding box center [948, 506] width 21 height 17
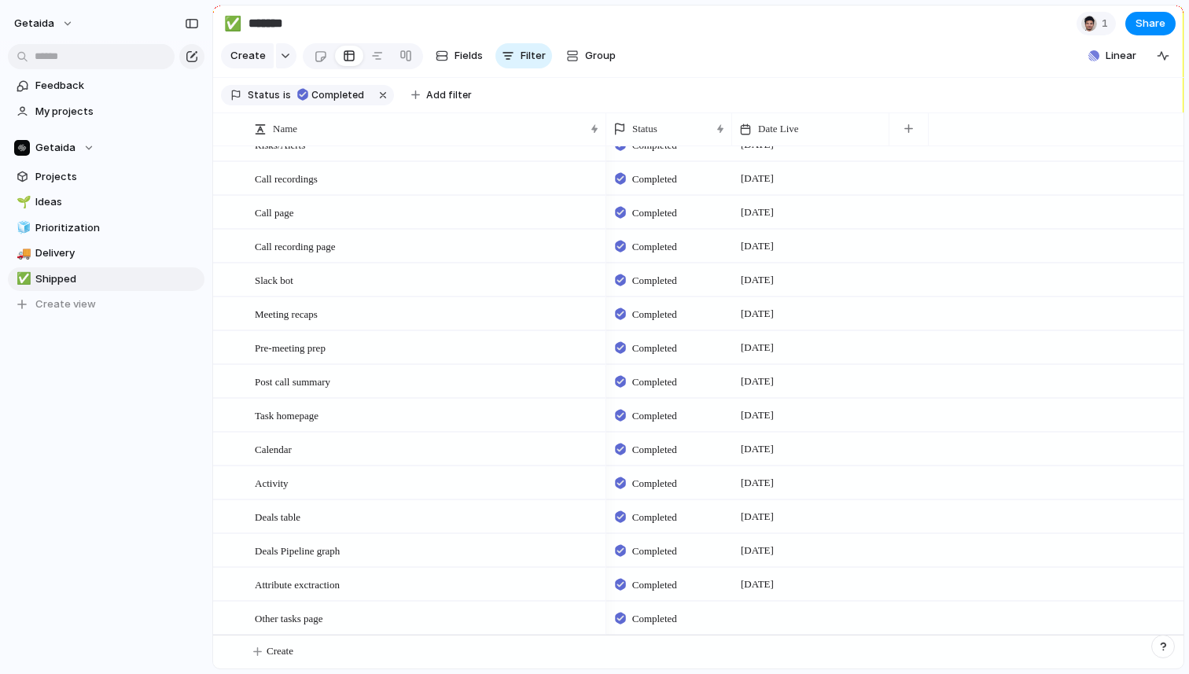
click at [763, 610] on div at bounding box center [810, 618] width 157 height 32
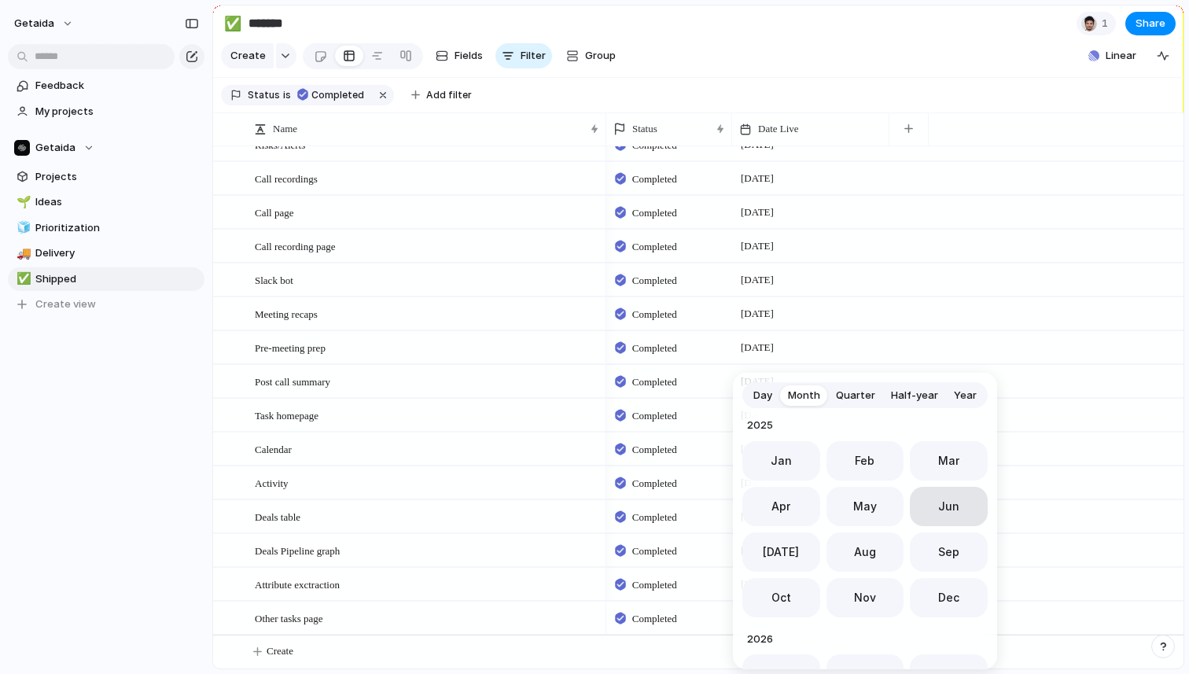
click at [940, 511] on span "Jun" at bounding box center [948, 506] width 21 height 17
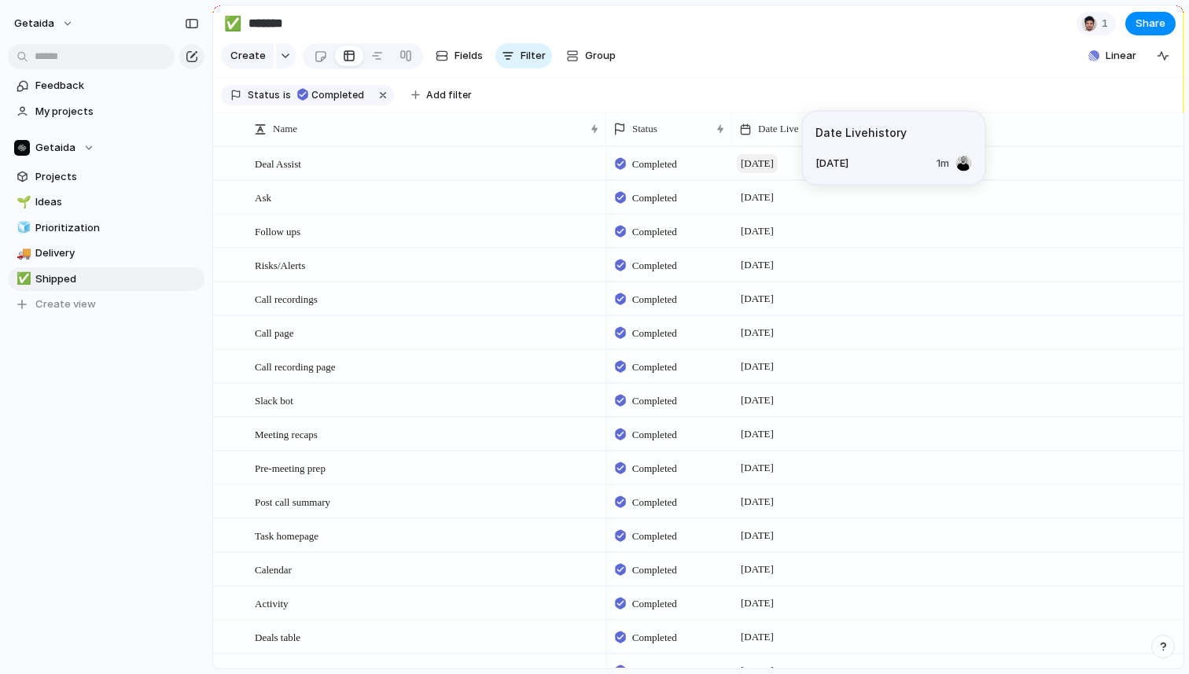
click at [770, 161] on span "June 2025" at bounding box center [757, 163] width 41 height 19
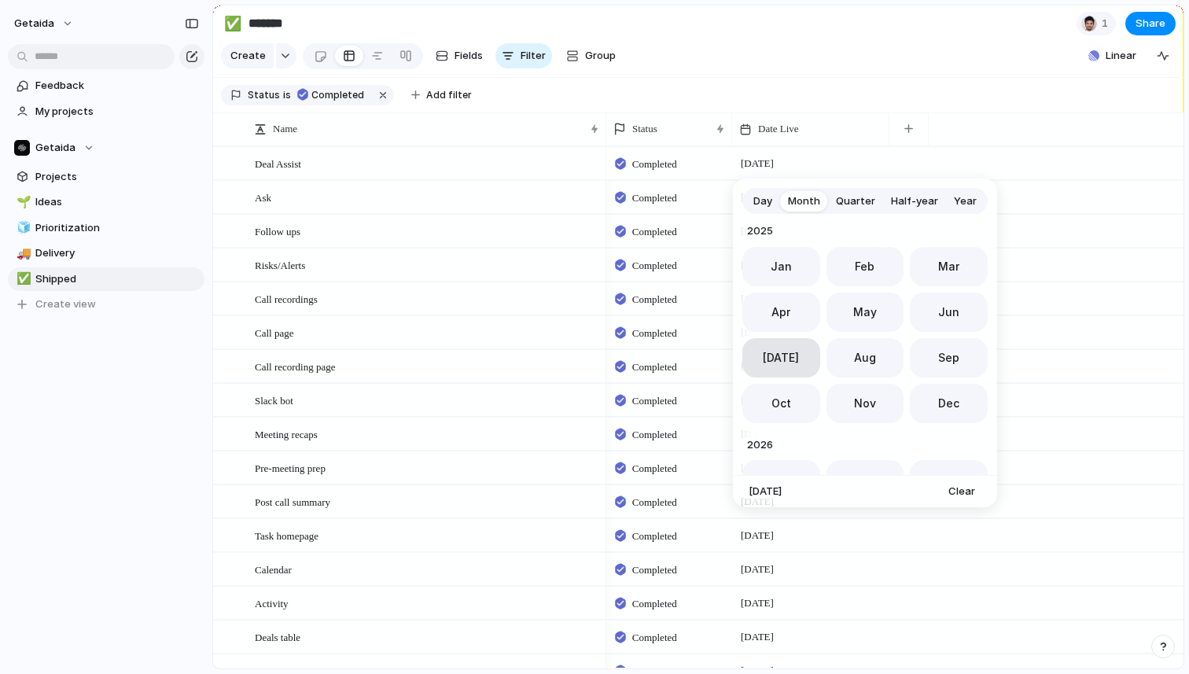
click at [790, 360] on button "Jul" at bounding box center [781, 357] width 78 height 39
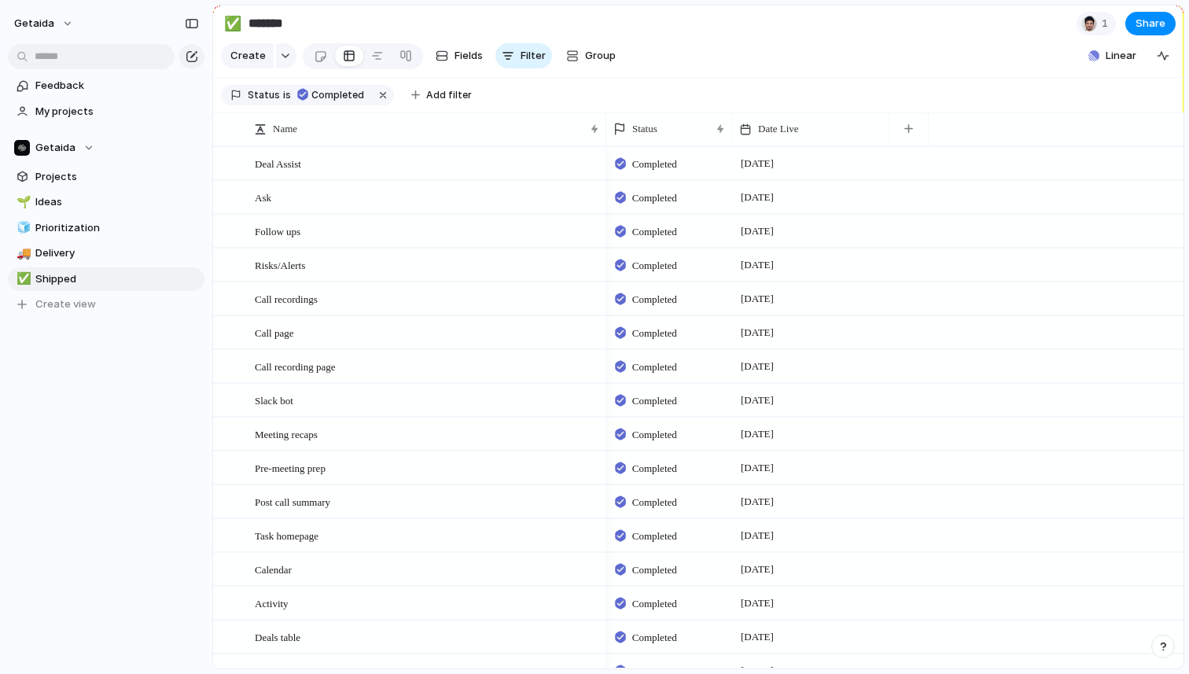
click at [122, 360] on div "Feedback My projects Getaida Projects 🌱 Ideas 🧊 Prioritization 🚚 Delivery ✅ Shi…" at bounding box center [106, 221] width 212 height 443
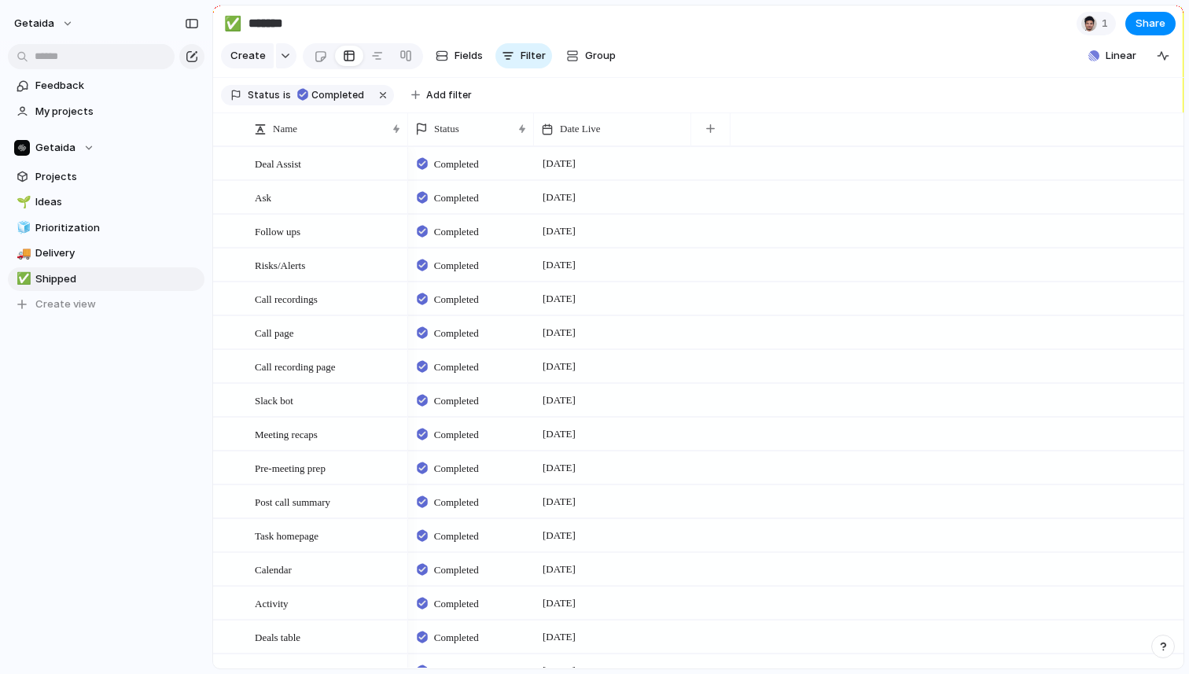
drag, startPoint x: 605, startPoint y: 138, endPoint x: 407, endPoint y: 153, distance: 198.8
click at [407, 153] on div "Name Status Date Live Deal Assist Ask Follow ups Risks/Alerts Call recordings C…" at bounding box center [698, 390] width 970 height 556
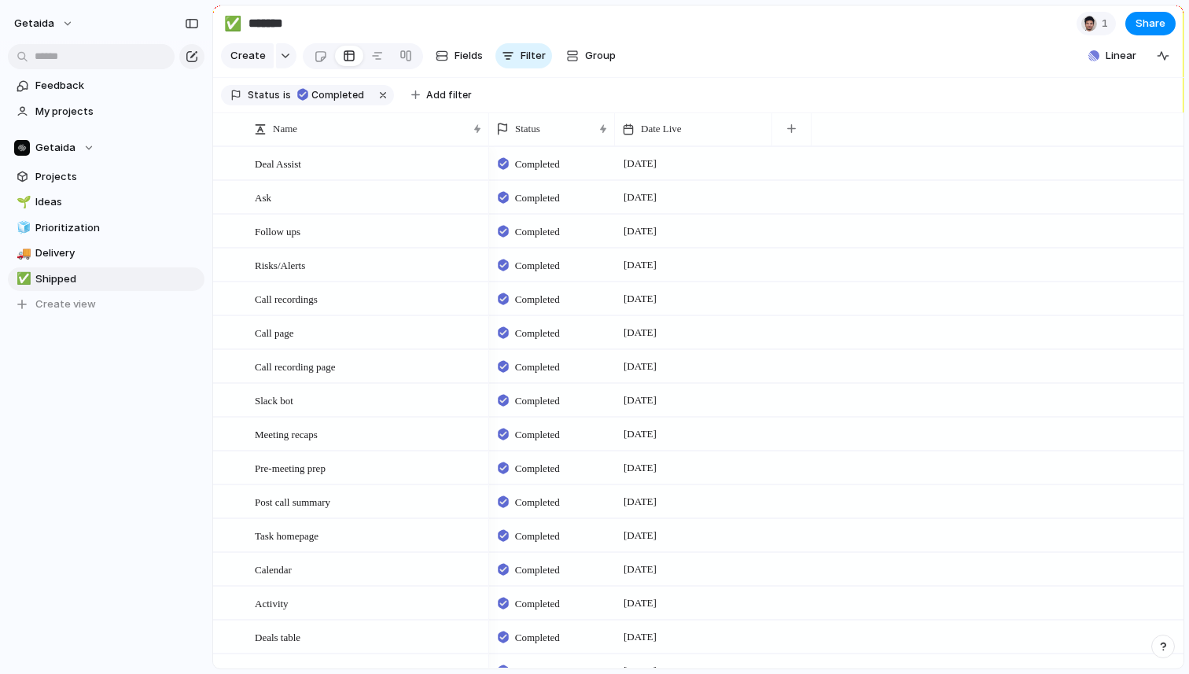
drag, startPoint x: 407, startPoint y: 138, endPoint x: 480, endPoint y: 135, distance: 73.9
click at [484, 135] on div at bounding box center [488, 128] width 8 height 33
click at [794, 132] on button "button" at bounding box center [784, 129] width 32 height 28
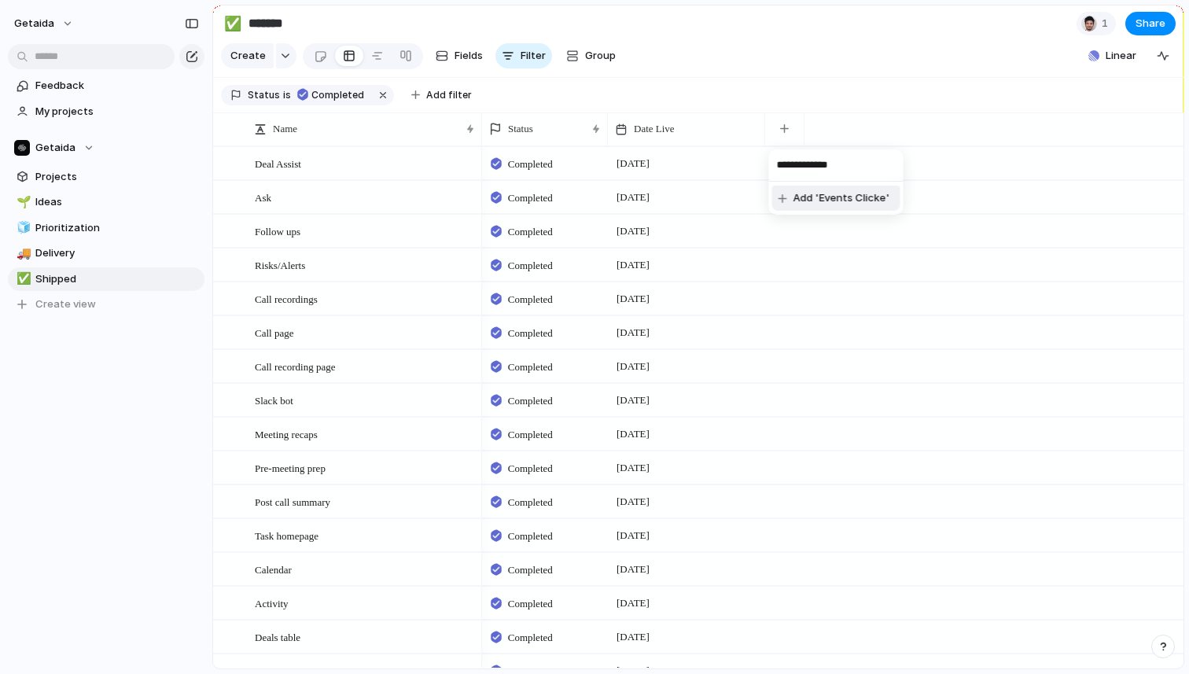
type input "**********"
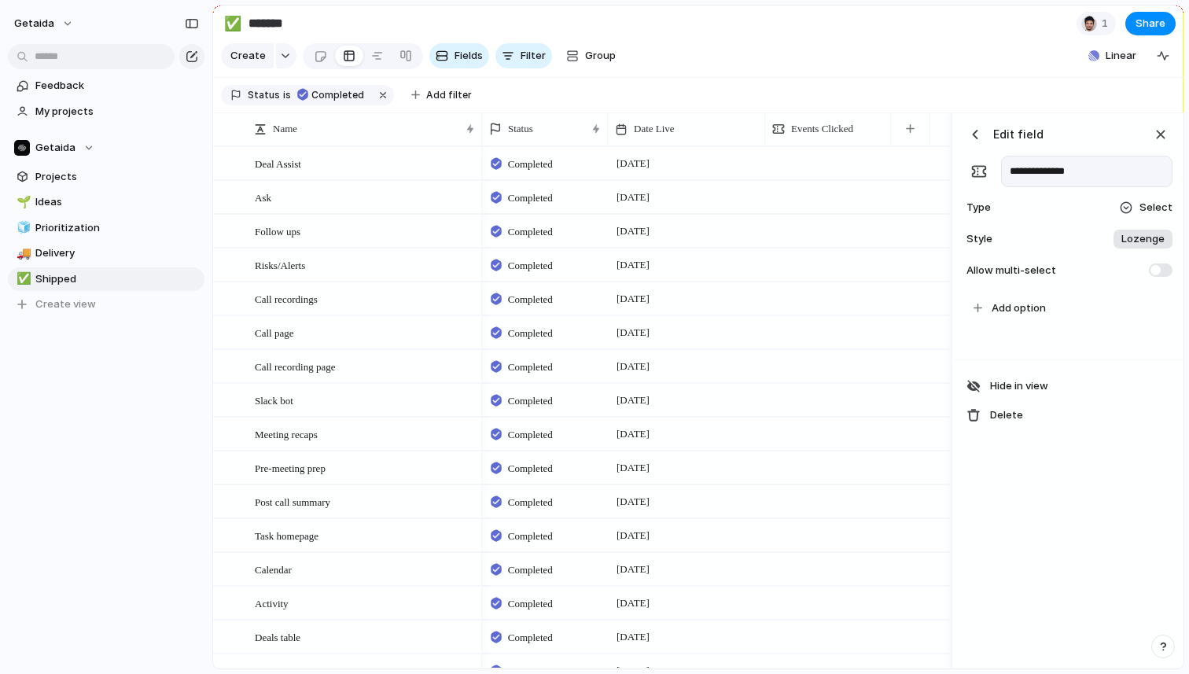
click at [1128, 208] on div at bounding box center [1126, 207] width 13 height 13
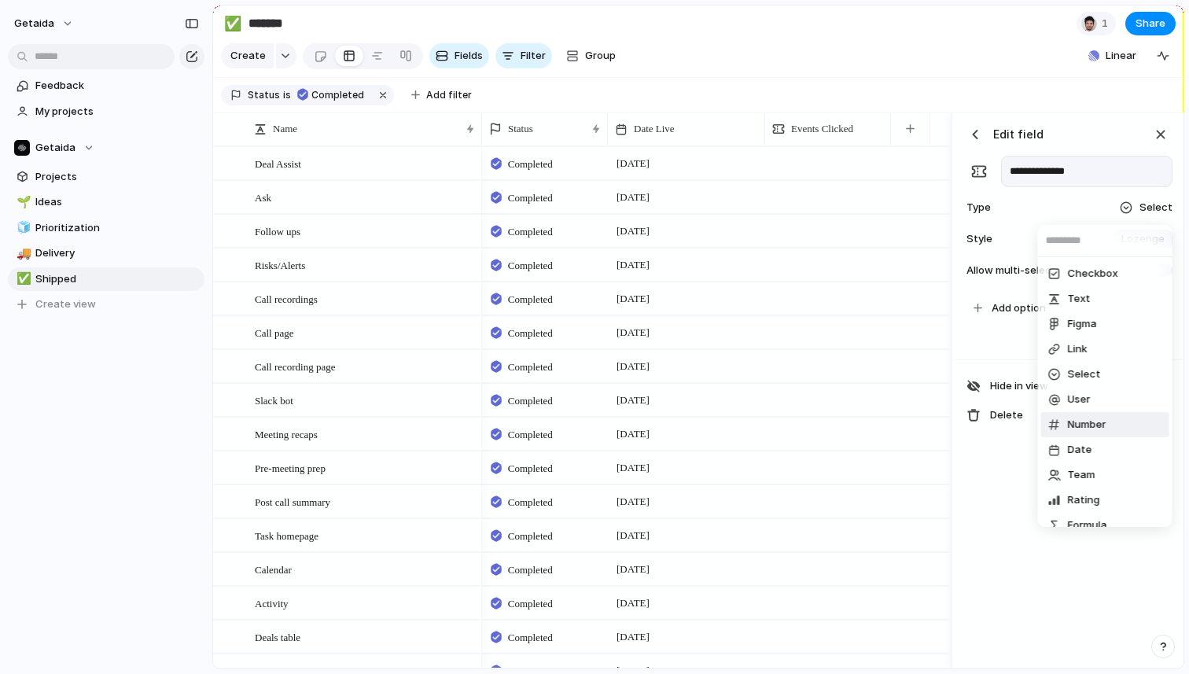
click at [1086, 425] on span "Number" at bounding box center [1087, 425] width 39 height 16
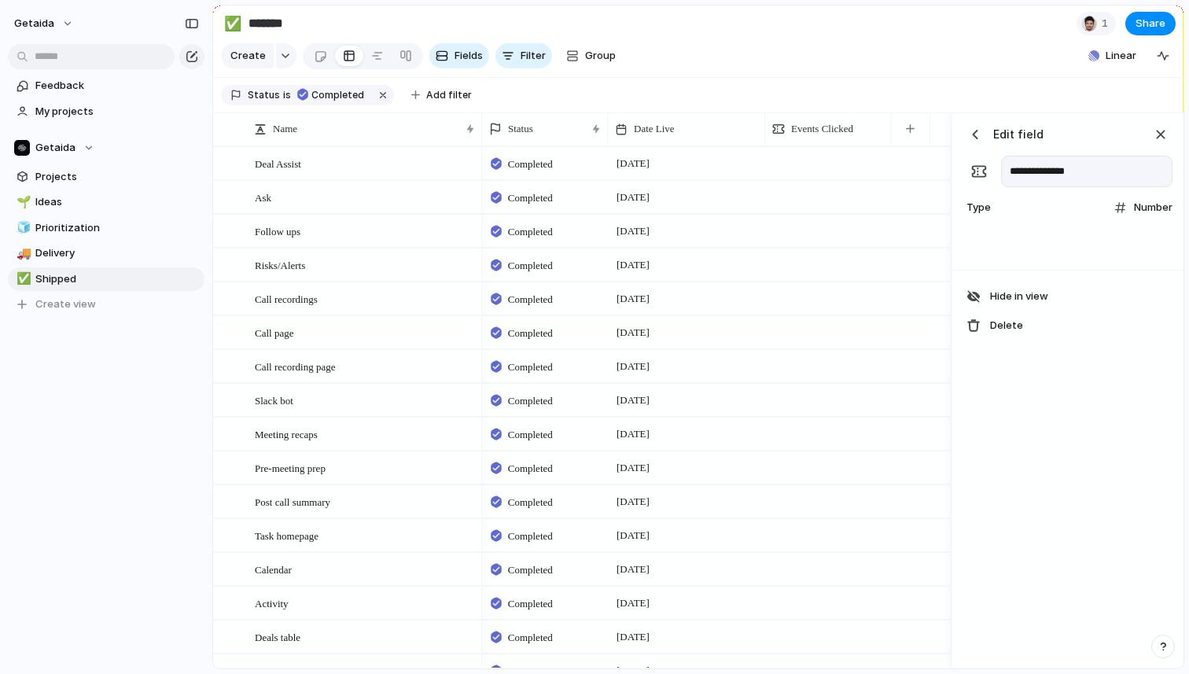
click at [1054, 97] on section "Status is Completed Add filter" at bounding box center [698, 95] width 970 height 35
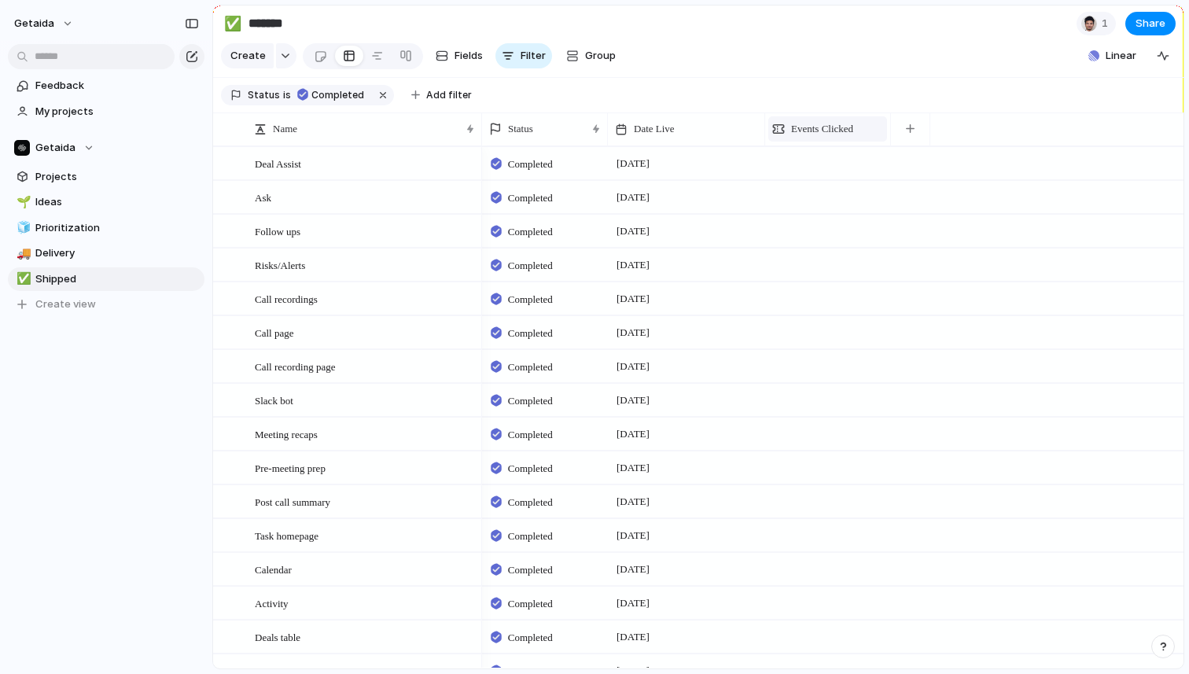
click at [846, 132] on span "Events Clicked" at bounding box center [822, 129] width 62 height 16
click at [859, 90] on div "Modify Hide Sort ascending Sort descending" at bounding box center [594, 337] width 1189 height 674
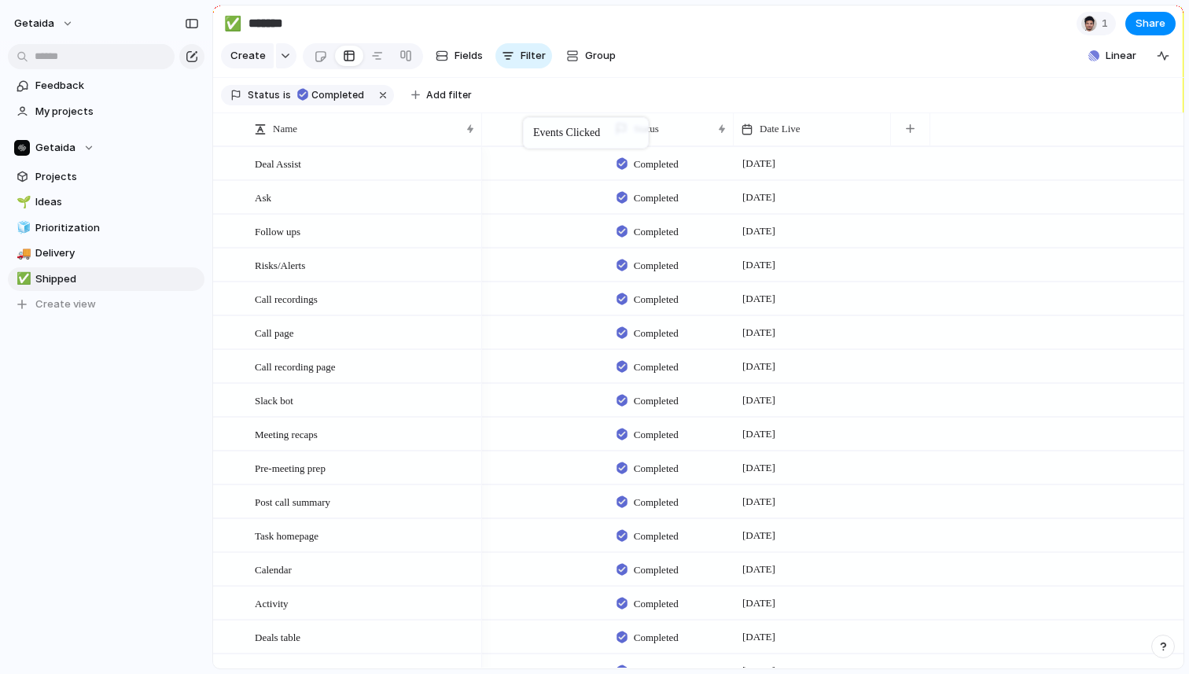
drag, startPoint x: 828, startPoint y: 127, endPoint x: 532, endPoint y: 120, distance: 296.5
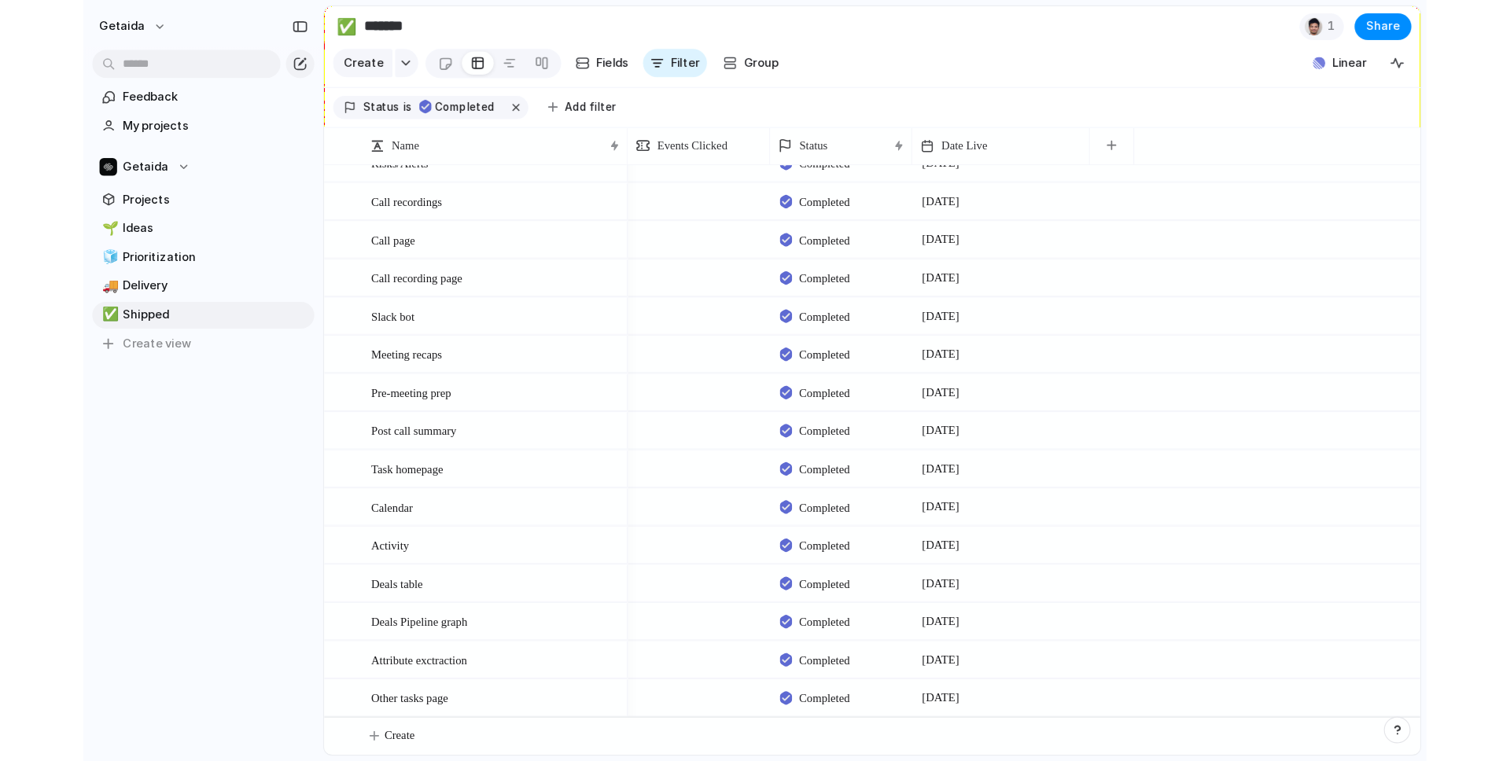
scroll to position [0, 0]
